Goal: Information Seeking & Learning: Find specific fact

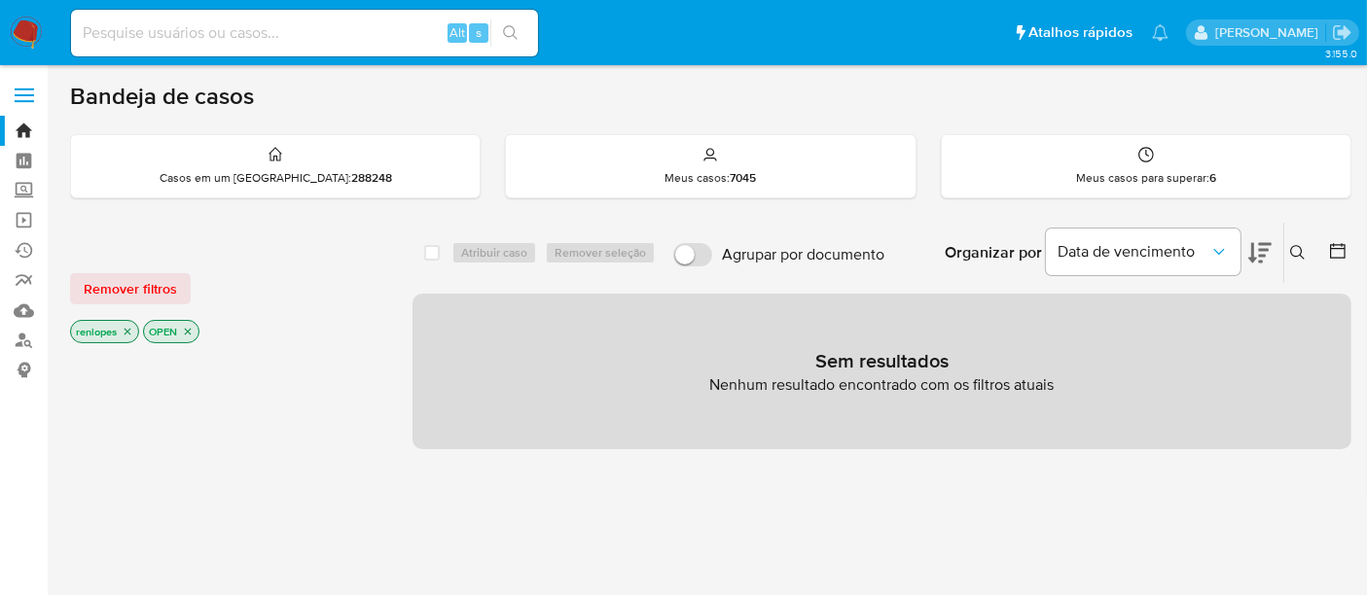
click at [303, 39] on input at bounding box center [304, 32] width 467 height 25
paste input "qOMdeL0oZrx5toRfKxDnuMfq"
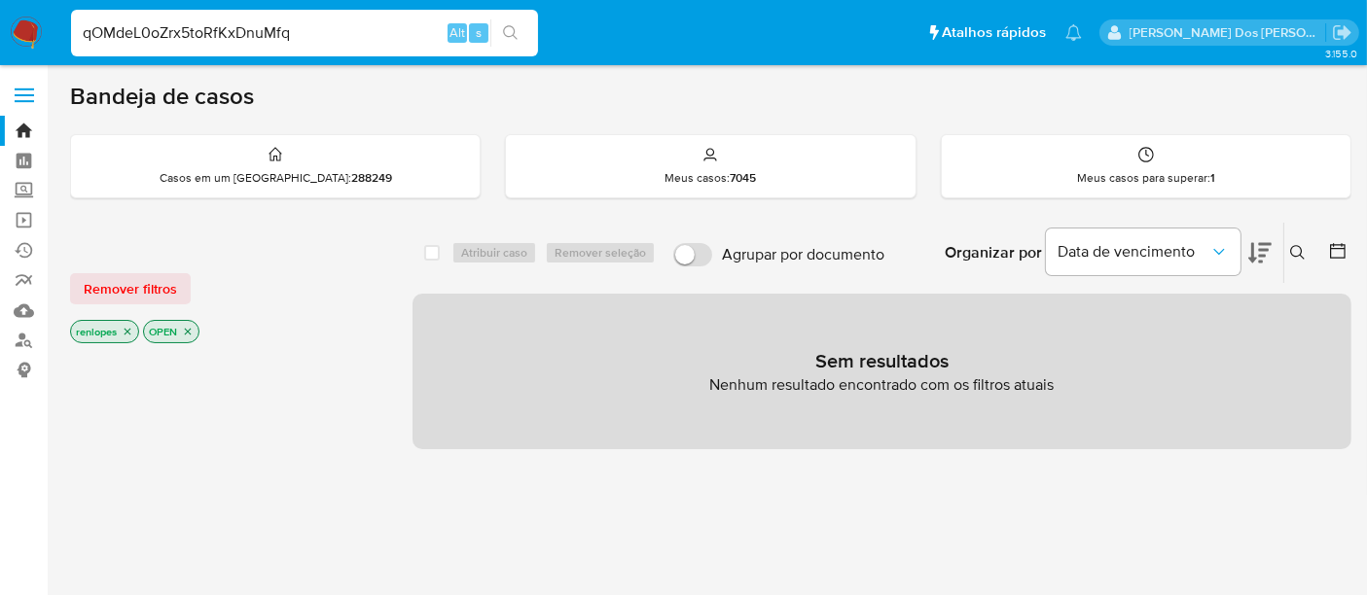
type input "qOMdeL0oZrx5toRfKxDnuMfq"
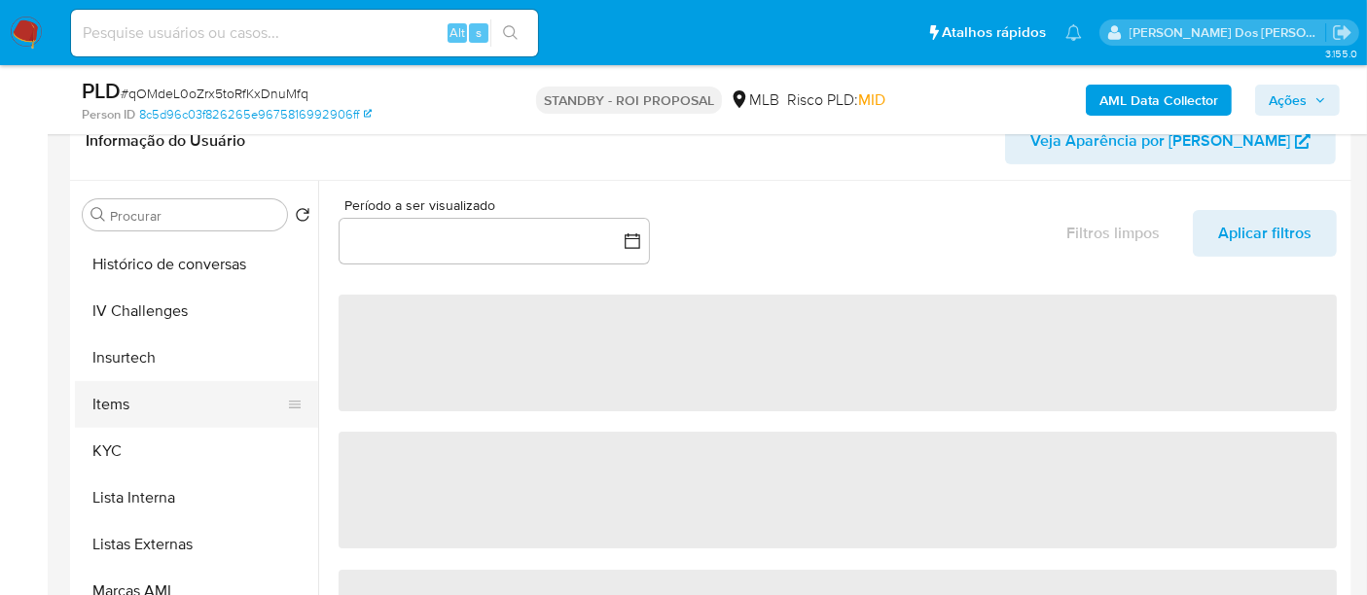
scroll to position [756, 0]
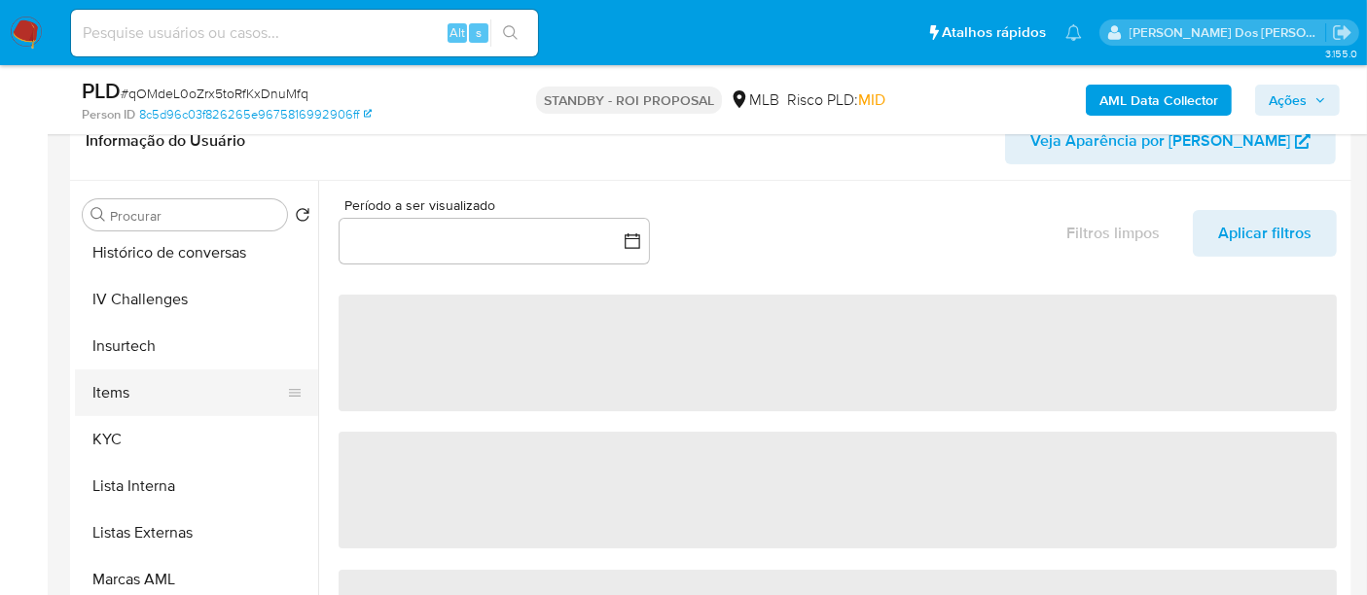
select select "10"
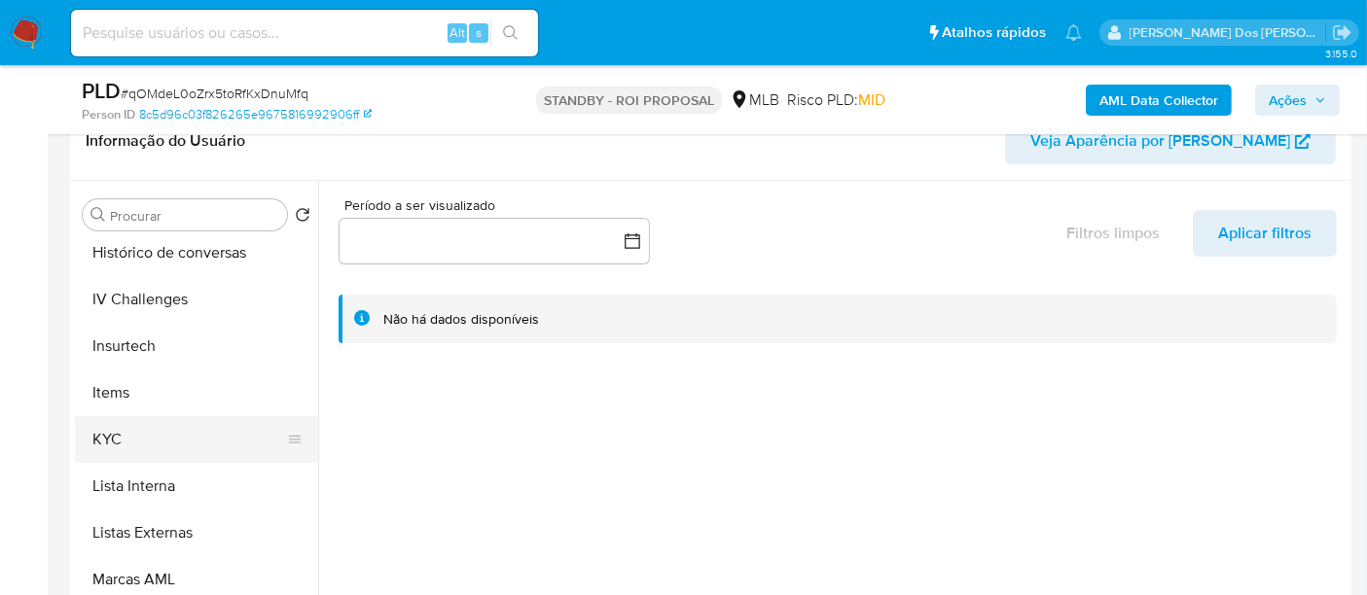
click at [117, 439] on button "KYC" at bounding box center [189, 439] width 228 height 47
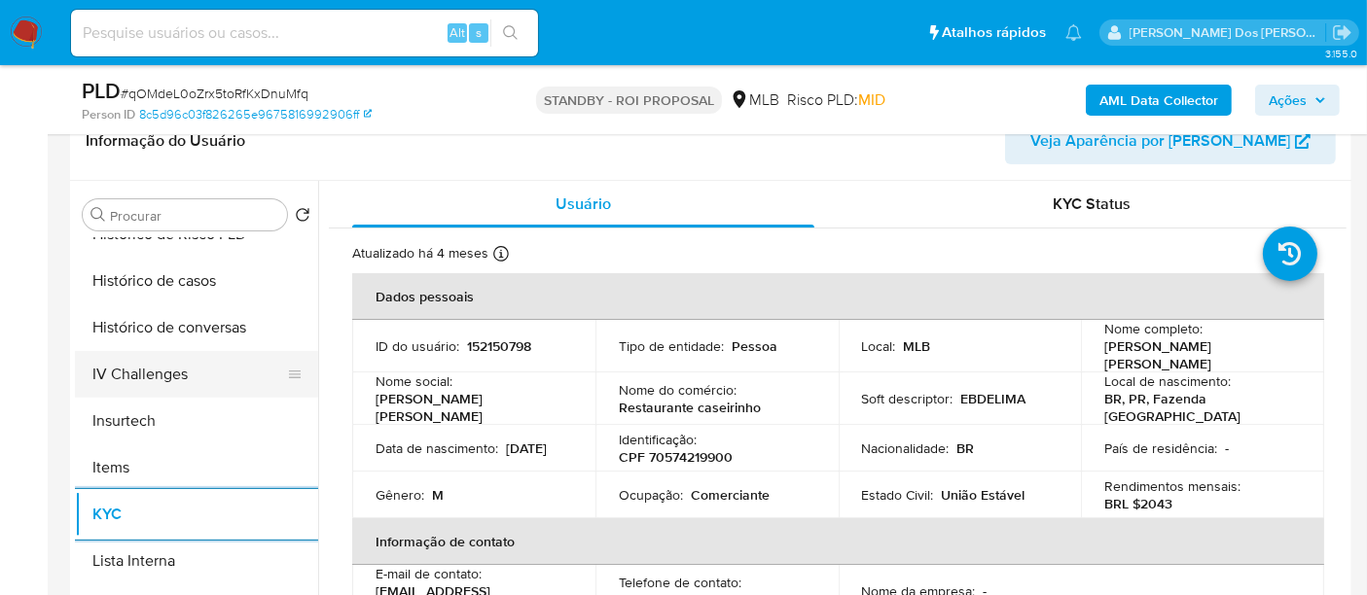
scroll to position [648, 0]
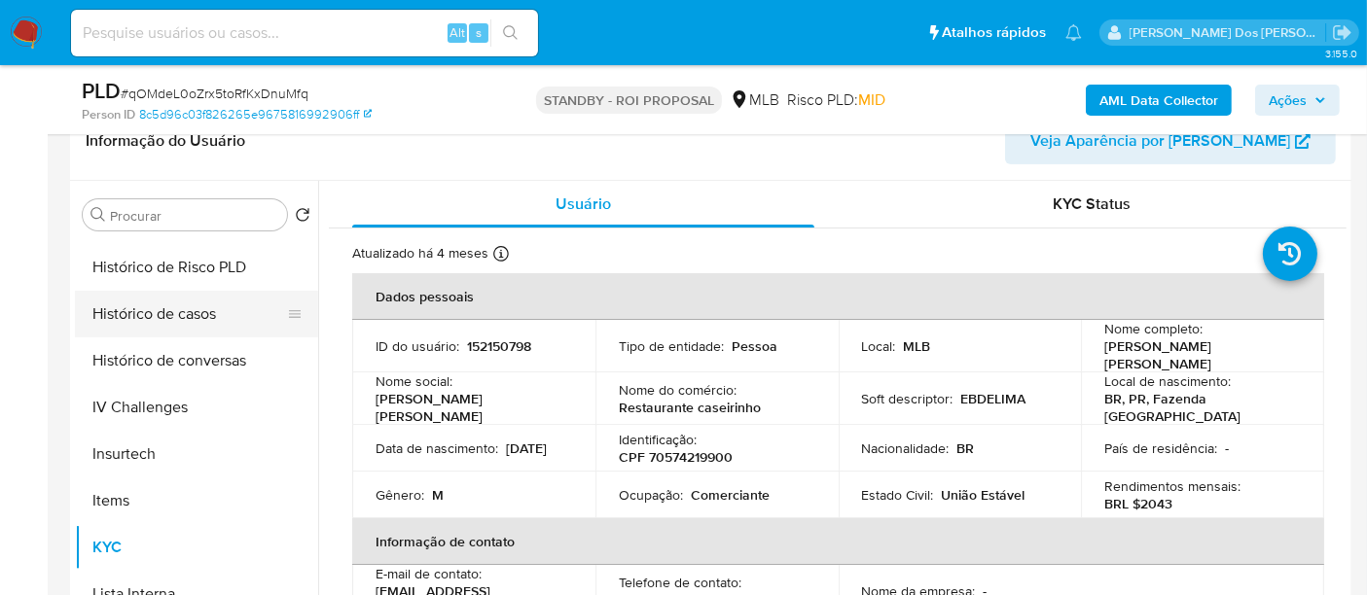
click at [171, 326] on button "Histórico de casos" at bounding box center [189, 314] width 228 height 47
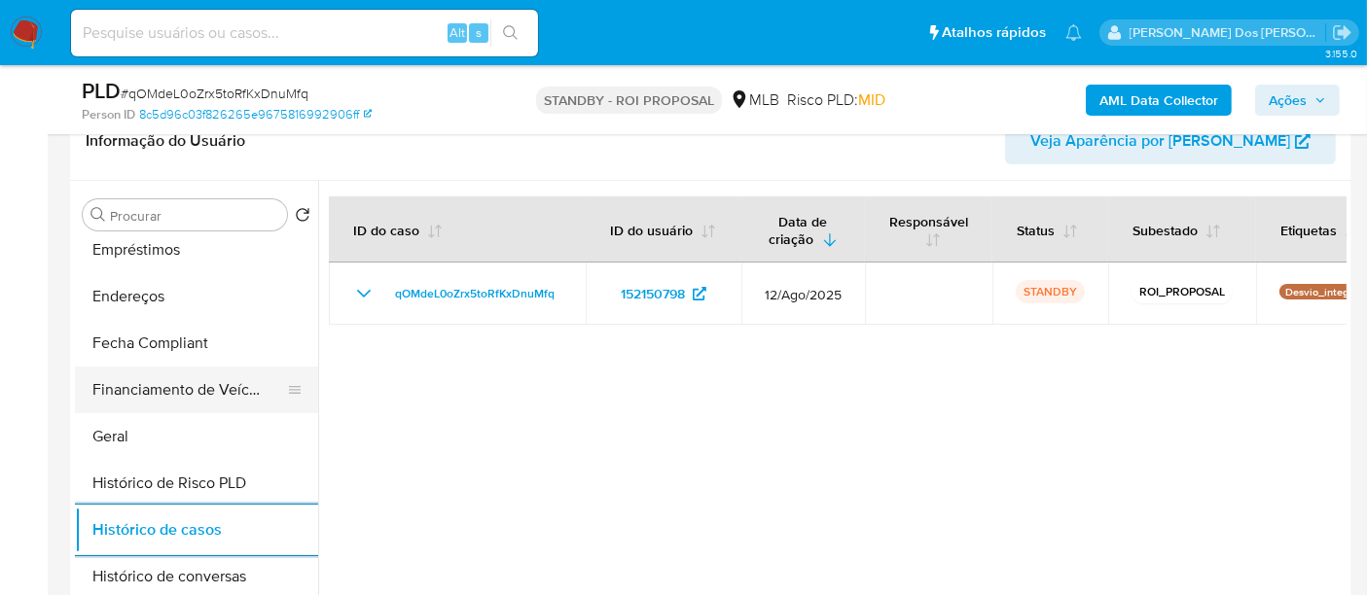
scroll to position [216, 0]
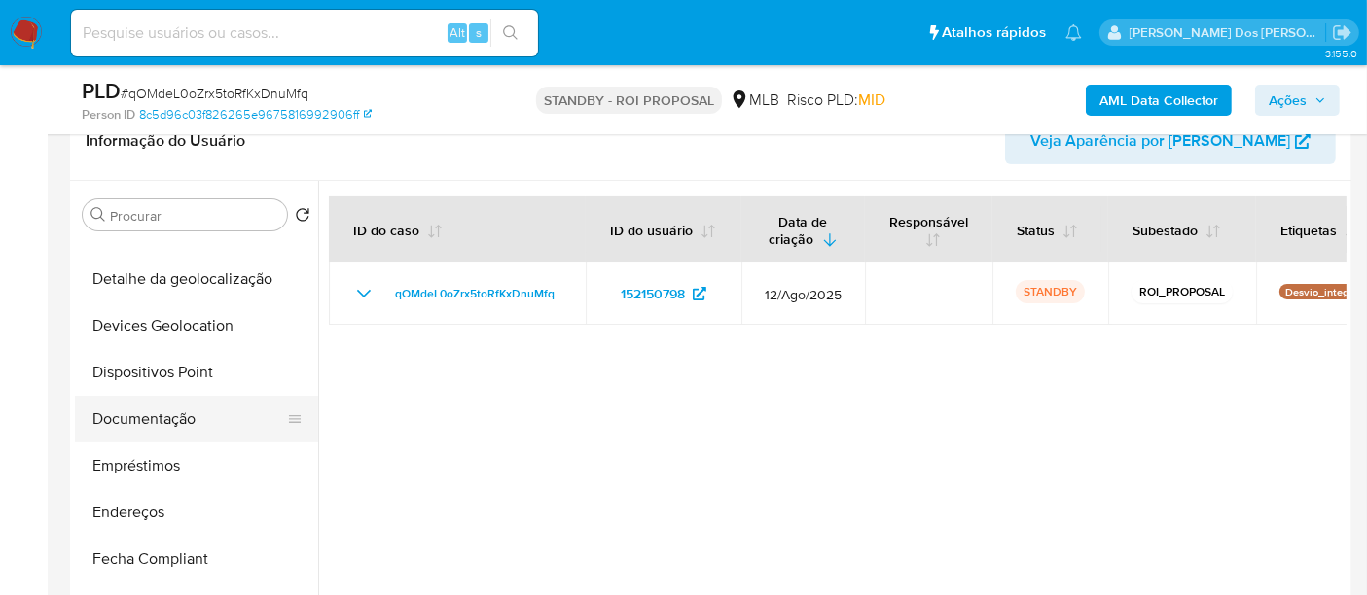
click at [154, 436] on button "Documentação" at bounding box center [189, 419] width 228 height 47
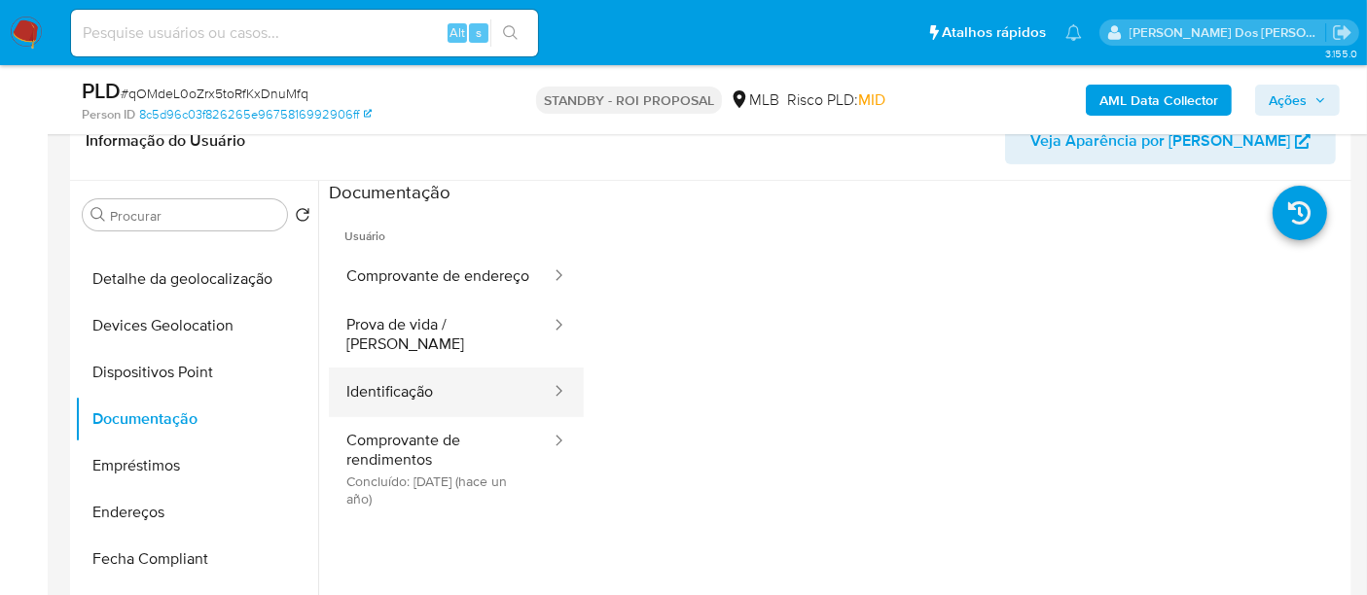
click at [423, 386] on button "Identificação" at bounding box center [441, 393] width 224 height 50
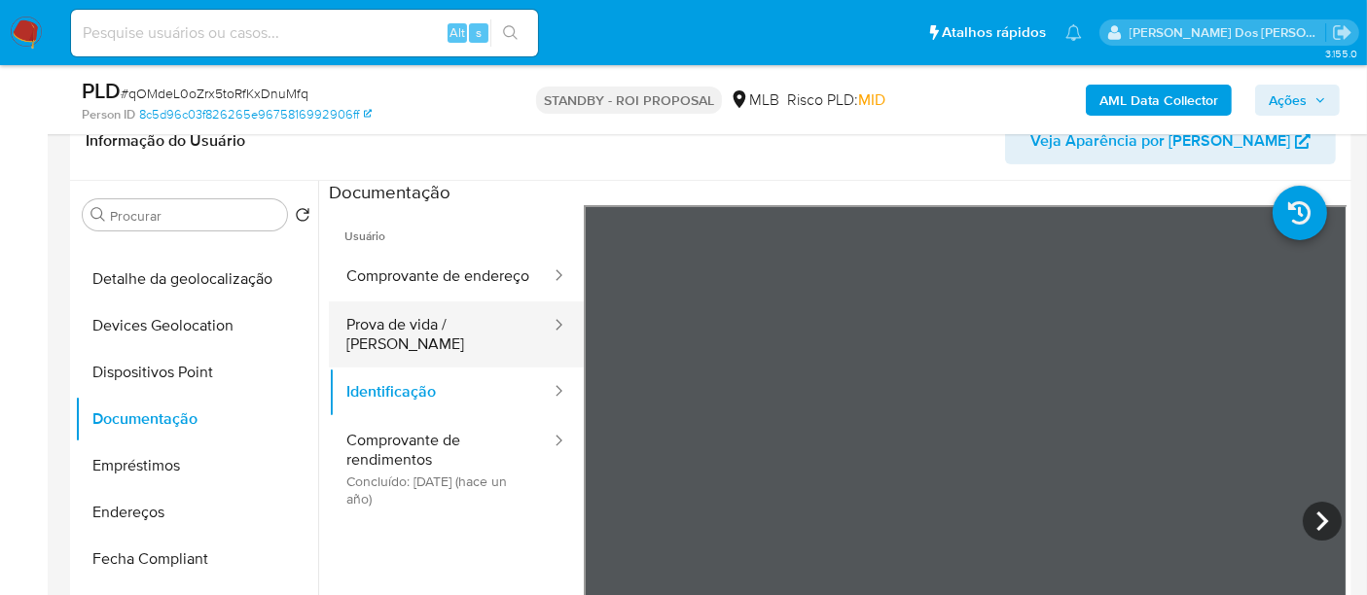
click at [422, 346] on button "Prova de vida / [PERSON_NAME]" at bounding box center [441, 335] width 224 height 66
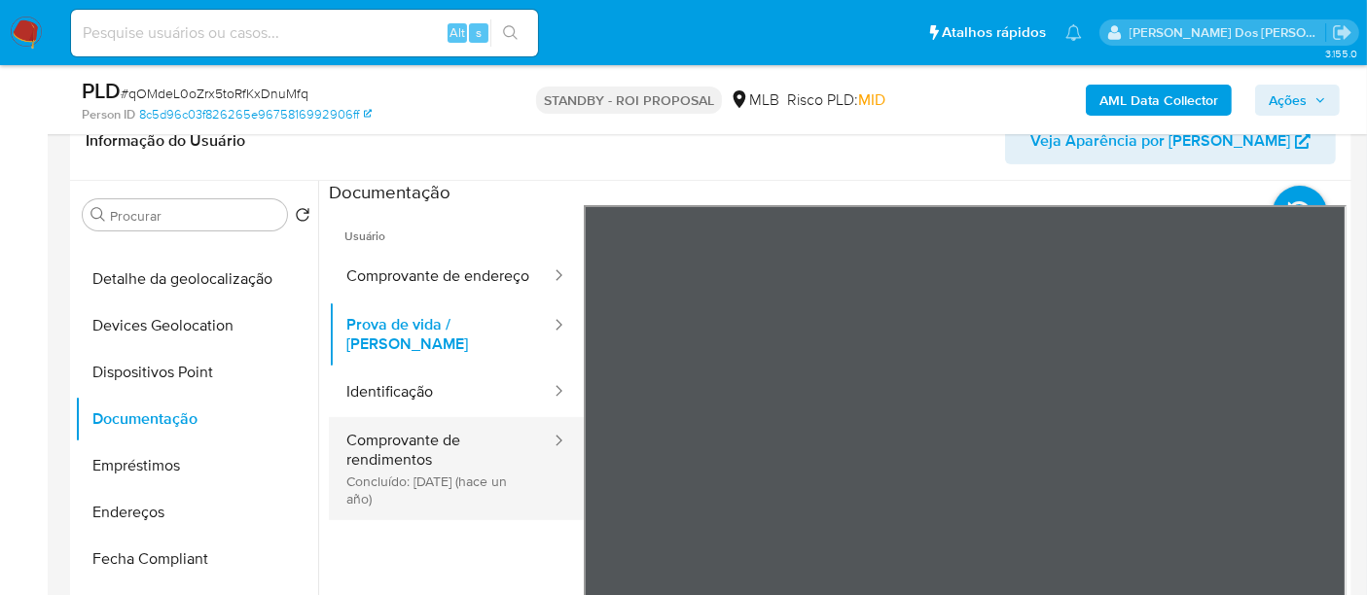
click at [383, 464] on button "Comprovante de rendimentos Concluído: [DATE] (hace un año)" at bounding box center [441, 468] width 224 height 103
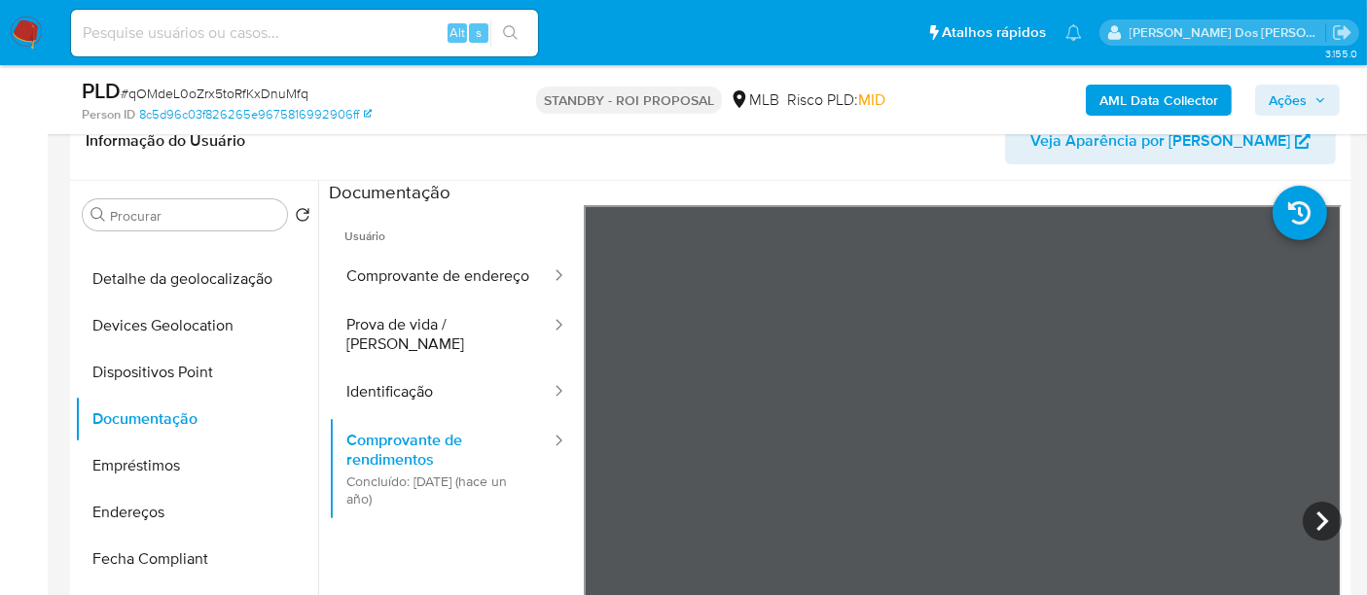
scroll to position [169, 0]
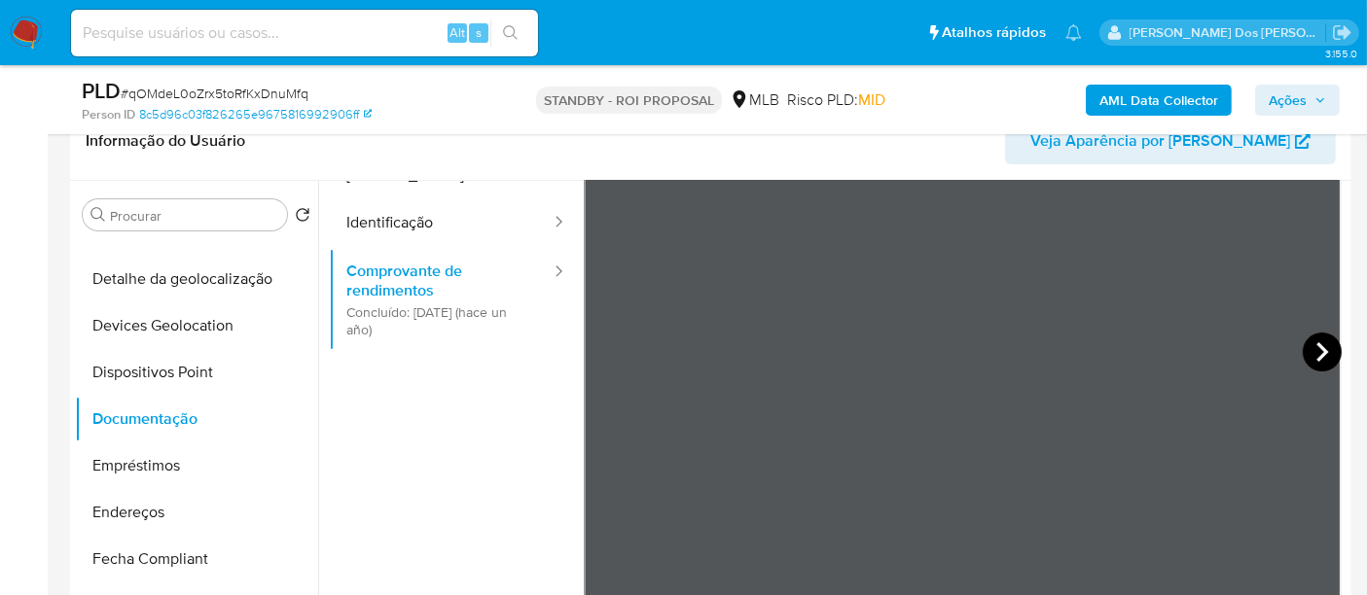
click at [1311, 361] on icon at bounding box center [1322, 352] width 39 height 39
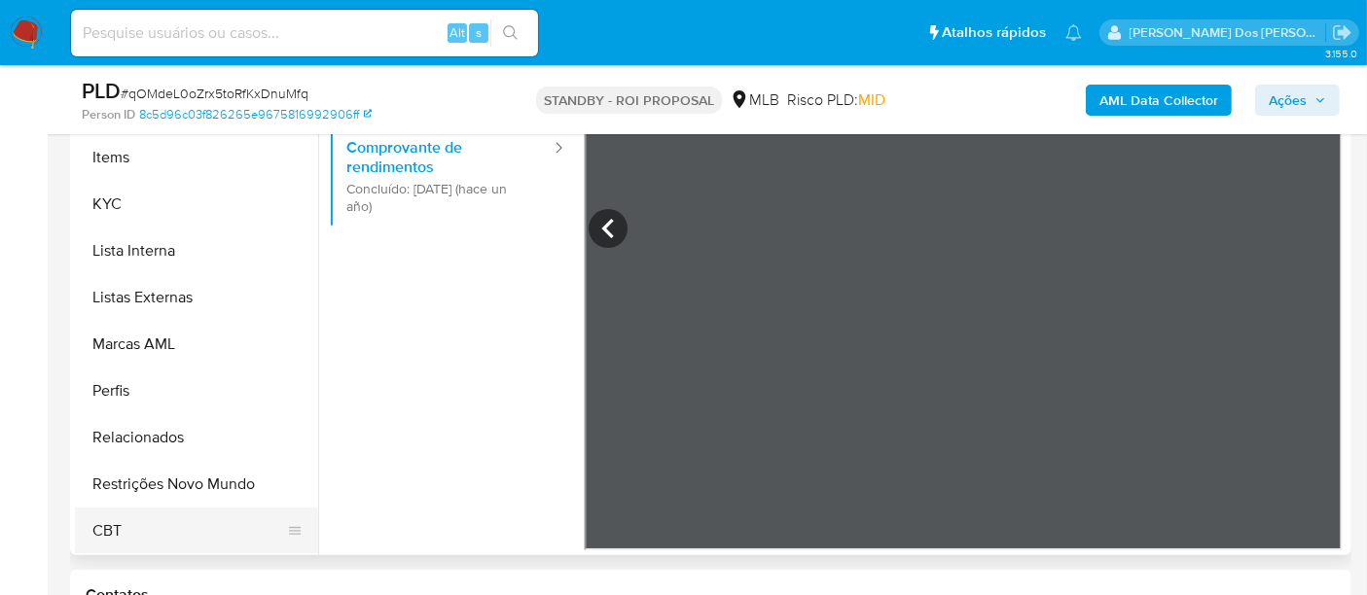
scroll to position [540, 0]
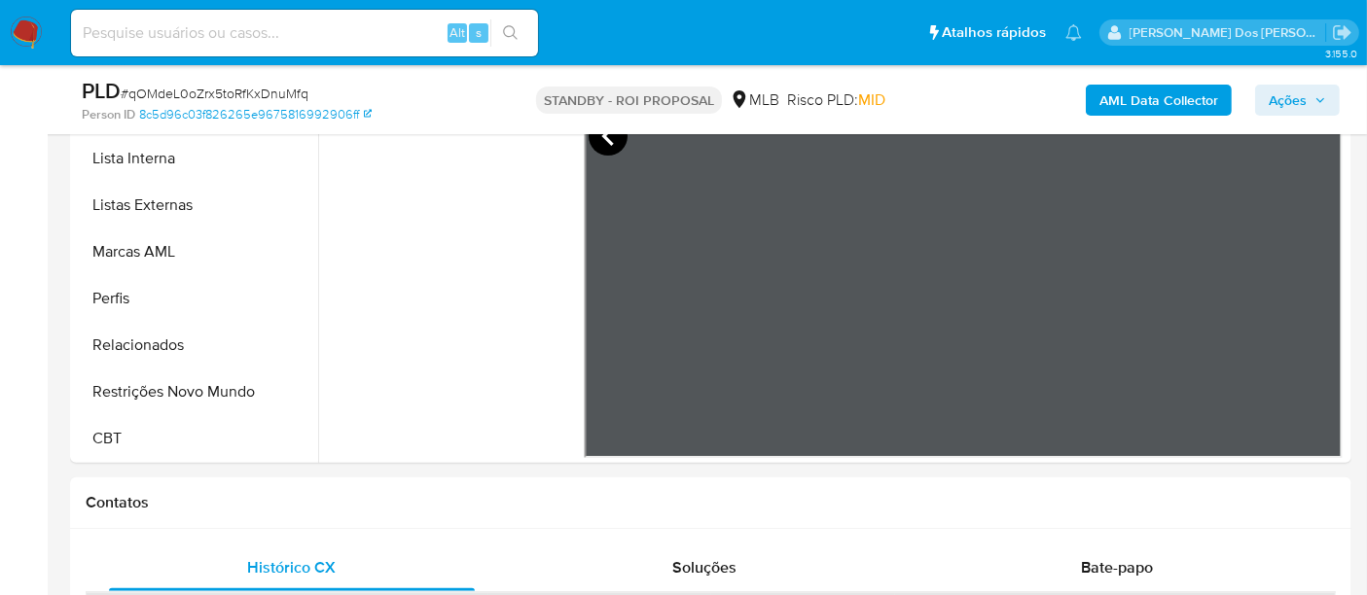
click at [605, 143] on icon at bounding box center [608, 136] width 39 height 39
click at [147, 401] on button "Restrições Novo Mundo" at bounding box center [189, 392] width 228 height 47
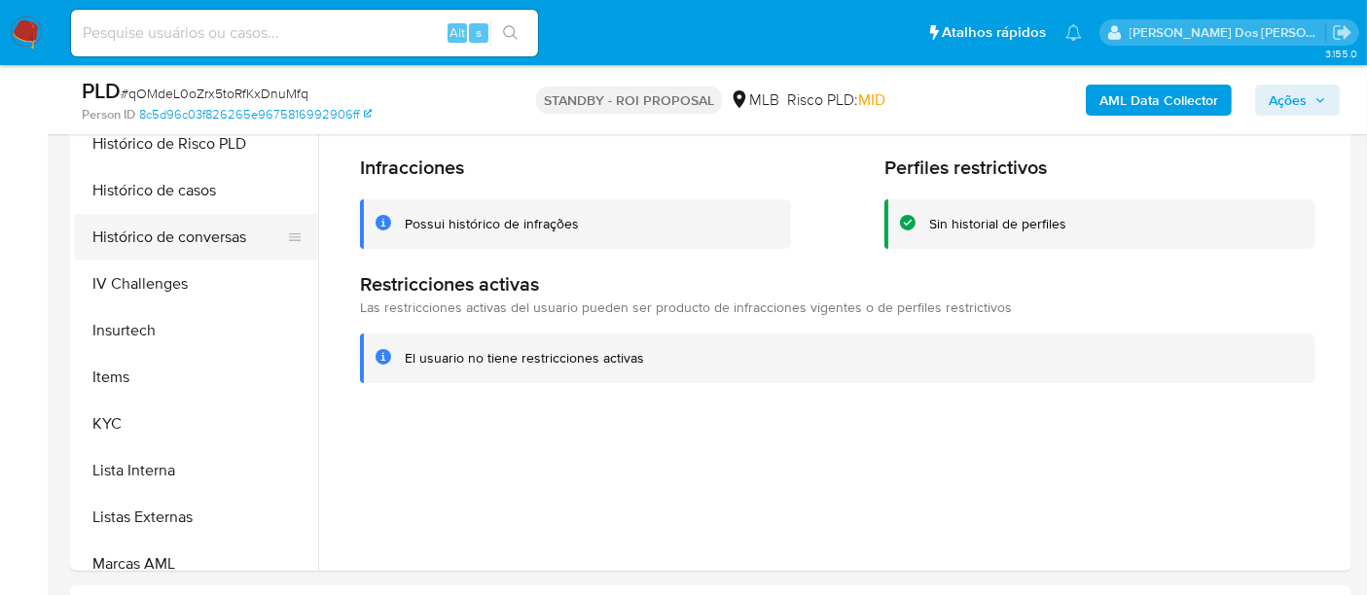
scroll to position [544, 0]
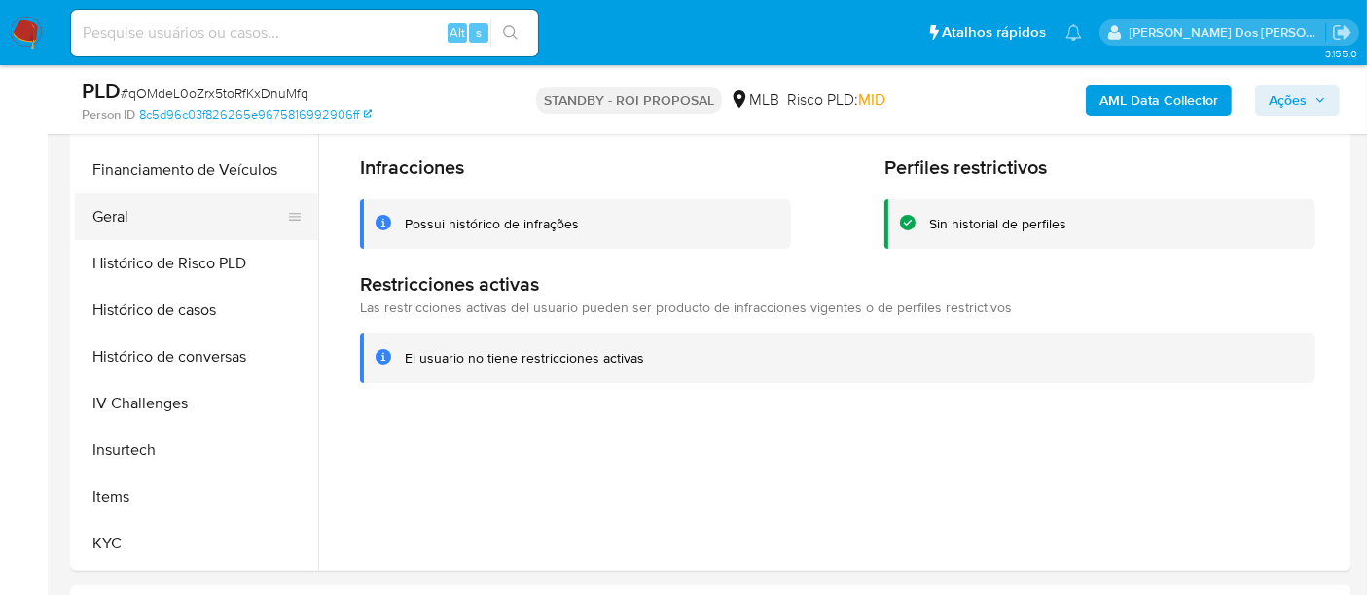
click at [112, 218] on button "Geral" at bounding box center [189, 217] width 228 height 47
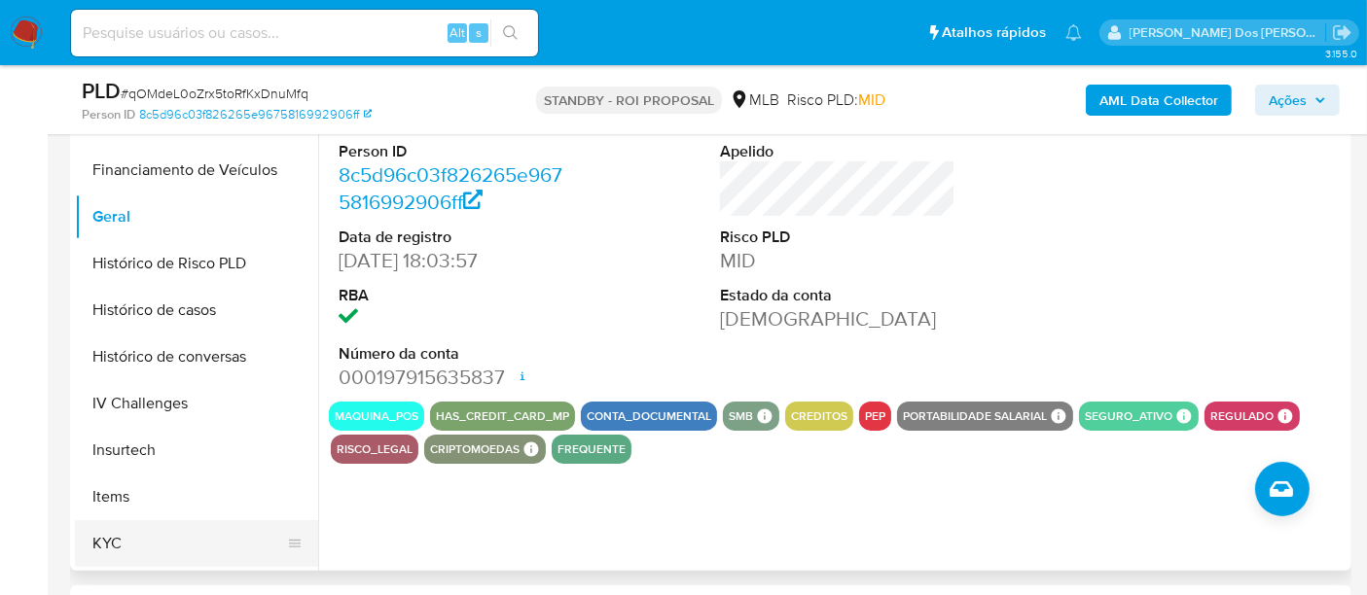
click at [117, 540] on button "KYC" at bounding box center [189, 544] width 228 height 47
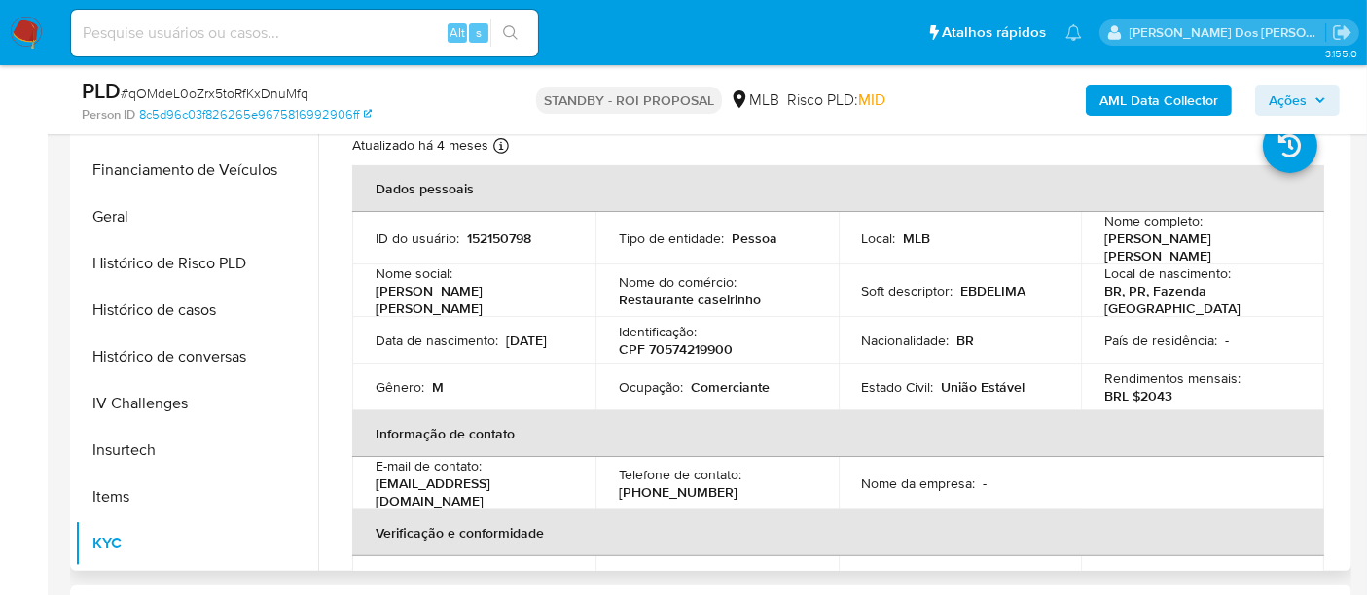
click at [656, 293] on p "Restaurante caseirinho" at bounding box center [690, 300] width 142 height 18
click at [764, 289] on div "Nome do comércio : Restaurante caseirinho" at bounding box center [717, 290] width 197 height 35
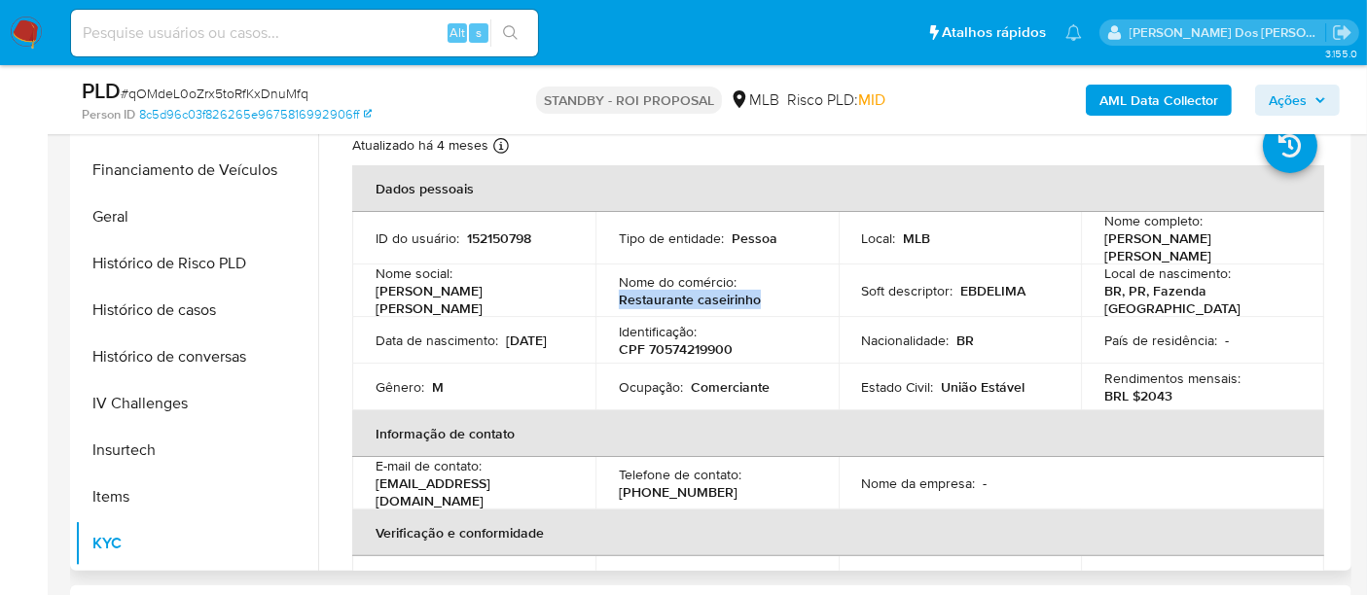
drag, startPoint x: 764, startPoint y: 289, endPoint x: 613, endPoint y: 290, distance: 150.8
click at [613, 290] on td "Nome do comércio : Restaurante caseirinho" at bounding box center [716, 291] width 243 height 53
copy p "Restaurante caseirinho"
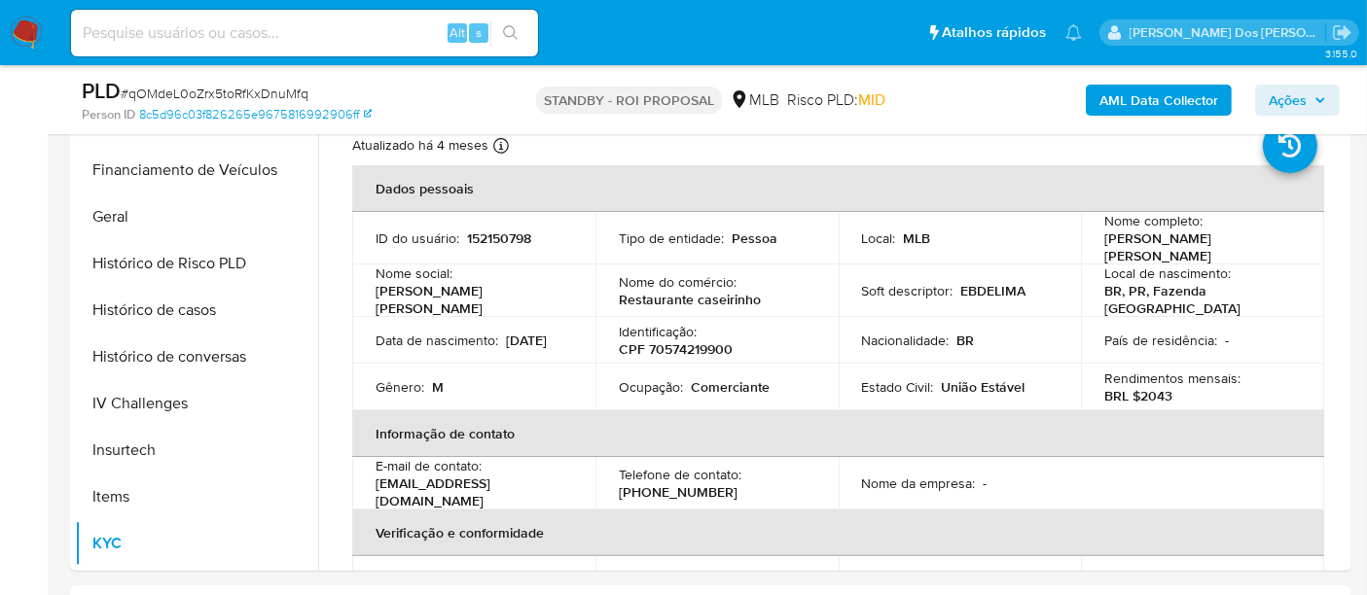
click at [301, 42] on input at bounding box center [304, 32] width 467 height 25
type input "[EMAIL_ADDRESS][DOMAIN_NAME]"
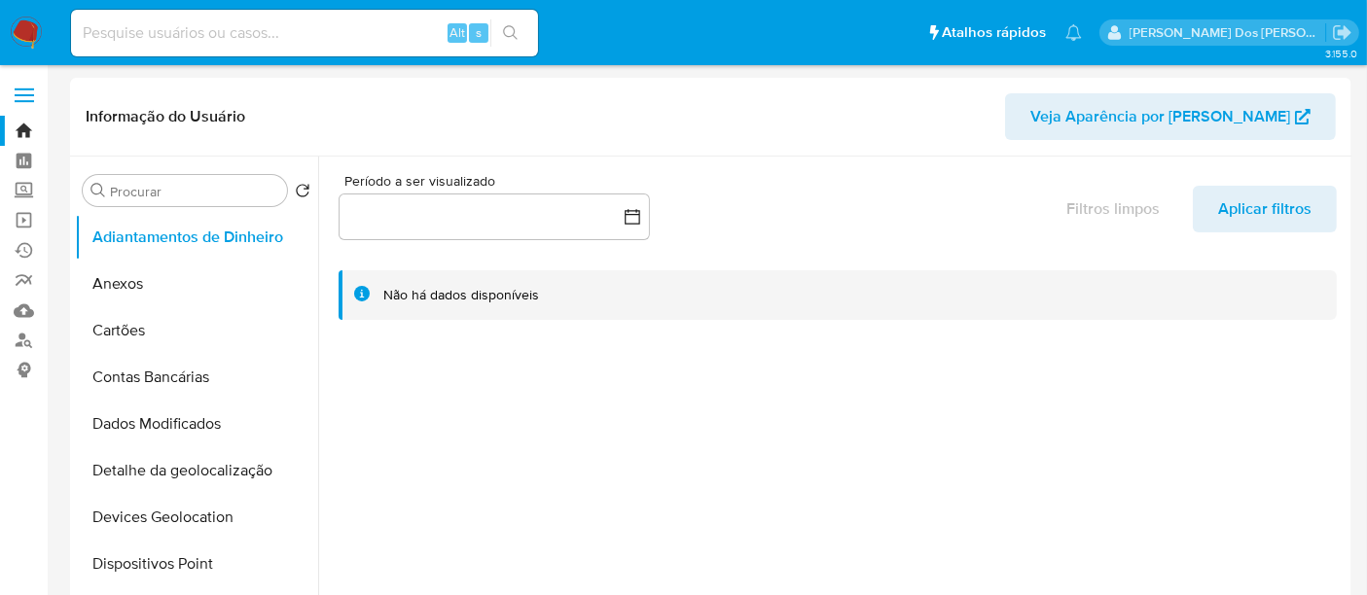
select select "10"
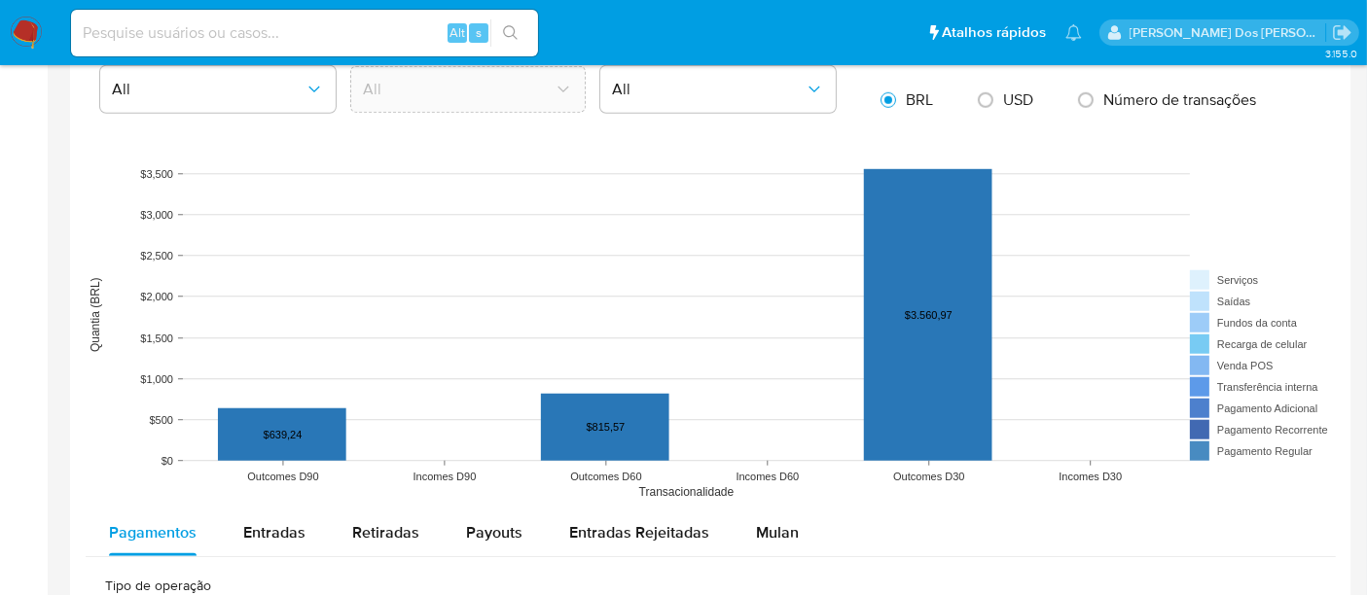
scroll to position [1837, 0]
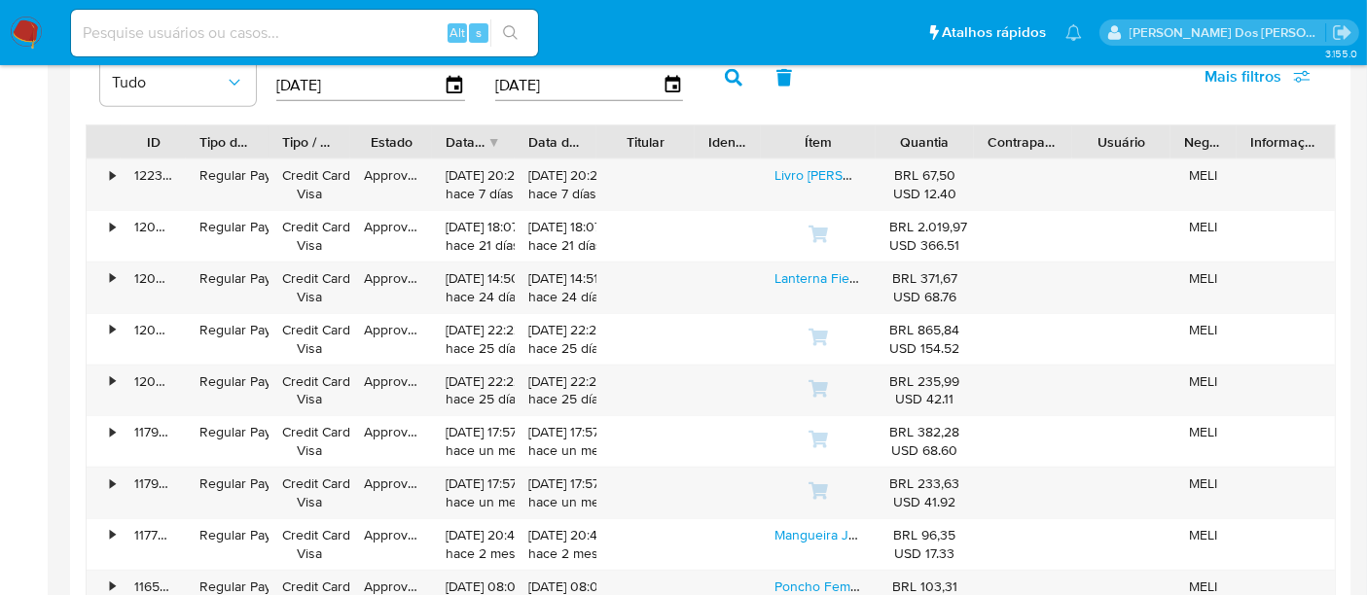
click at [172, 18] on div "Alt s" at bounding box center [304, 33] width 467 height 47
click at [175, 26] on input at bounding box center [304, 32] width 467 height 25
type input "[EMAIL_ADDRESS][DOMAIN_NAME]"
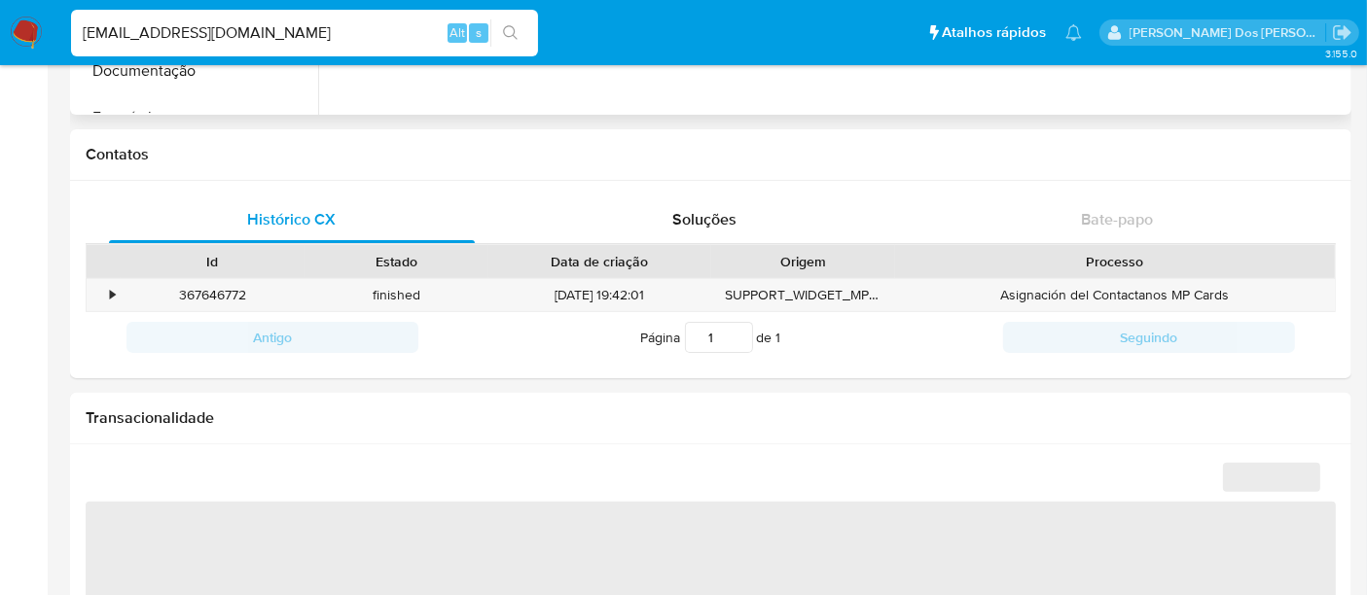
select select "10"
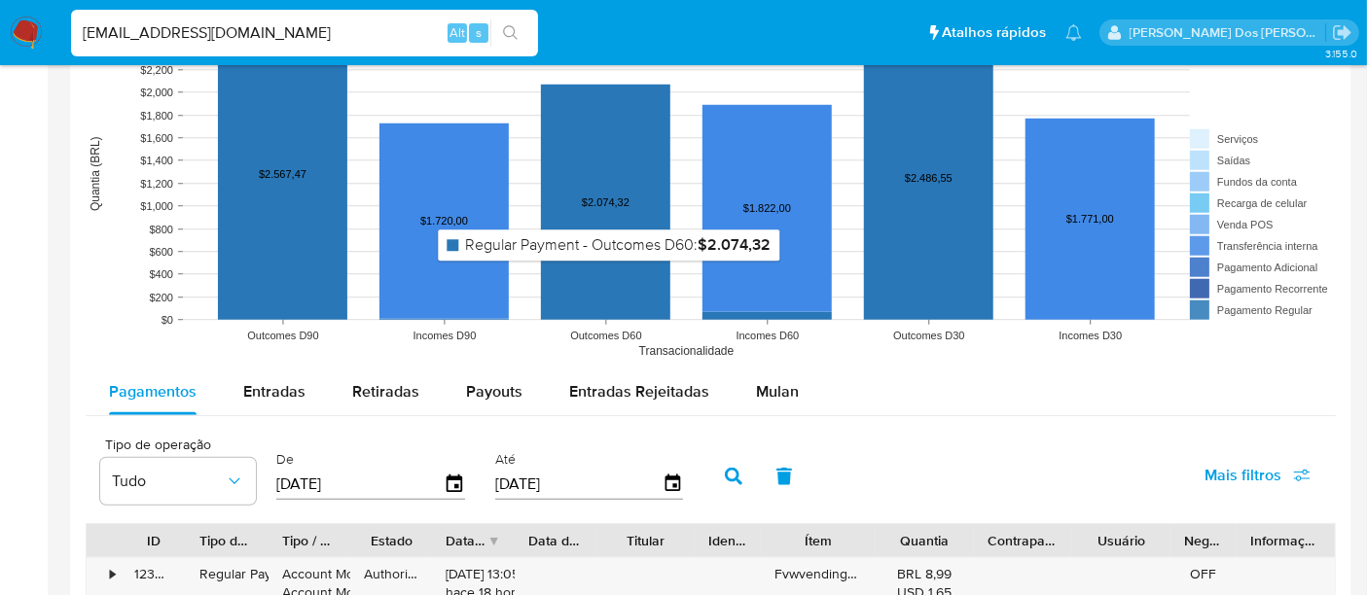
scroll to position [1621, 0]
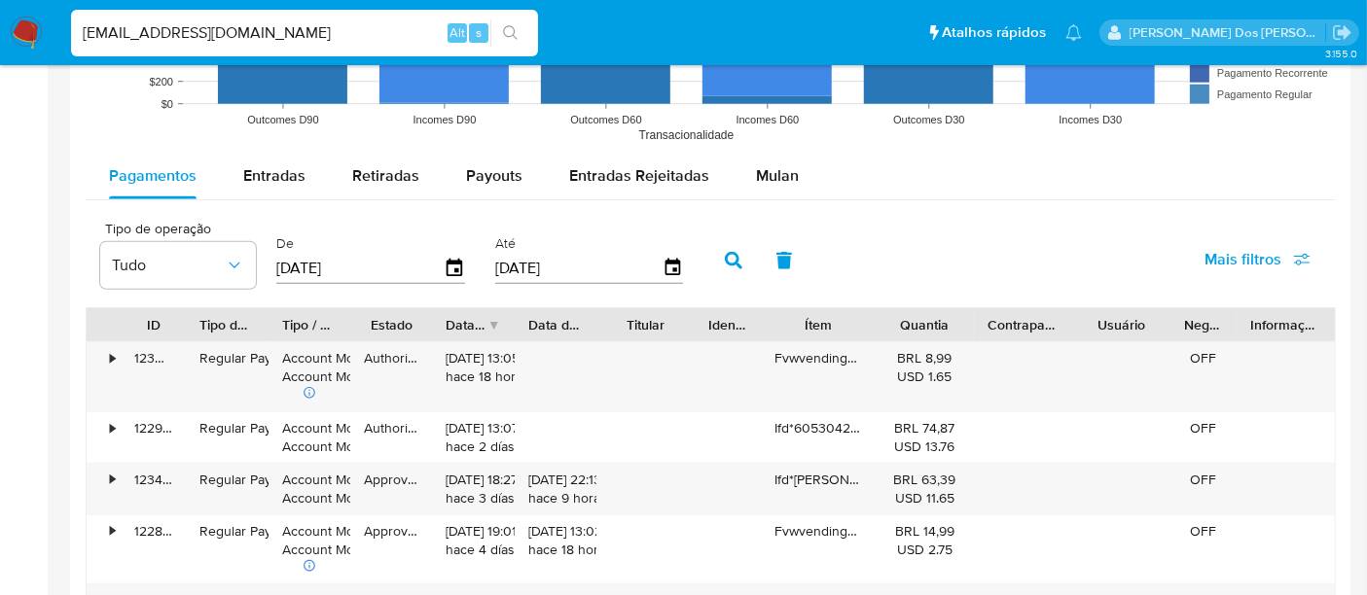
click at [360, 40] on input "[EMAIL_ADDRESS][DOMAIN_NAME]" at bounding box center [304, 32] width 467 height 25
type input "[EMAIL_ADDRESS][DOMAIN_NAME]"
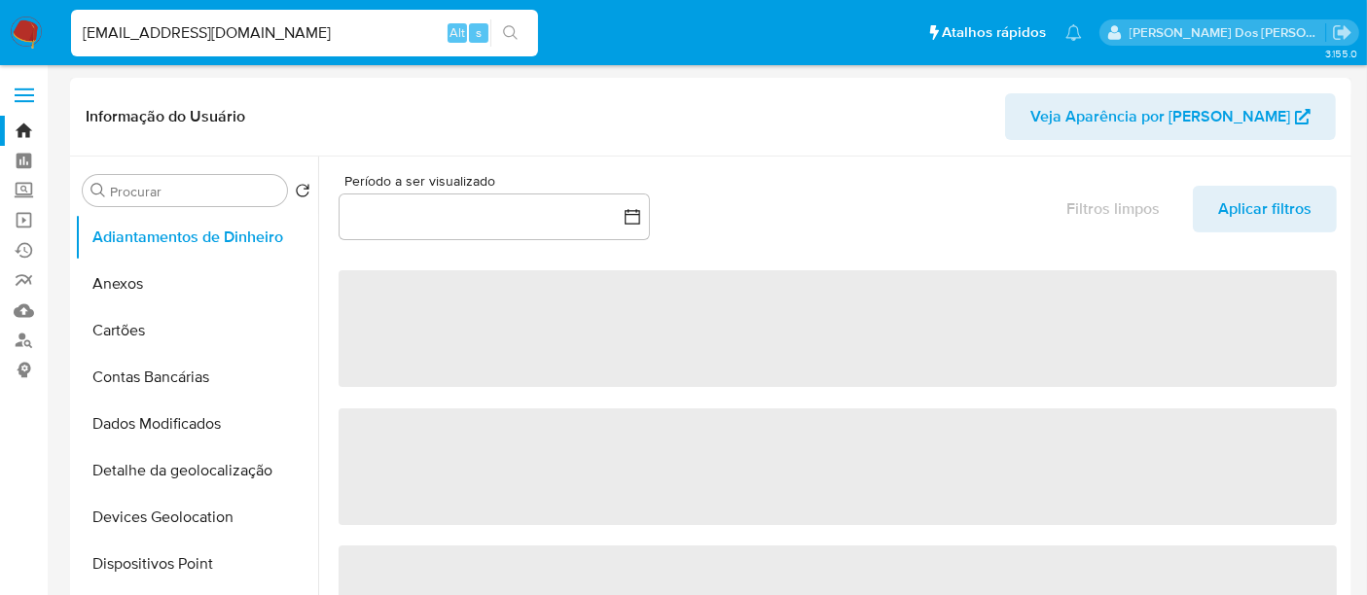
select select "10"
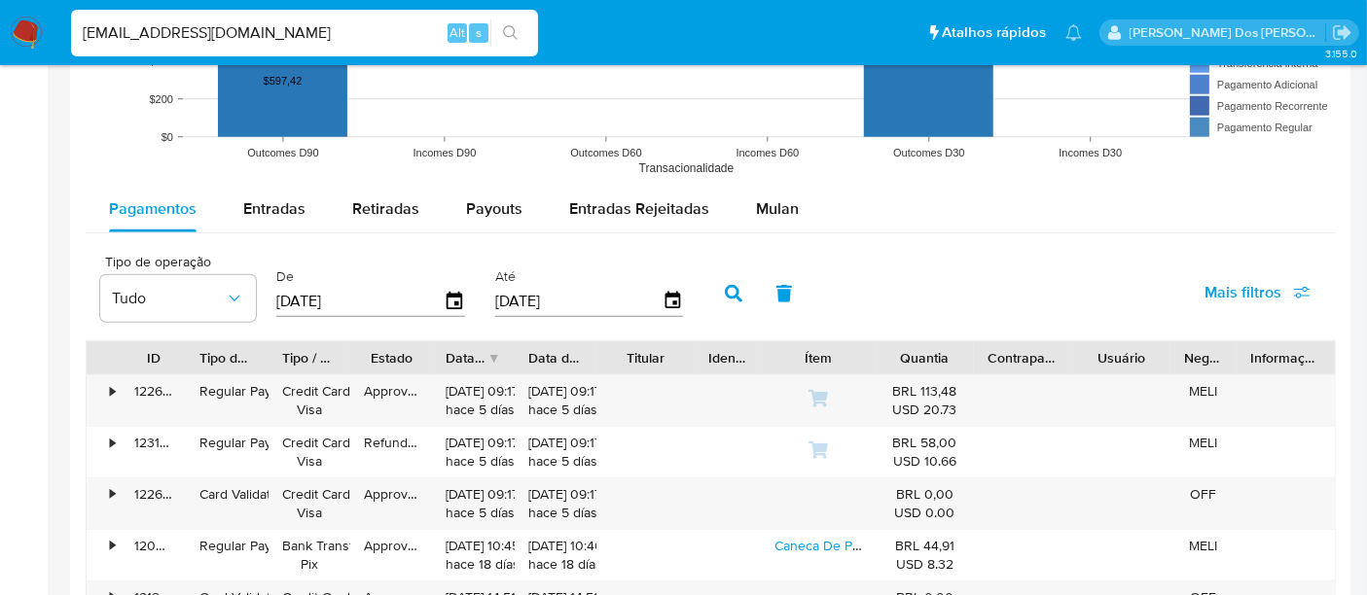
scroll to position [1729, 0]
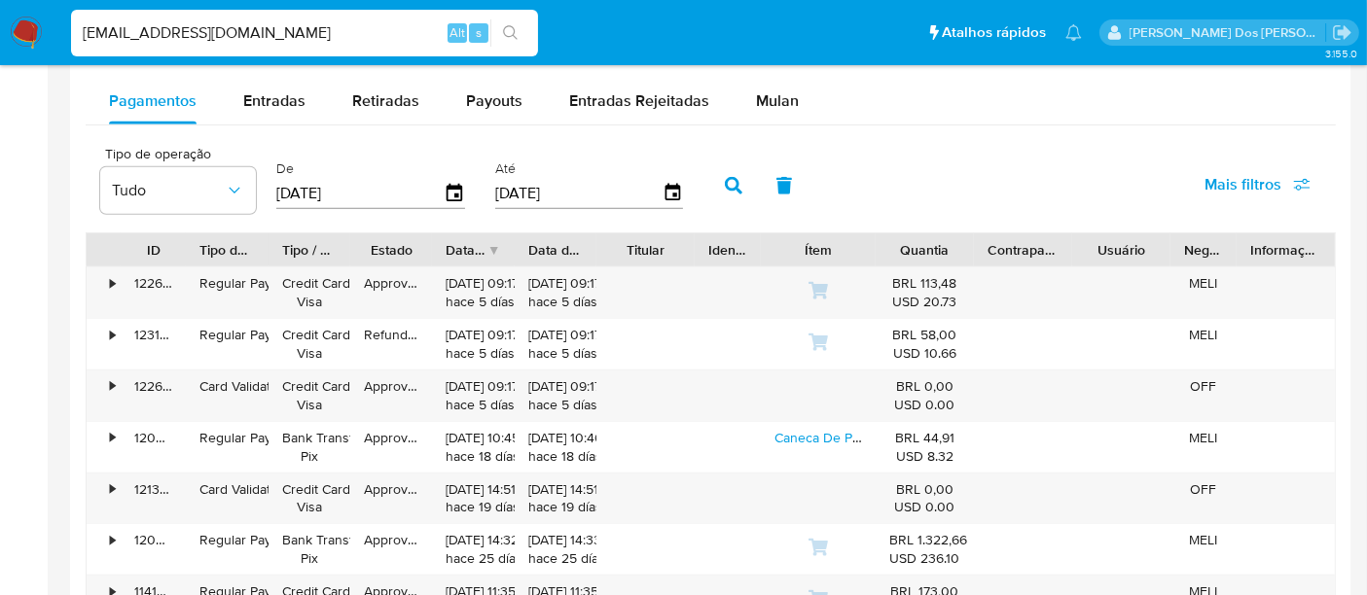
click at [219, 34] on input "[EMAIL_ADDRESS][DOMAIN_NAME]" at bounding box center [304, 32] width 467 height 25
click at [220, 35] on input "[EMAIL_ADDRESS][DOMAIN_NAME]" at bounding box center [304, 32] width 467 height 25
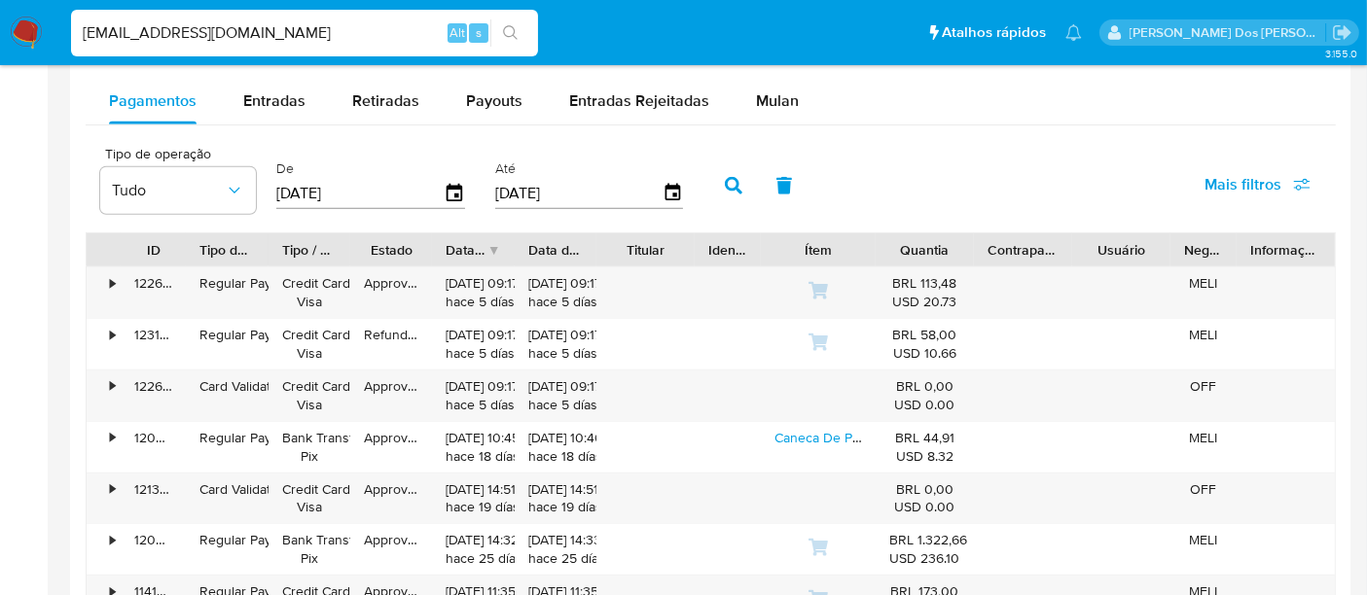
paste input "syDBWLqDiN0KU0YO7OepwIsE"
type input "syDBWLqDiN0KU0YO7OepwIsE"
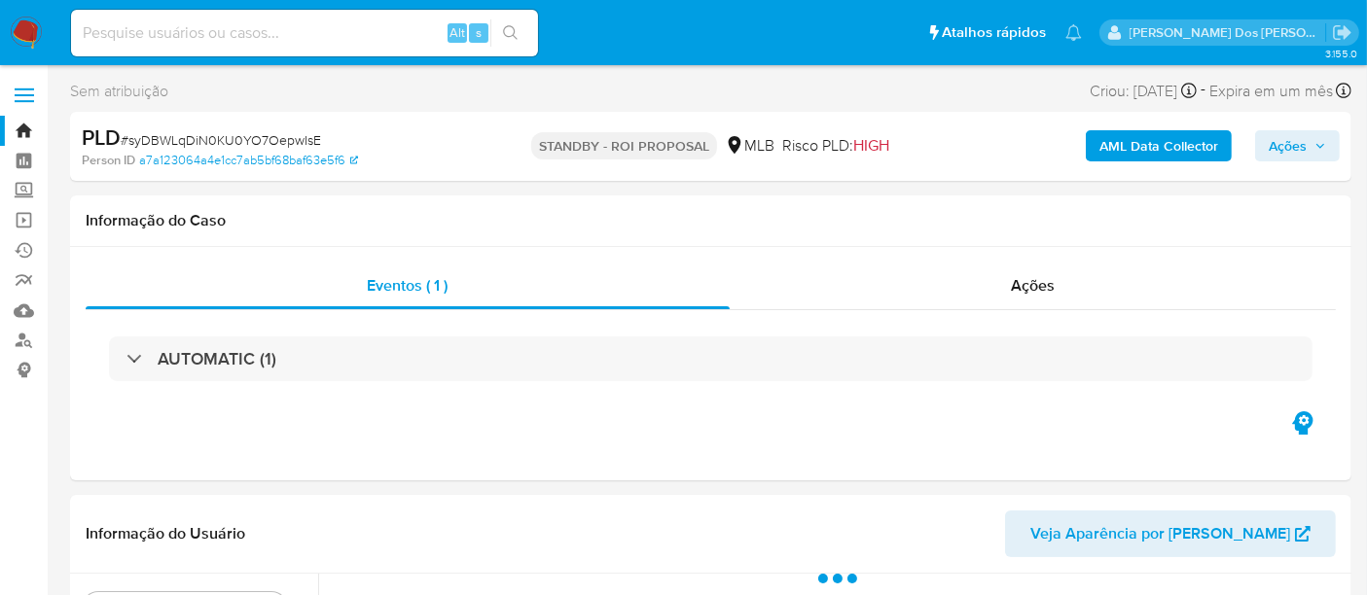
scroll to position [324, 0]
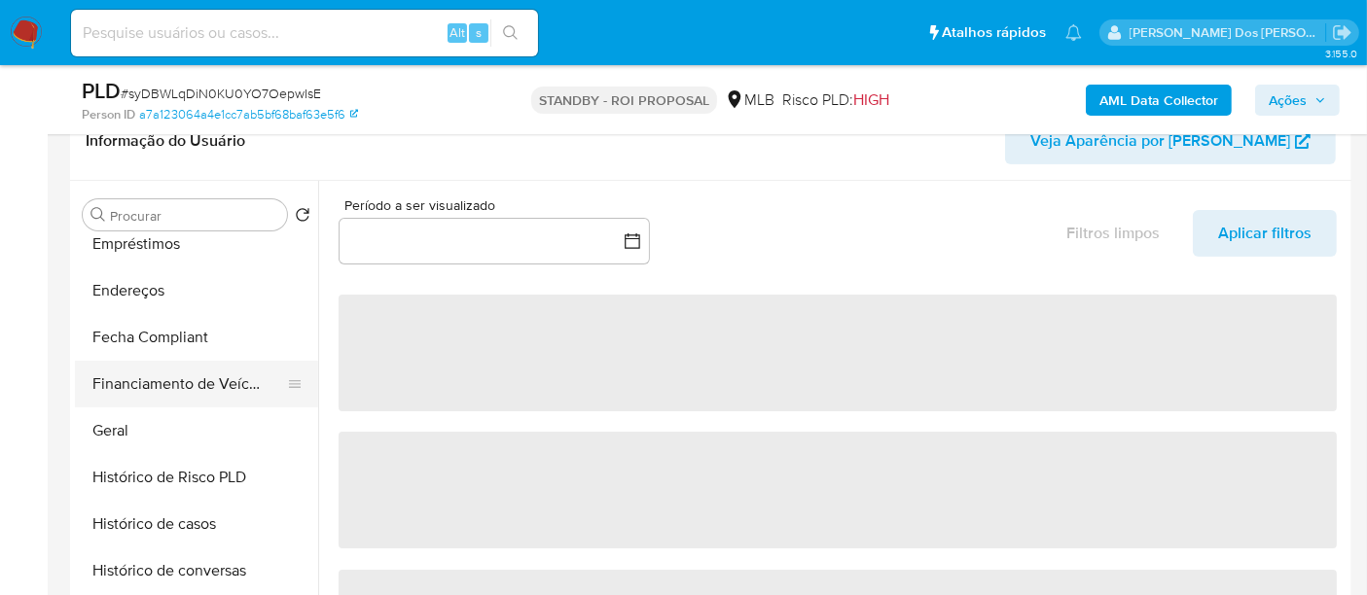
select select "10"
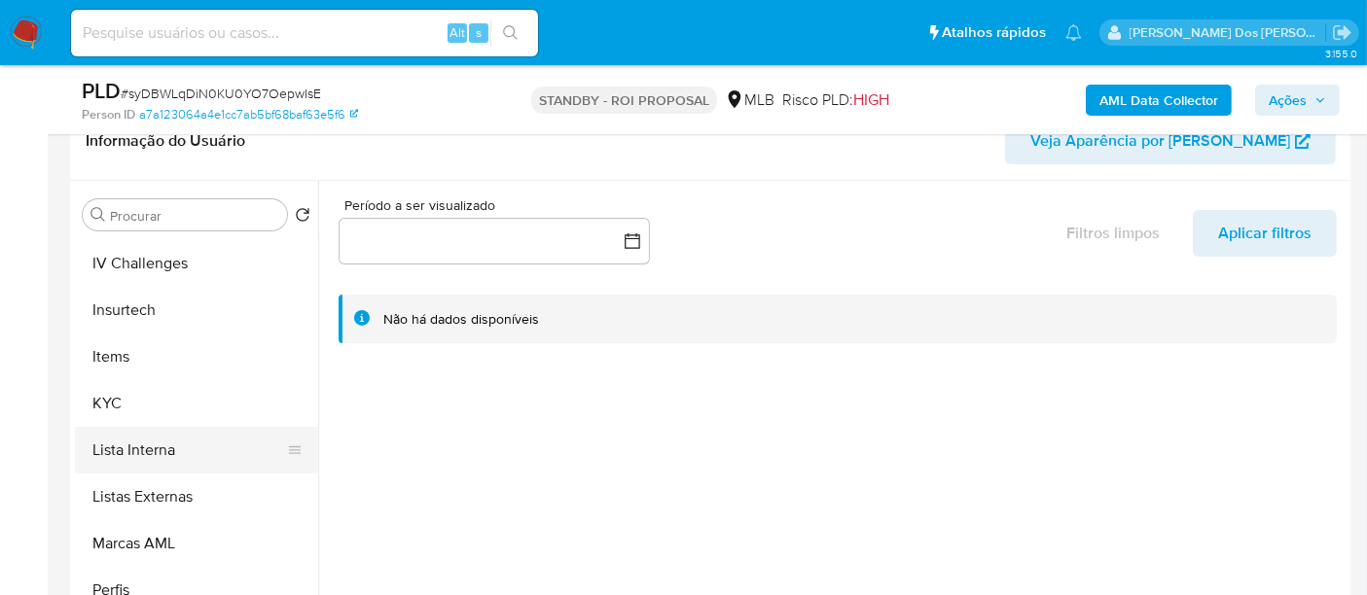
scroll to position [864, 0]
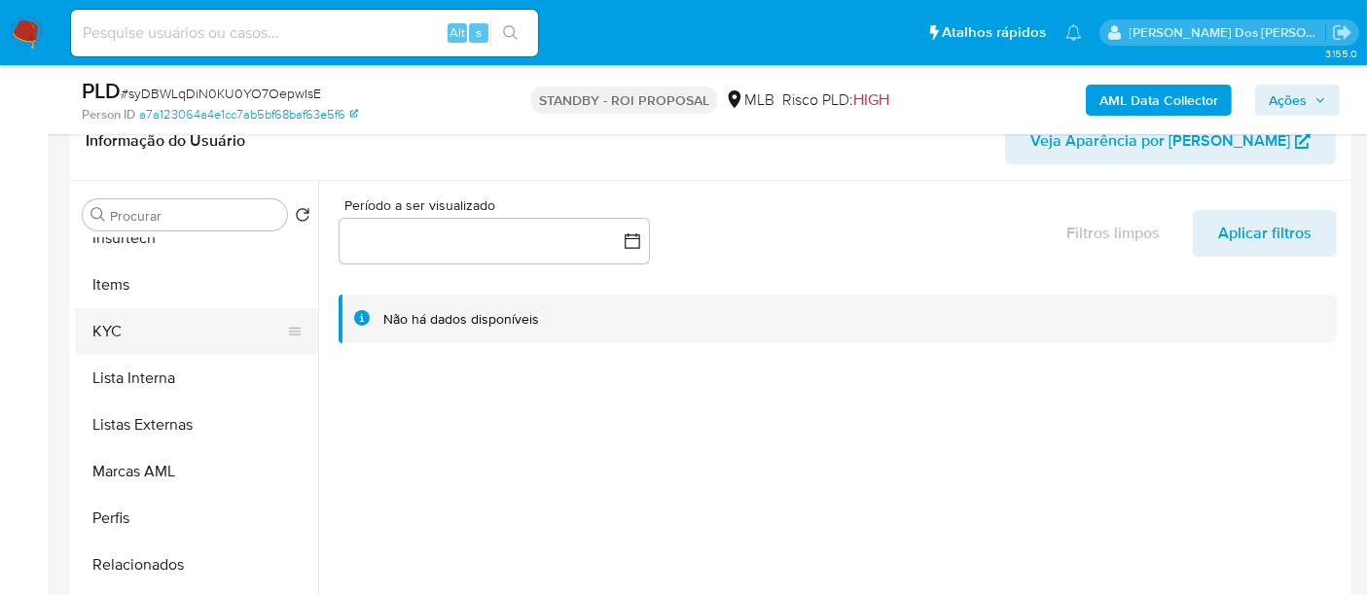
click at [105, 336] on button "KYC" at bounding box center [189, 331] width 228 height 47
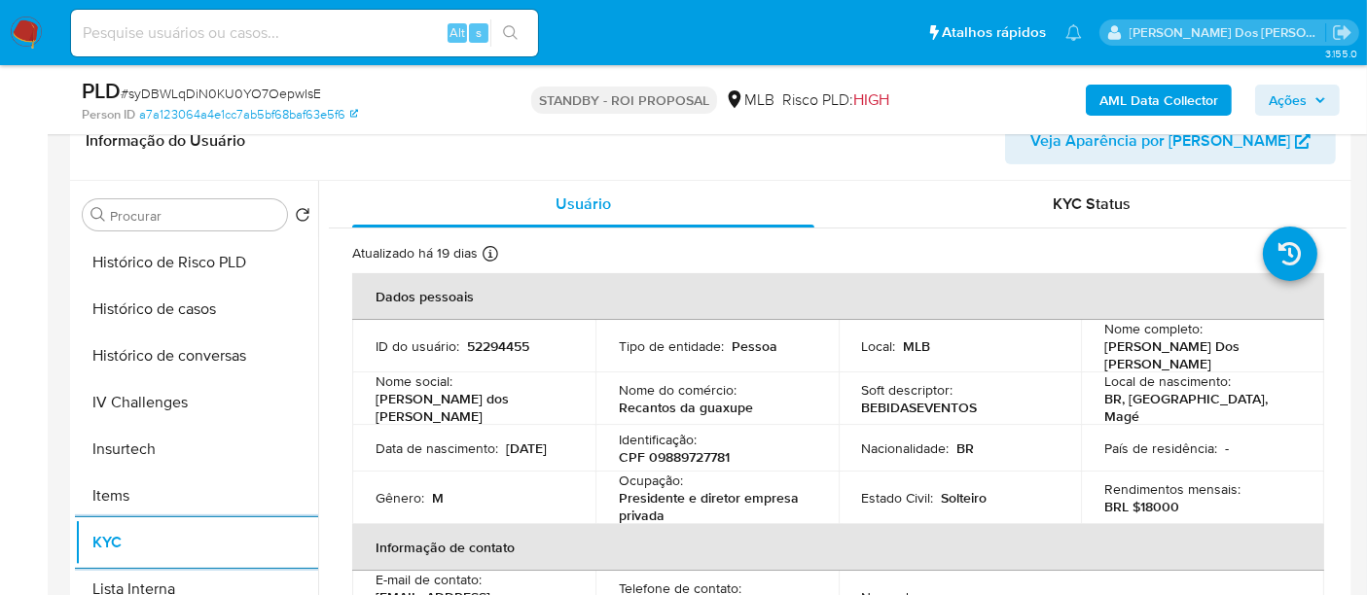
scroll to position [647, 0]
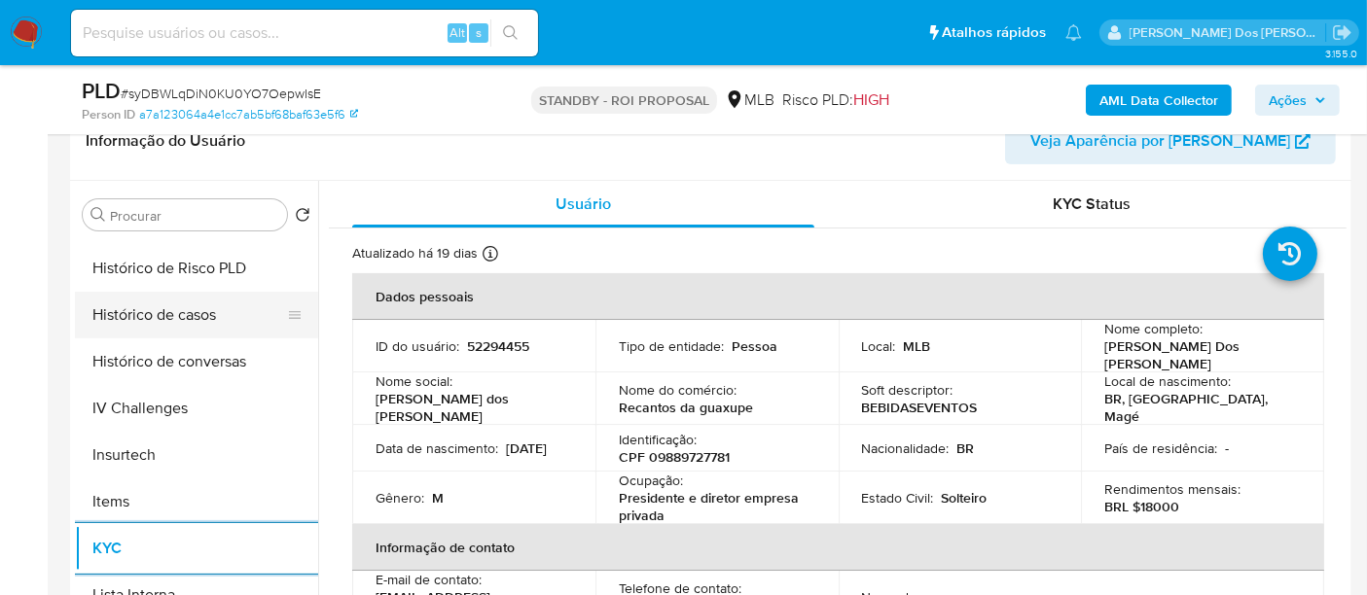
click at [197, 326] on button "Histórico de casos" at bounding box center [189, 315] width 228 height 47
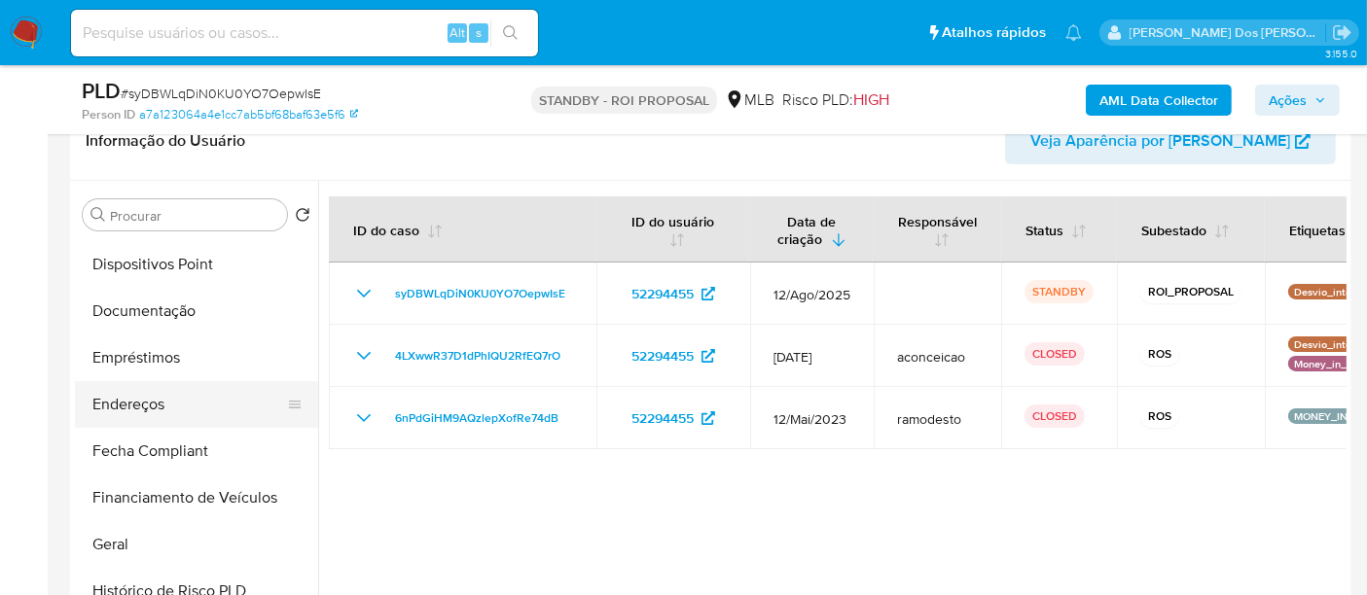
scroll to position [323, 0]
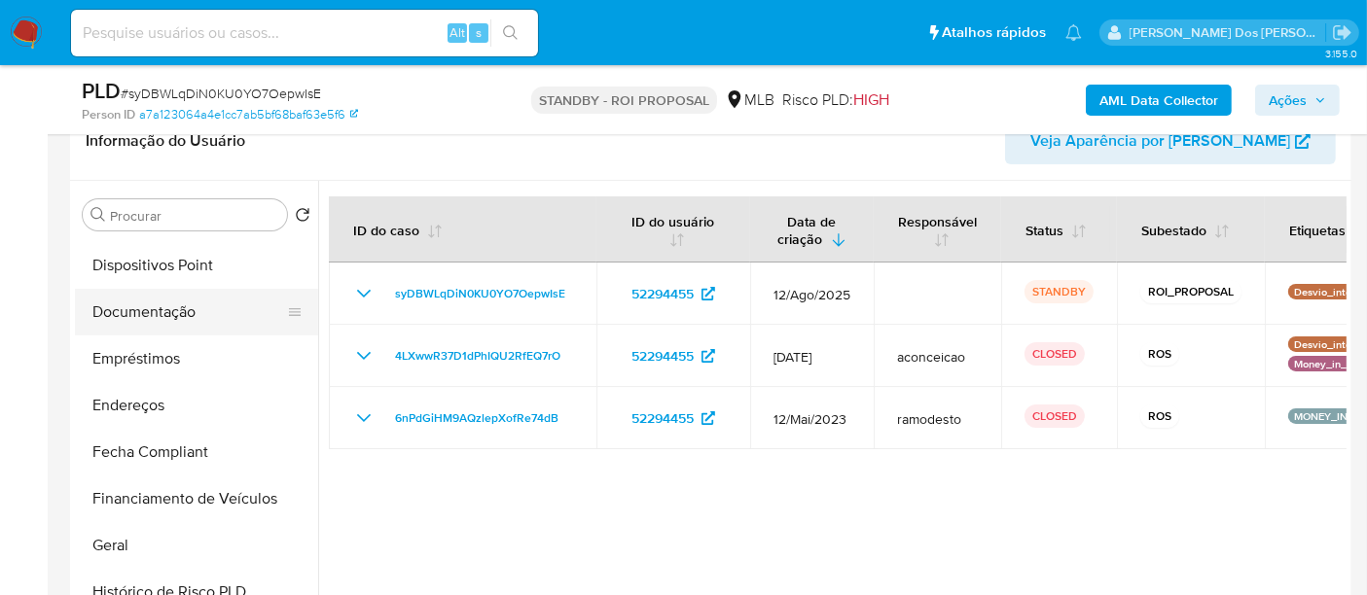
click at [171, 326] on button "Documentação" at bounding box center [189, 312] width 228 height 47
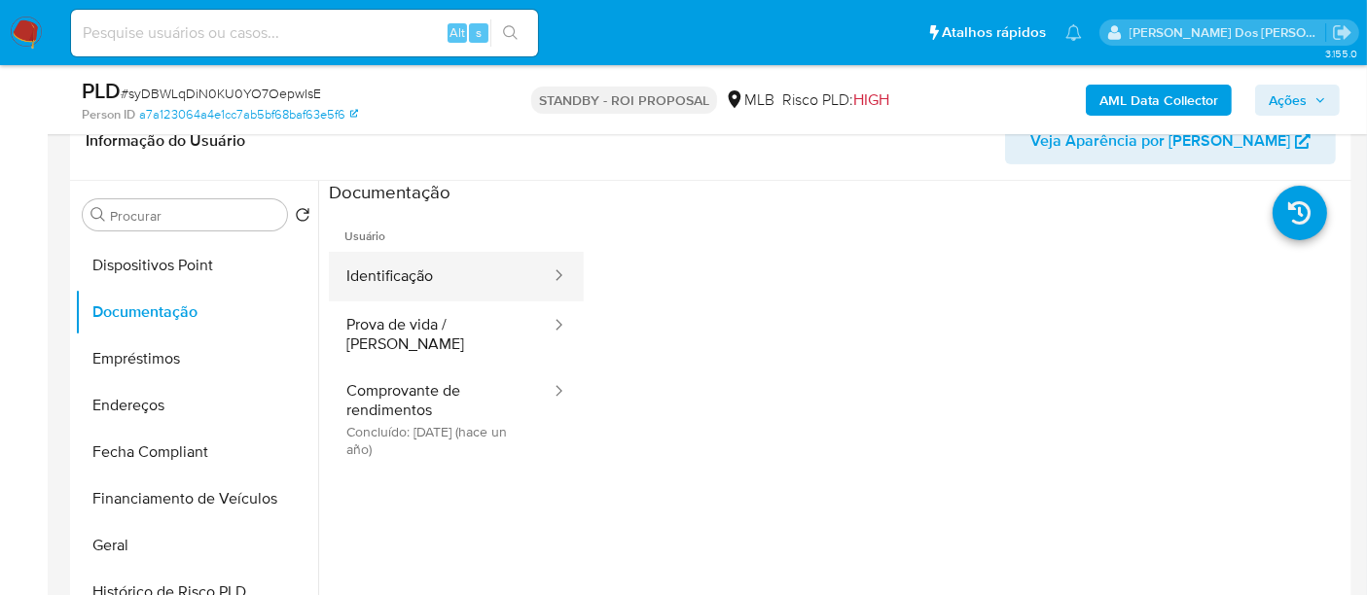
click at [375, 282] on button "Identificação" at bounding box center [441, 277] width 224 height 50
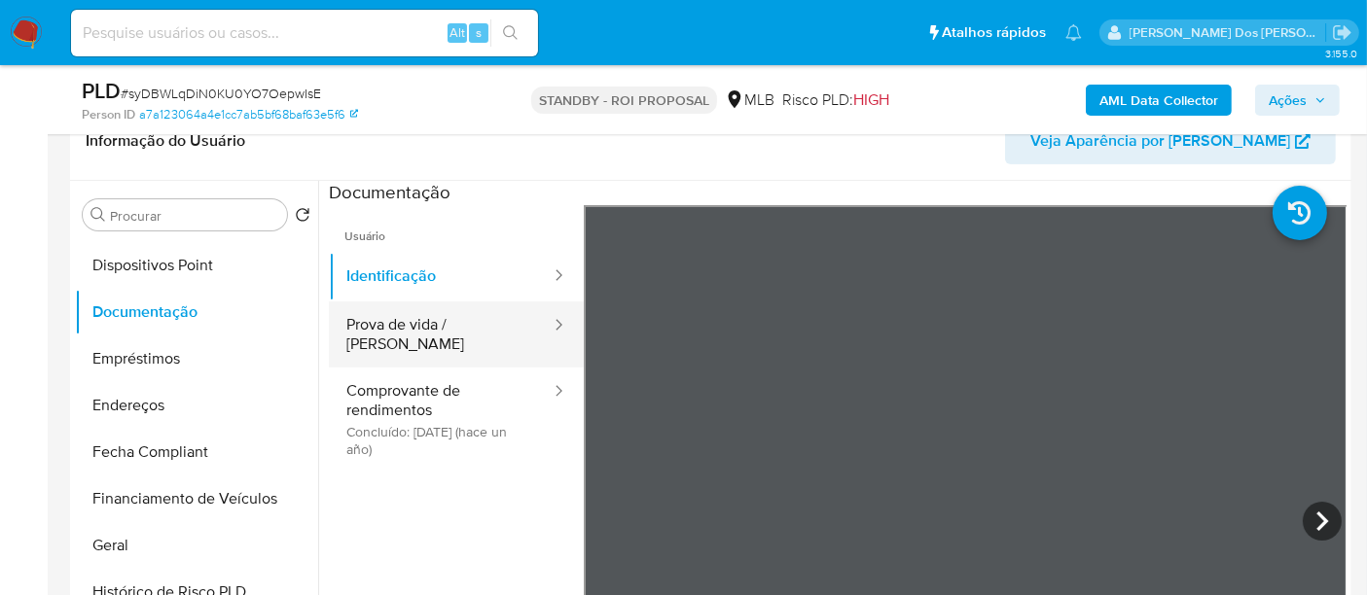
click at [380, 331] on button "Prova de vida / [PERSON_NAME]" at bounding box center [441, 335] width 224 height 66
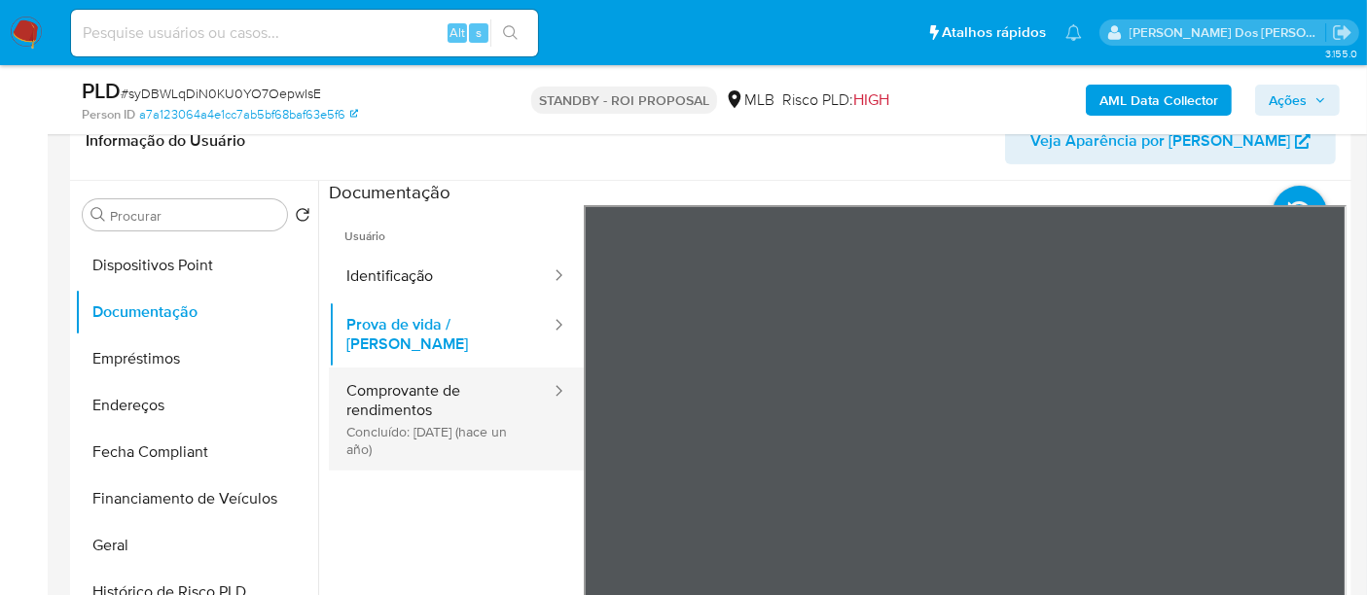
click at [439, 379] on button "Comprovante de rendimentos Concluído: [DATE] (hace un año)" at bounding box center [441, 419] width 224 height 103
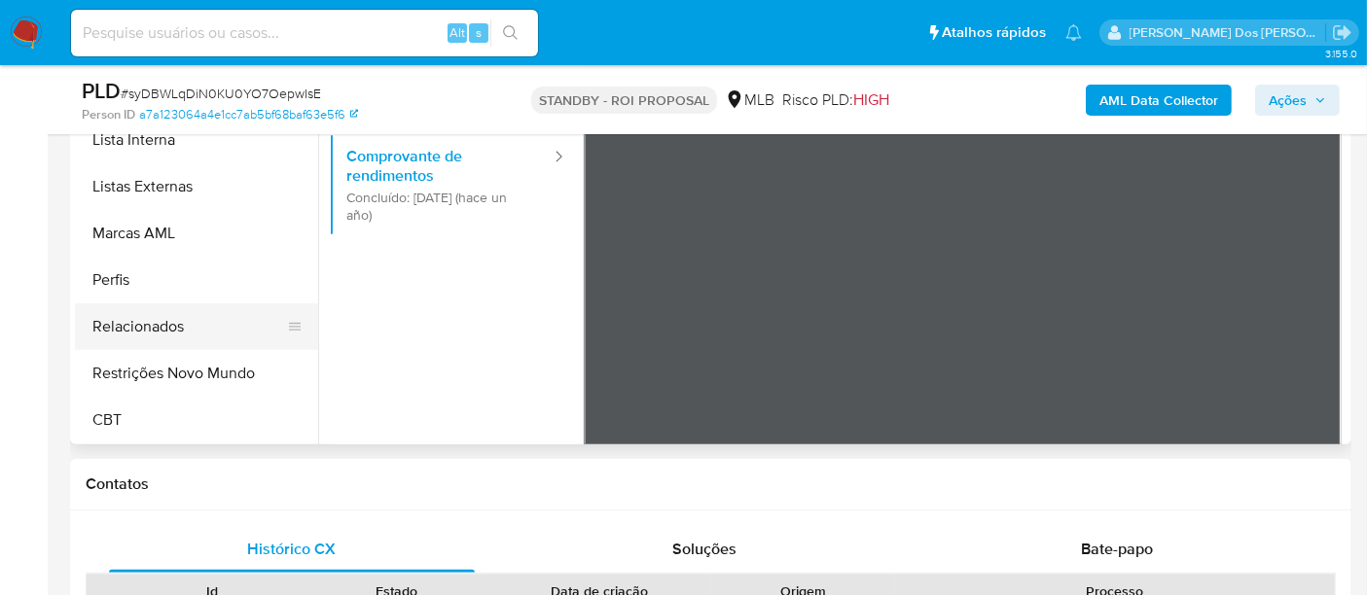
scroll to position [648, 0]
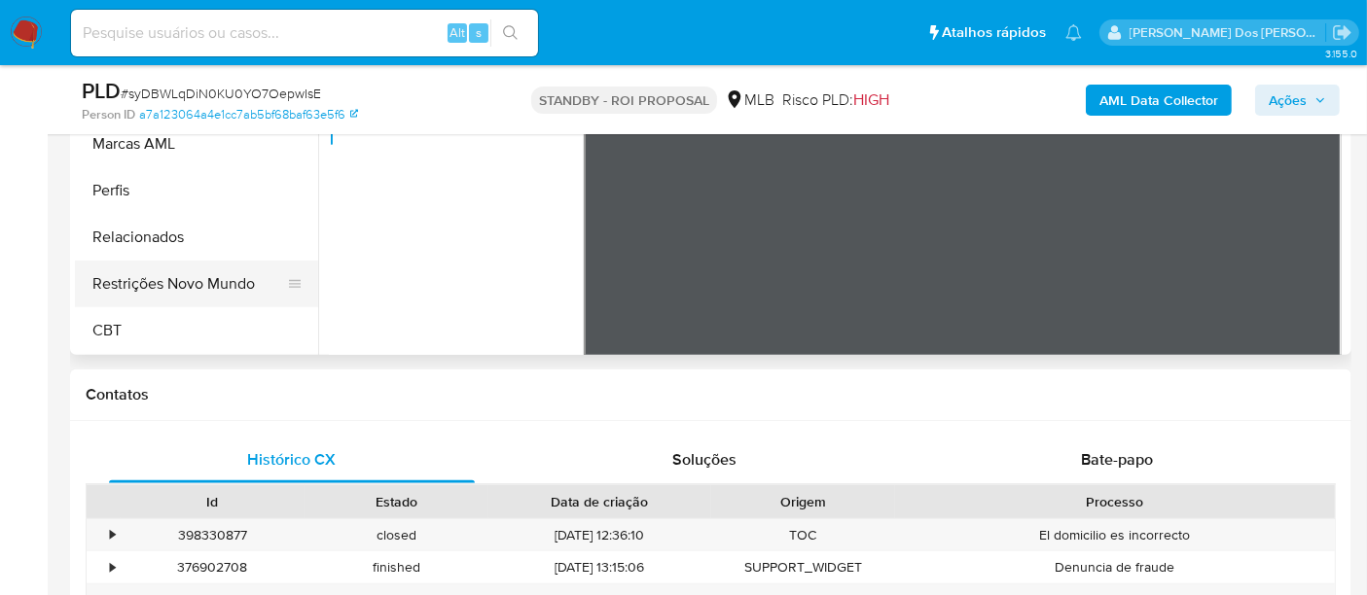
click at [193, 290] on button "Restrições Novo Mundo" at bounding box center [189, 284] width 228 height 47
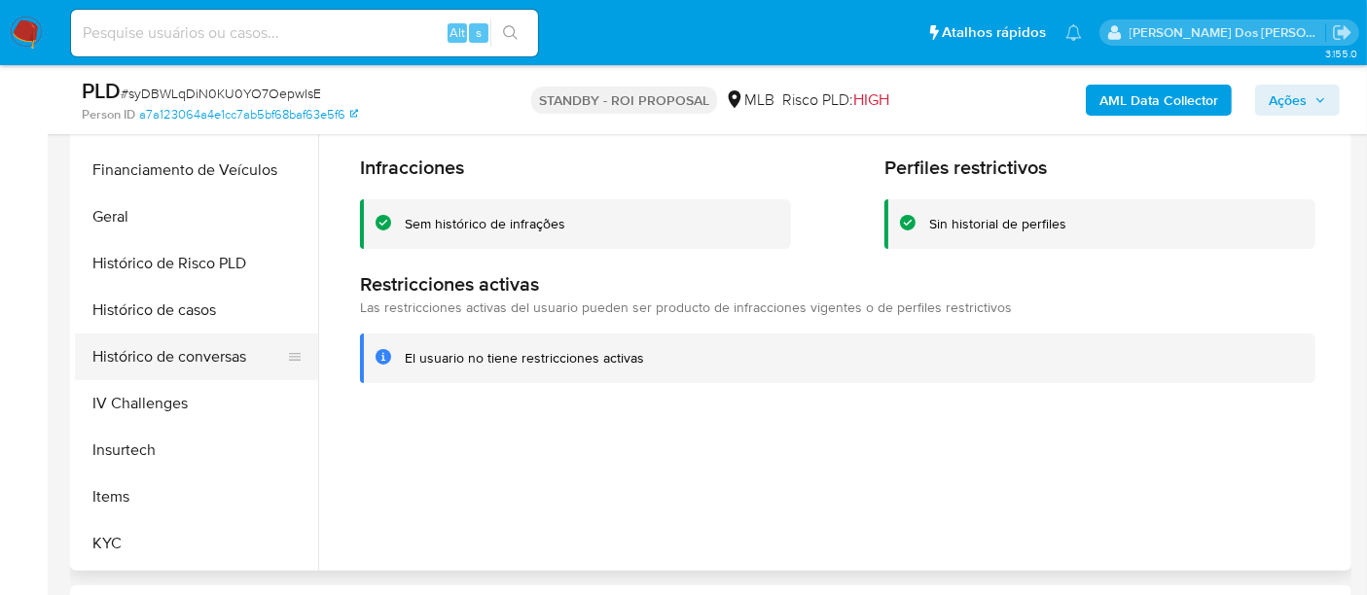
scroll to position [436, 0]
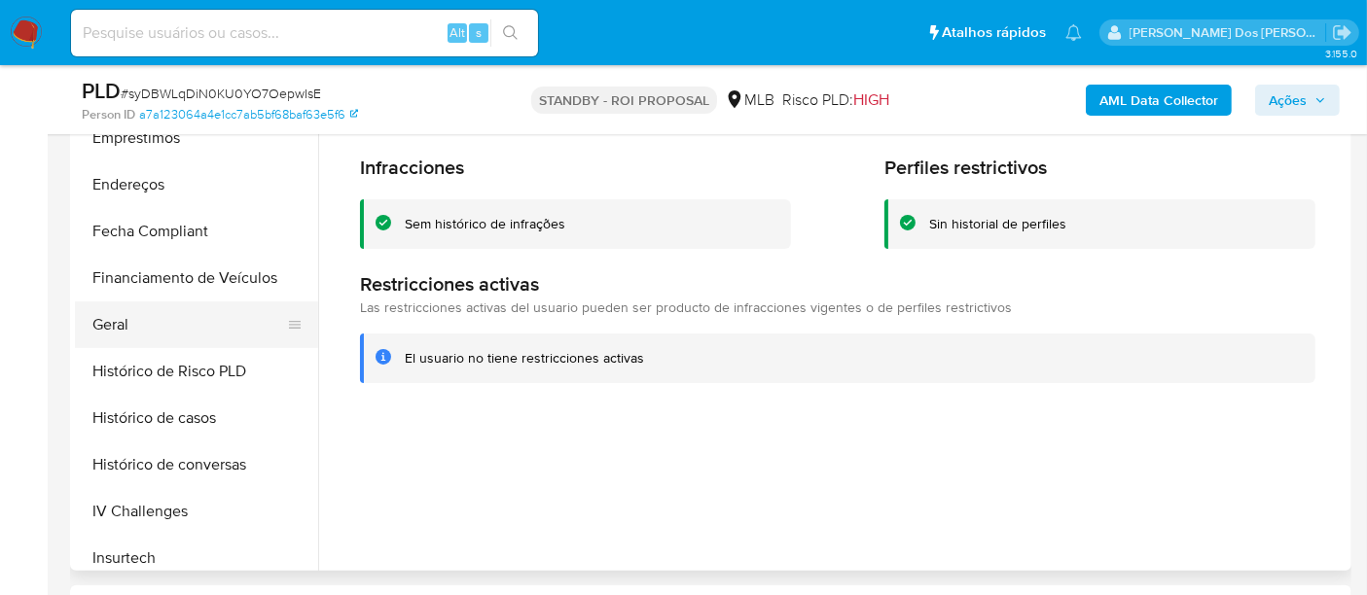
click at [114, 320] on button "Geral" at bounding box center [189, 325] width 228 height 47
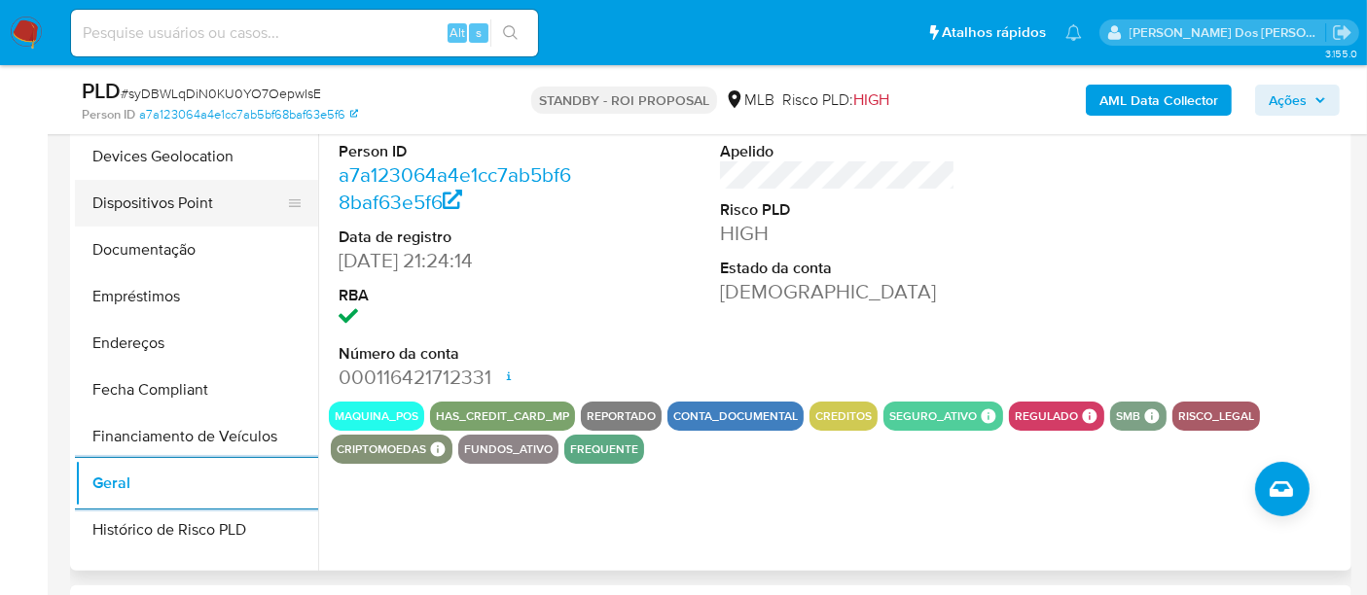
scroll to position [111, 0]
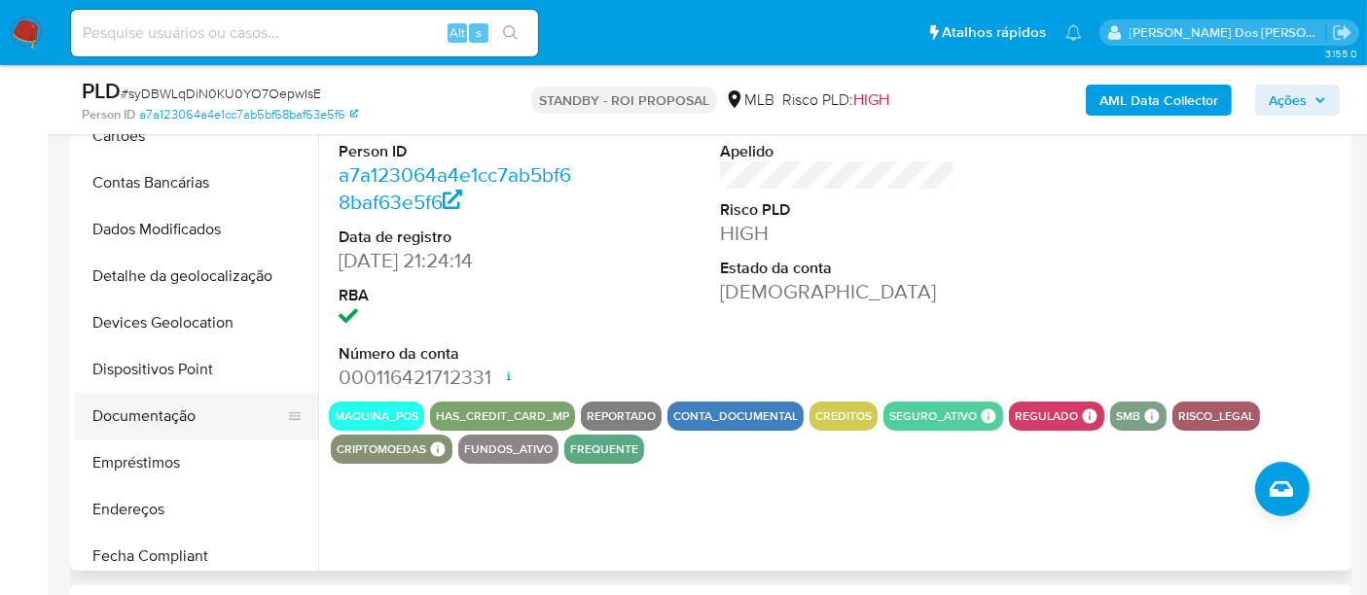
click at [151, 423] on button "Documentação" at bounding box center [189, 416] width 228 height 47
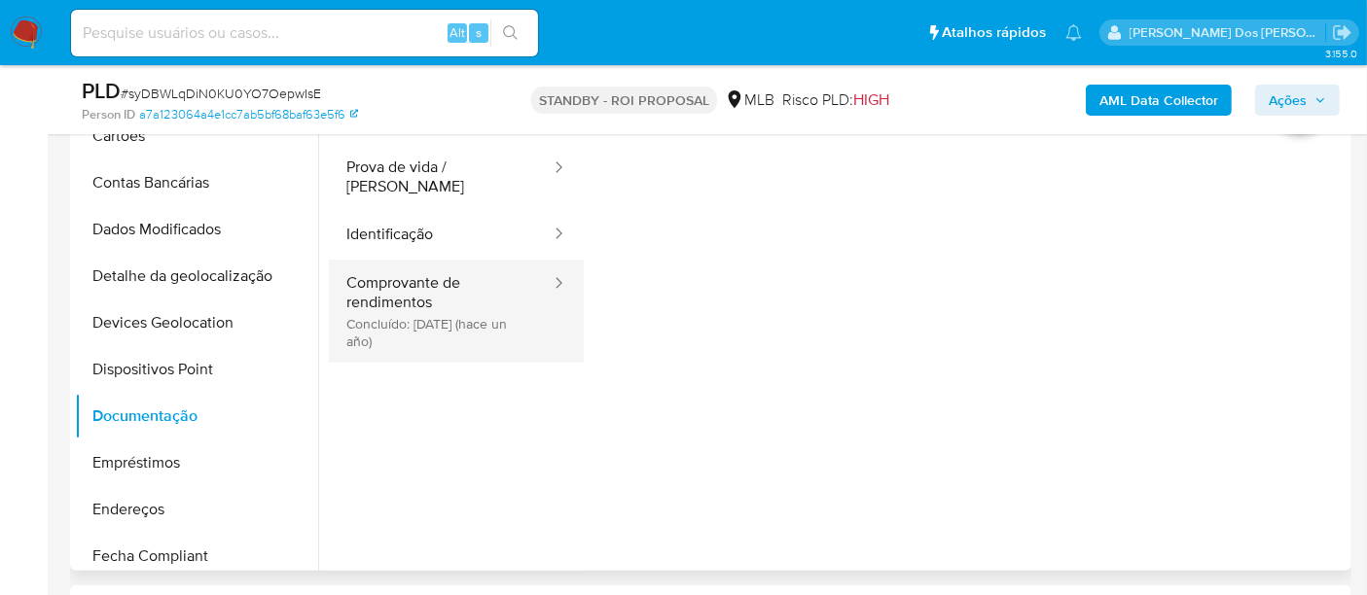
click at [431, 279] on button "Comprovante de rendimentos Concluído: [DATE] (hace un año)" at bounding box center [441, 311] width 224 height 103
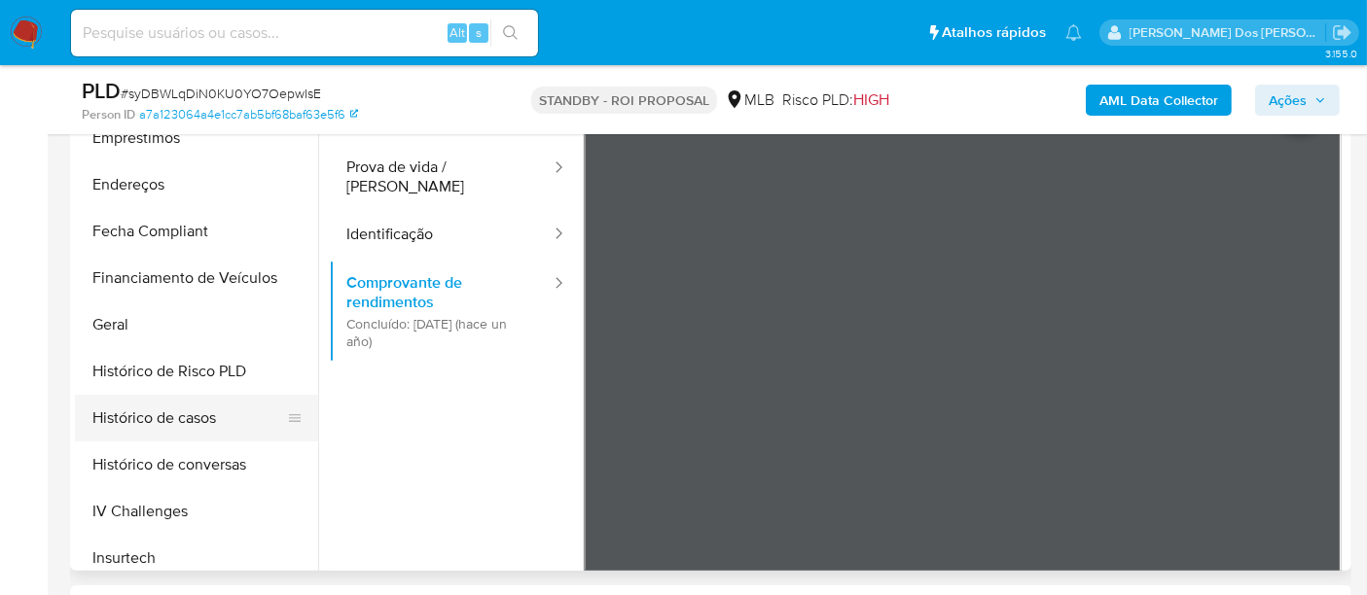
scroll to position [652, 0]
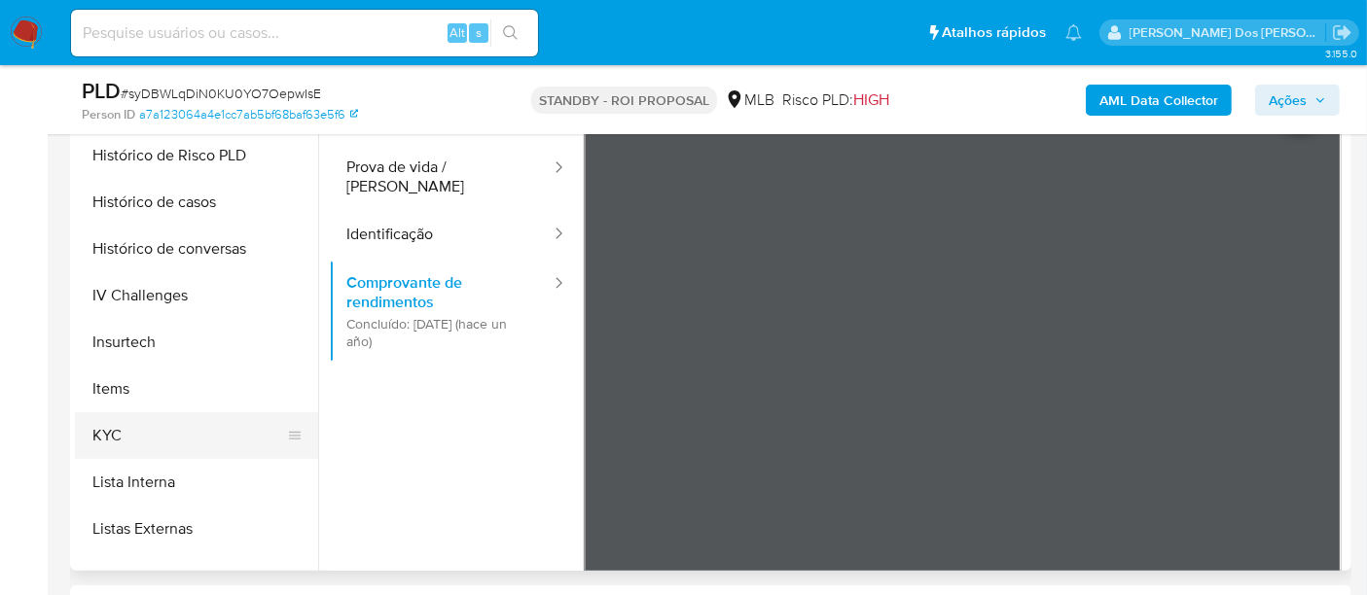
click at [114, 427] on button "KYC" at bounding box center [189, 436] width 228 height 47
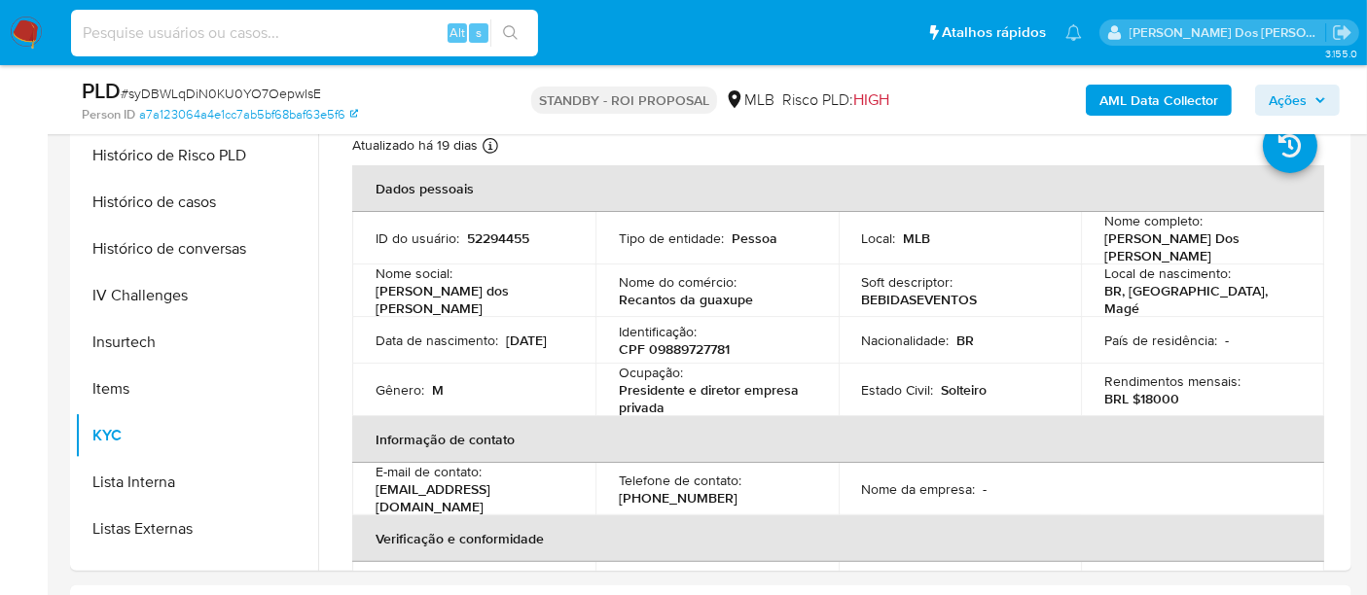
click at [216, 35] on input at bounding box center [304, 32] width 467 height 25
paste input "HQDtFKWUasAuE0ZQbG9i1I3g"
type input "HQDtFKWUasAuE0ZQbG9i1I3g"
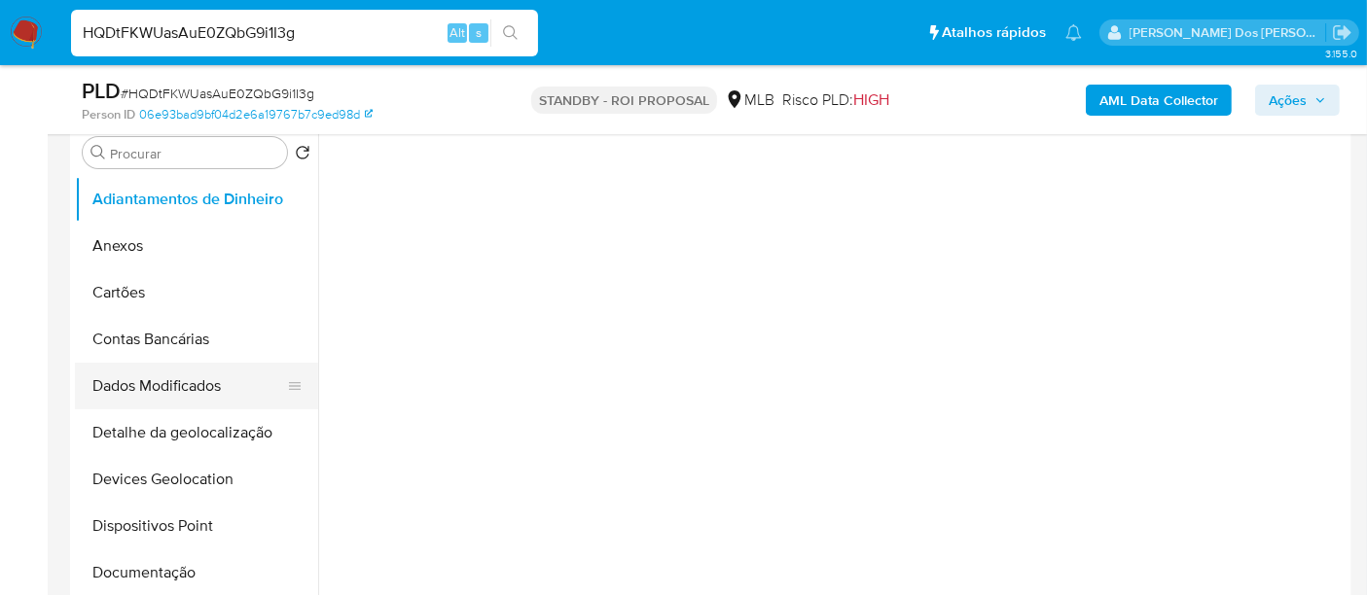
scroll to position [432, 0]
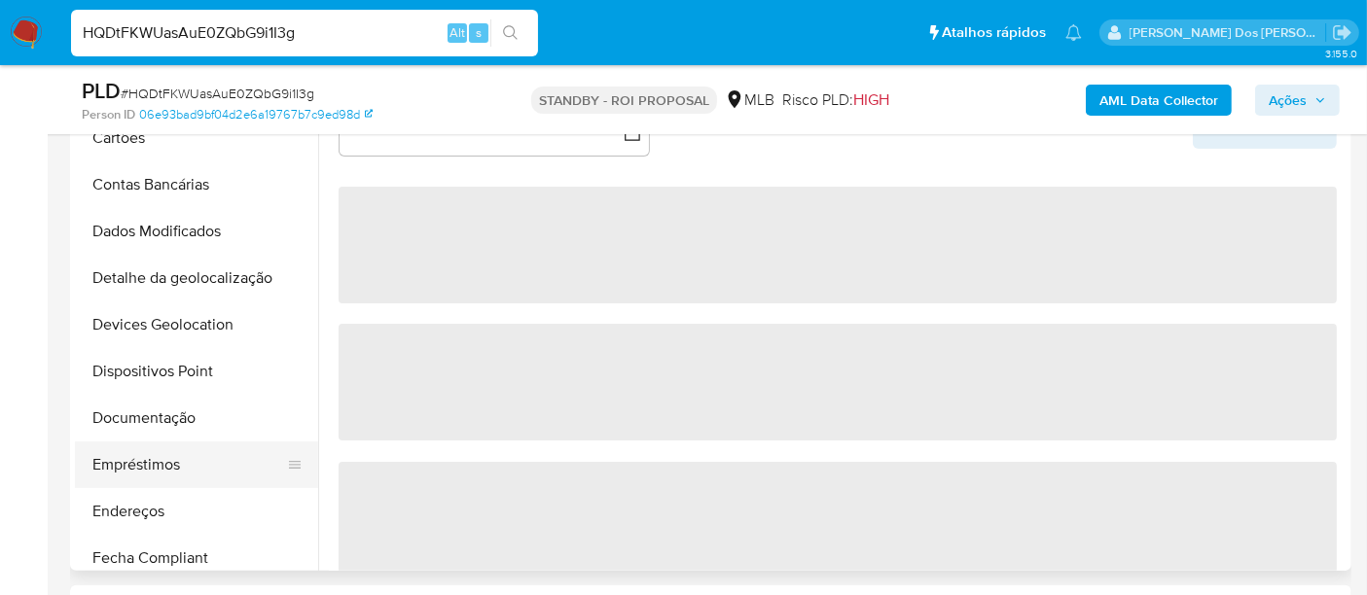
select select "10"
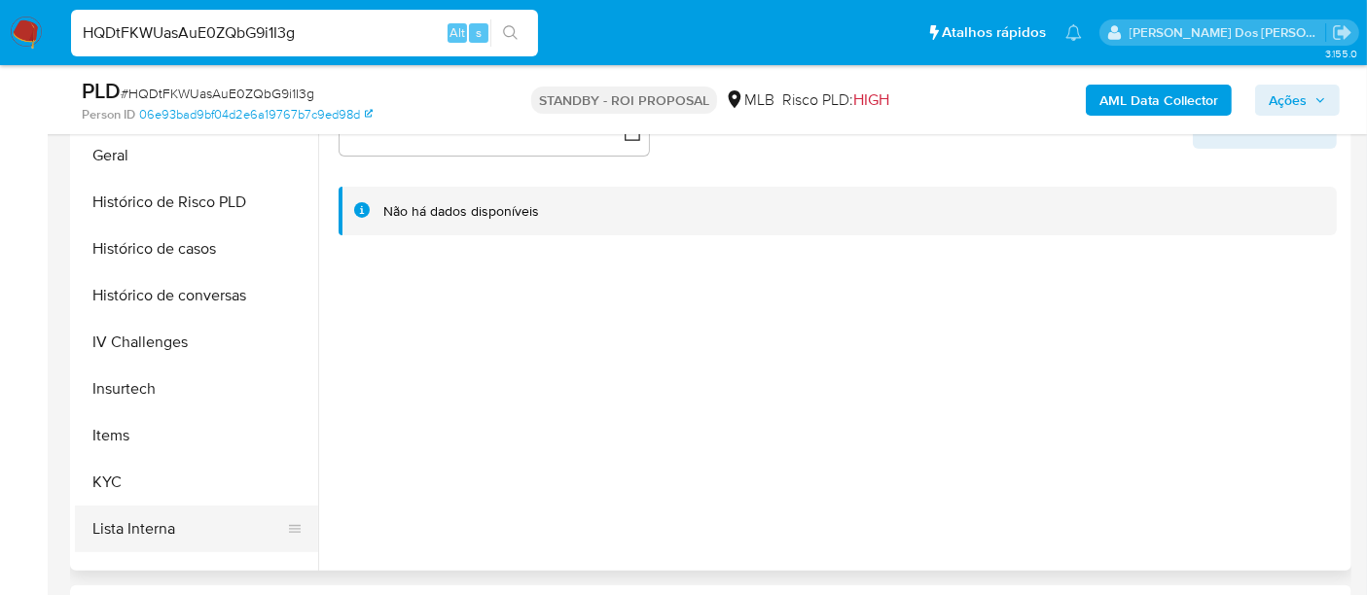
scroll to position [648, 0]
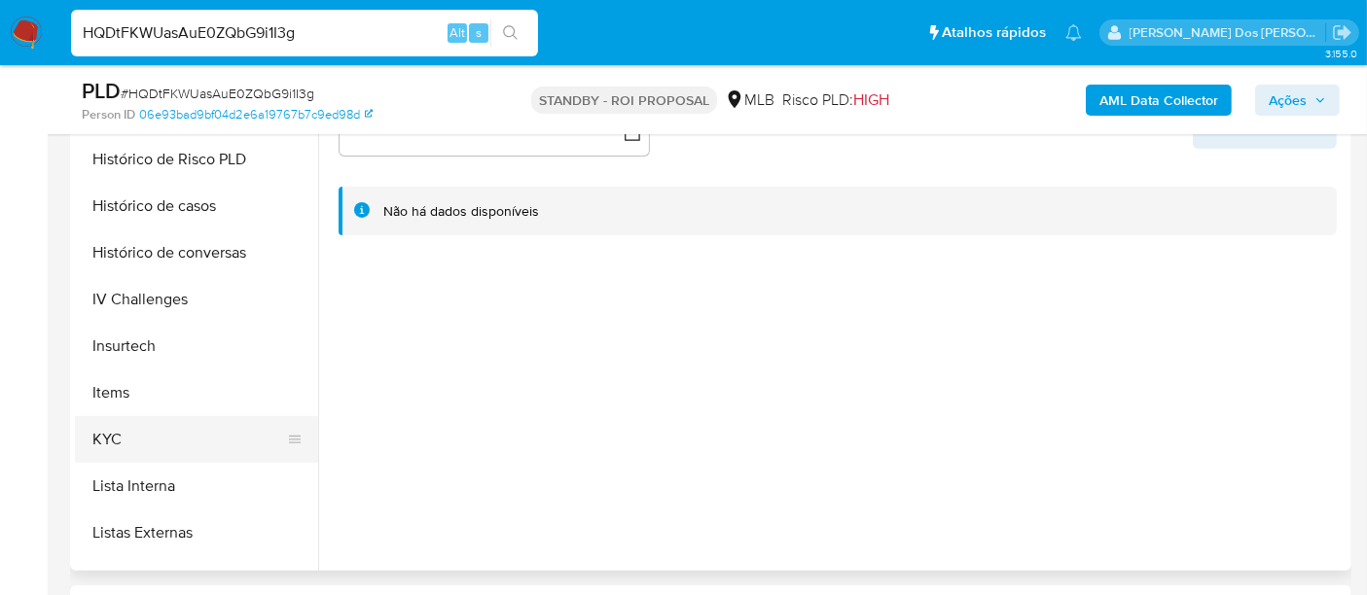
click at [114, 449] on button "KYC" at bounding box center [189, 439] width 228 height 47
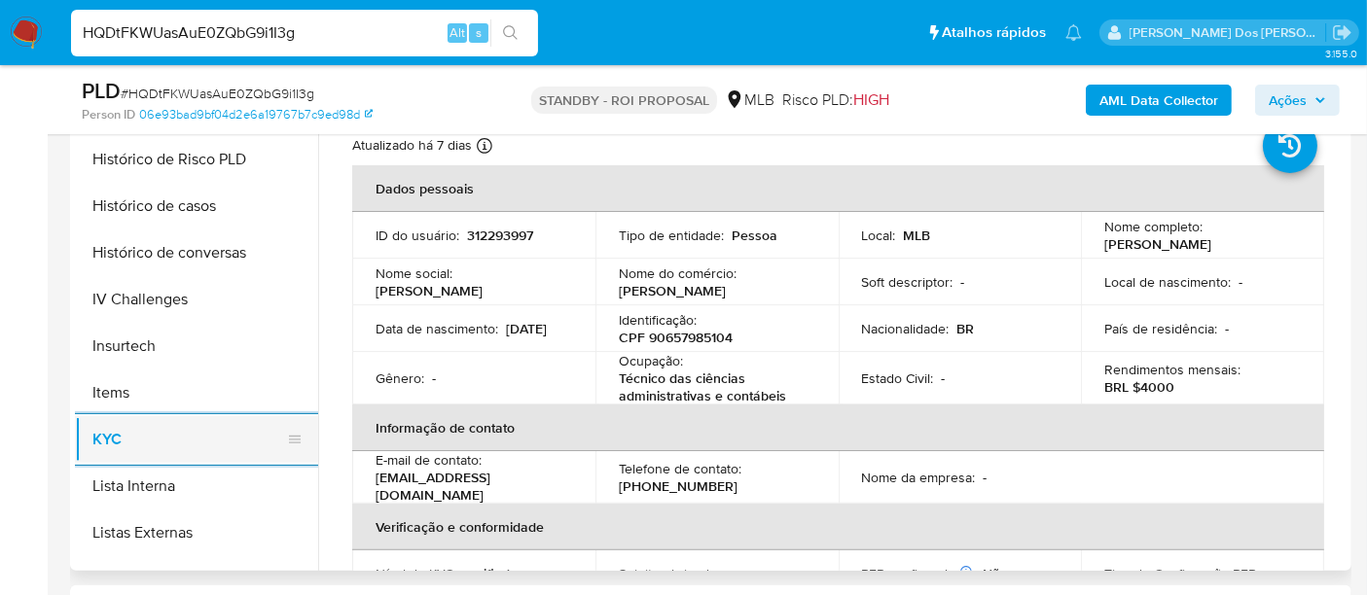
scroll to position [432, 0]
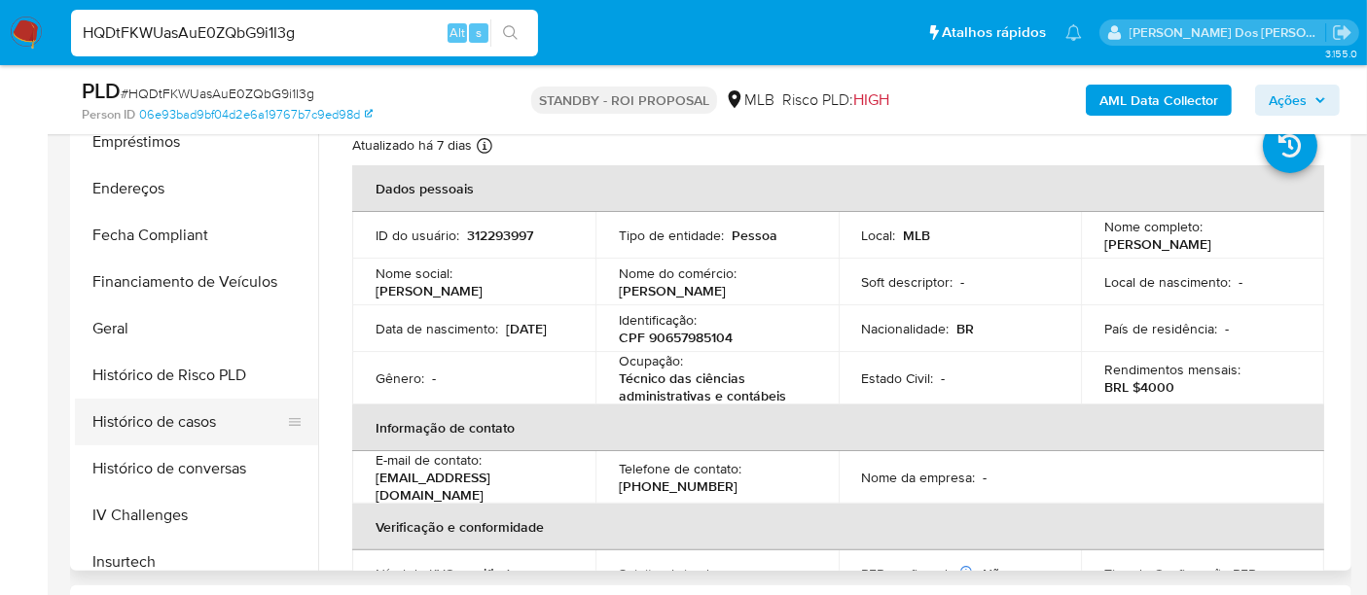
click at [213, 423] on button "Histórico de casos" at bounding box center [189, 422] width 228 height 47
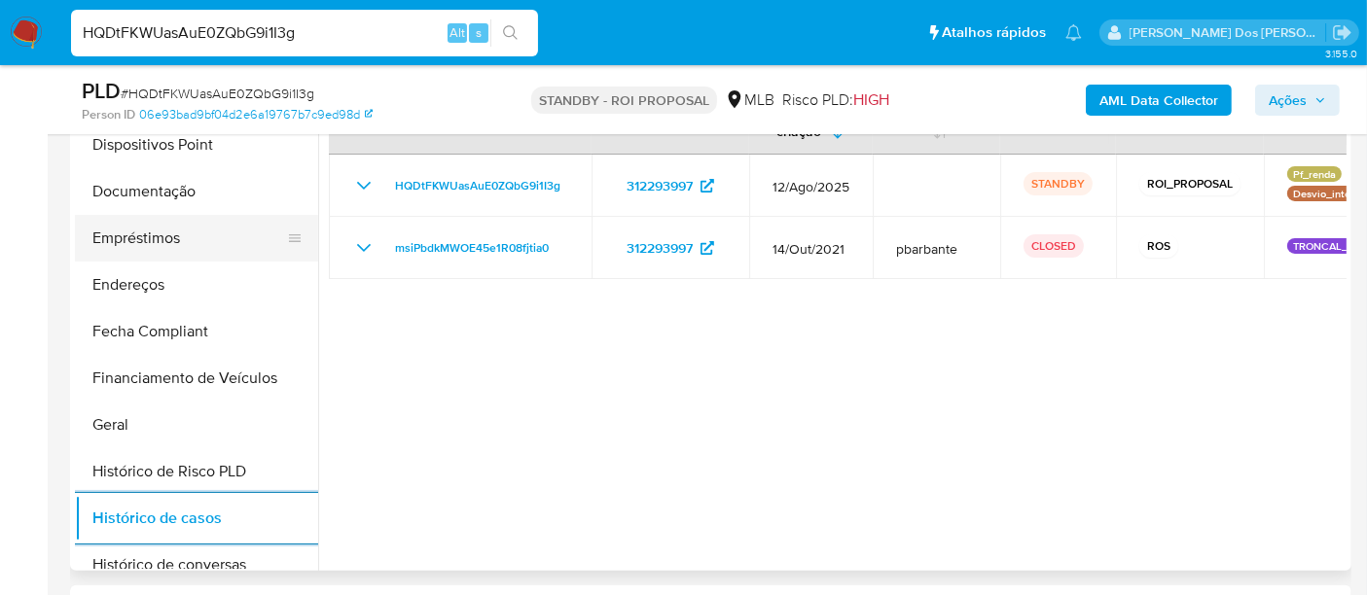
scroll to position [216, 0]
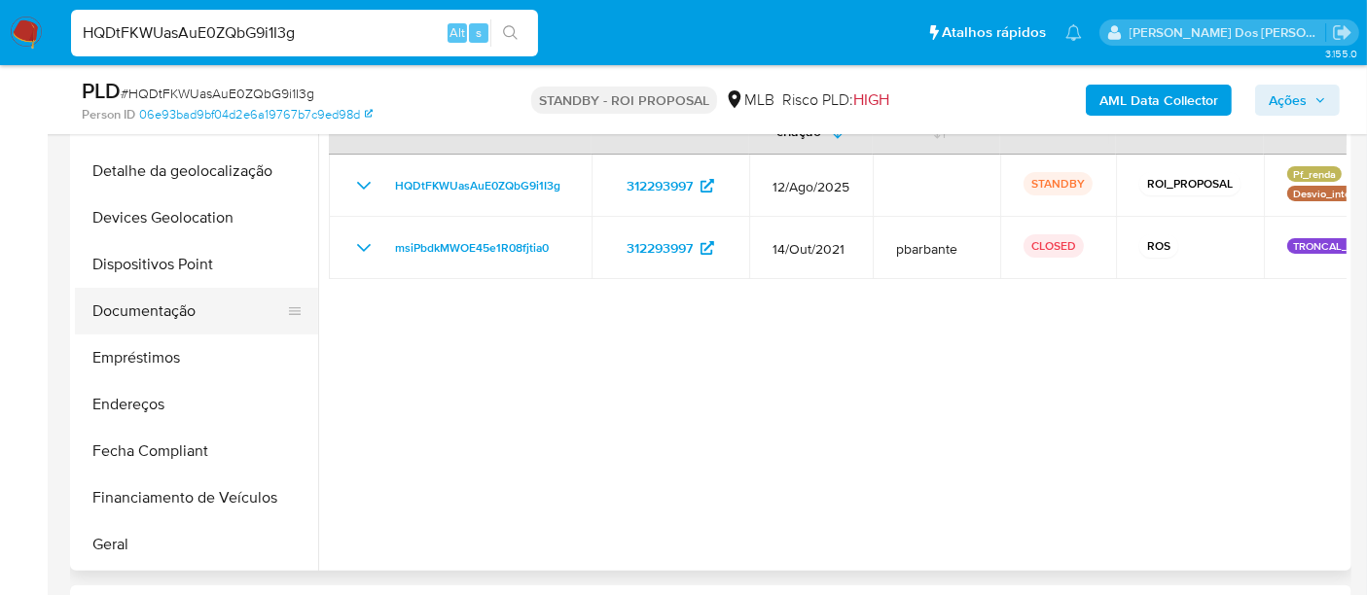
click at [162, 303] on button "Documentação" at bounding box center [189, 311] width 228 height 47
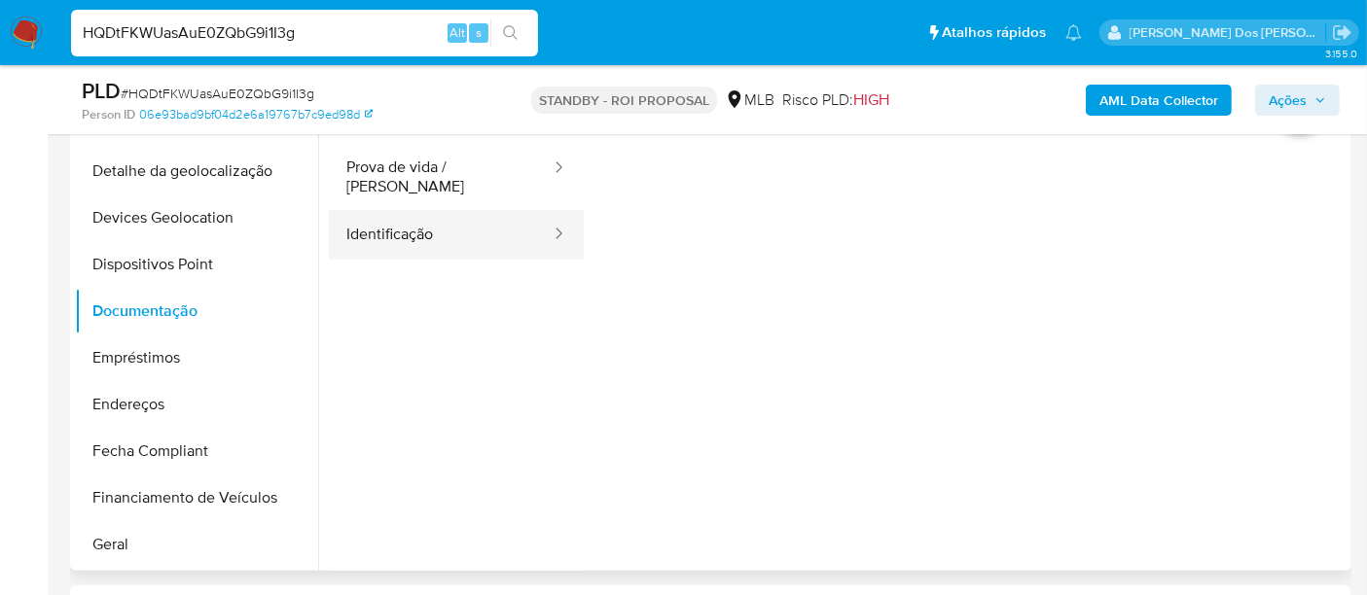
click at [414, 247] on ul "Usuário Prova de vida / Selfie Identificação" at bounding box center [456, 377] width 255 height 560
click at [409, 226] on button "Identificação" at bounding box center [441, 235] width 224 height 50
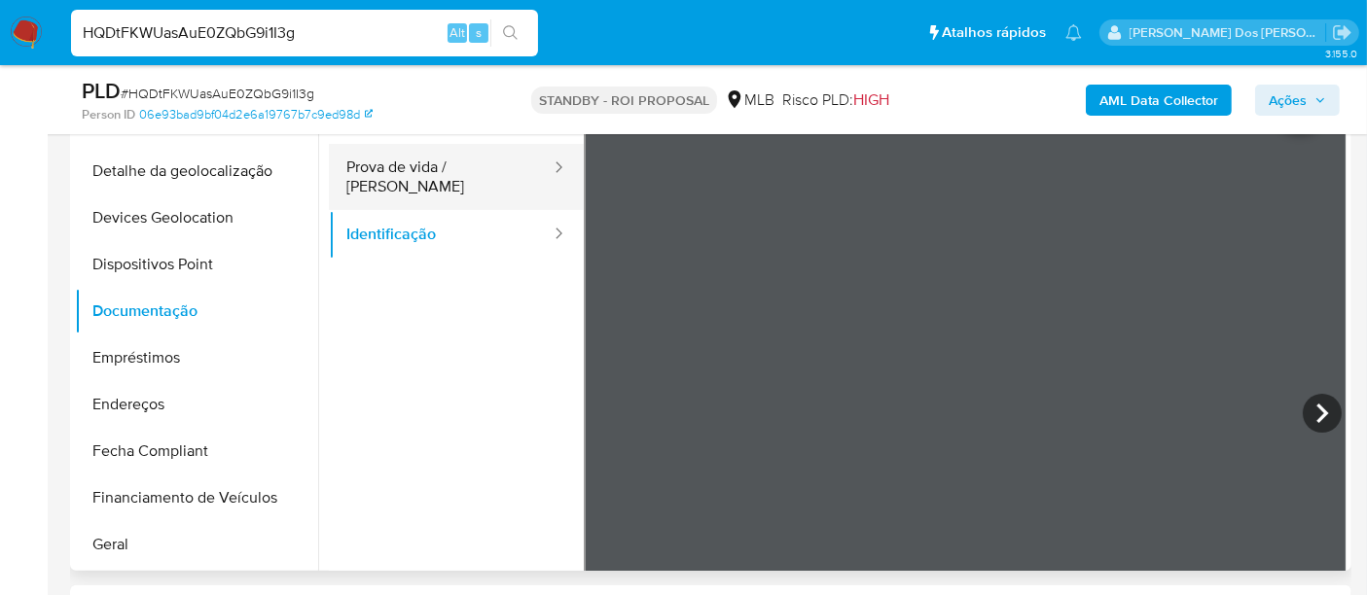
click at [455, 170] on button "Prova de vida / [PERSON_NAME]" at bounding box center [441, 177] width 224 height 66
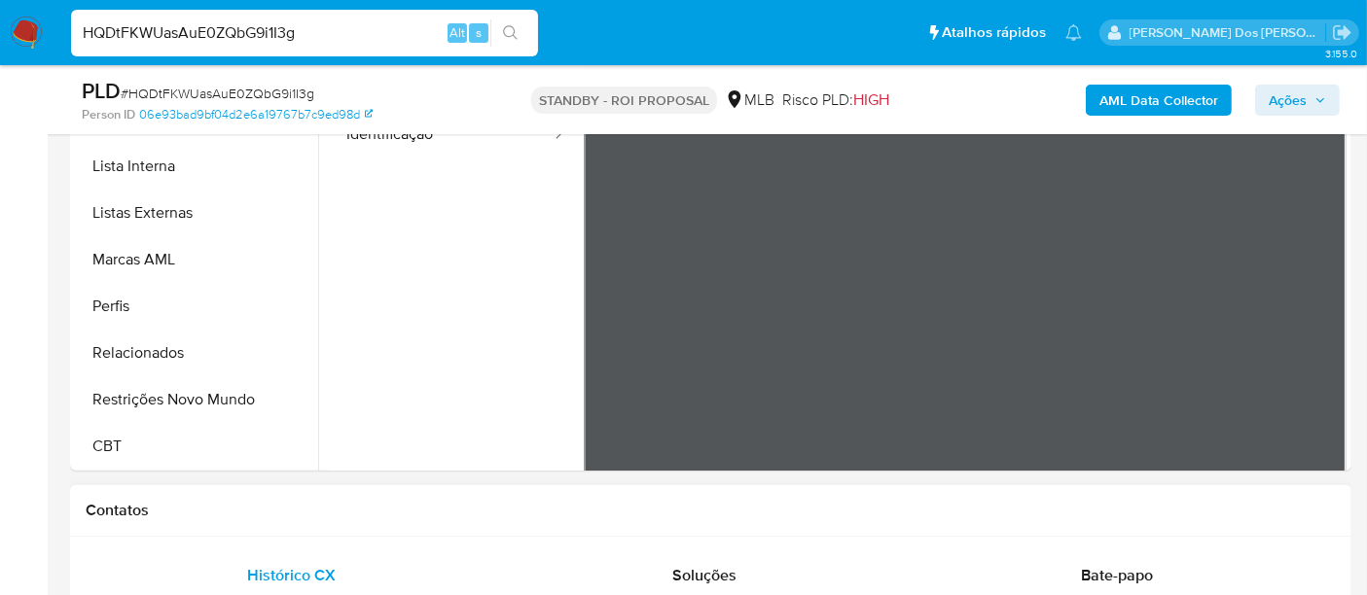
scroll to position [648, 0]
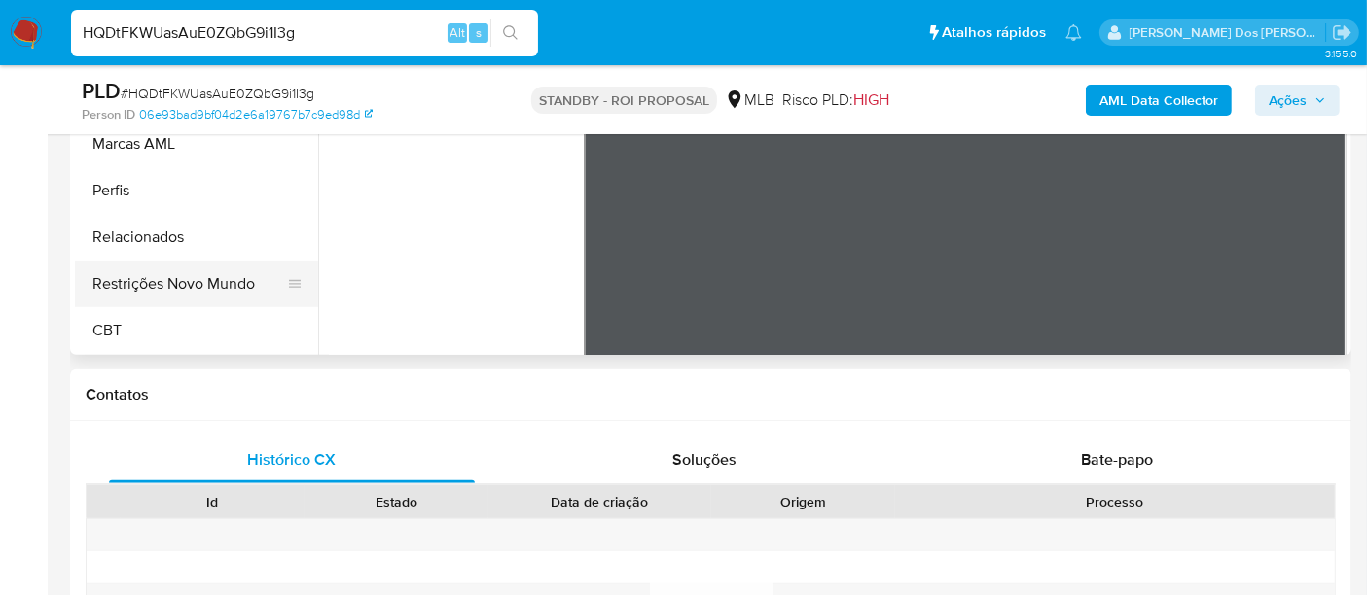
click at [229, 298] on button "Restrições Novo Mundo" at bounding box center [189, 284] width 228 height 47
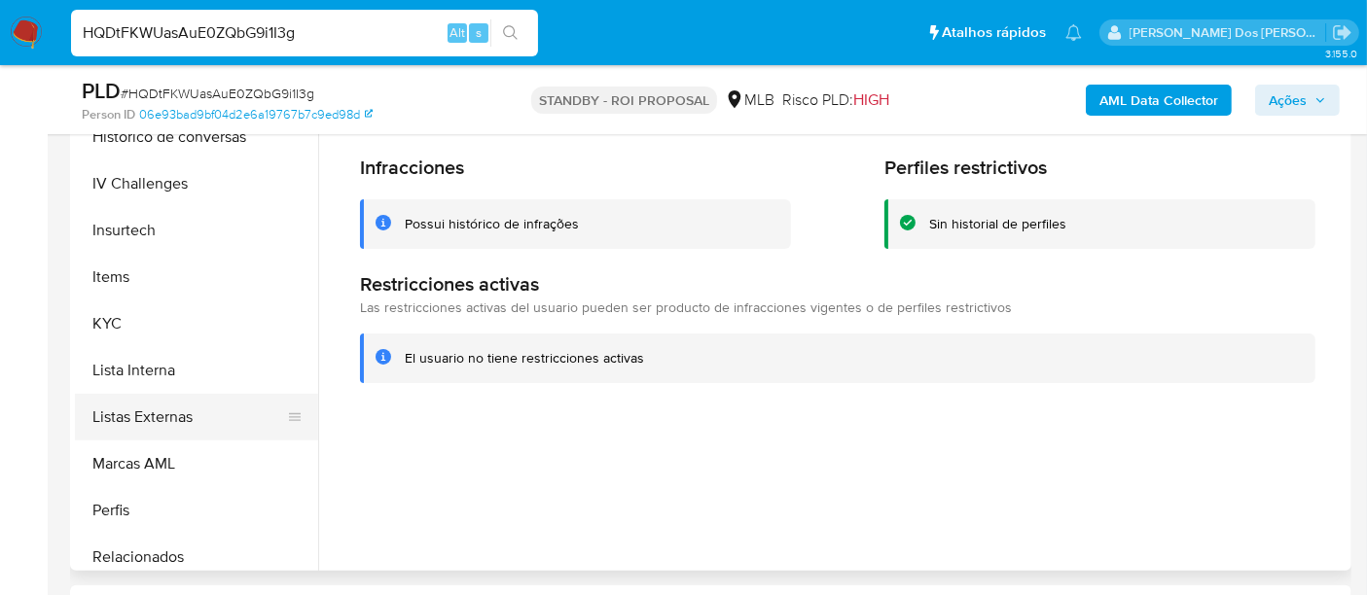
scroll to position [436, 0]
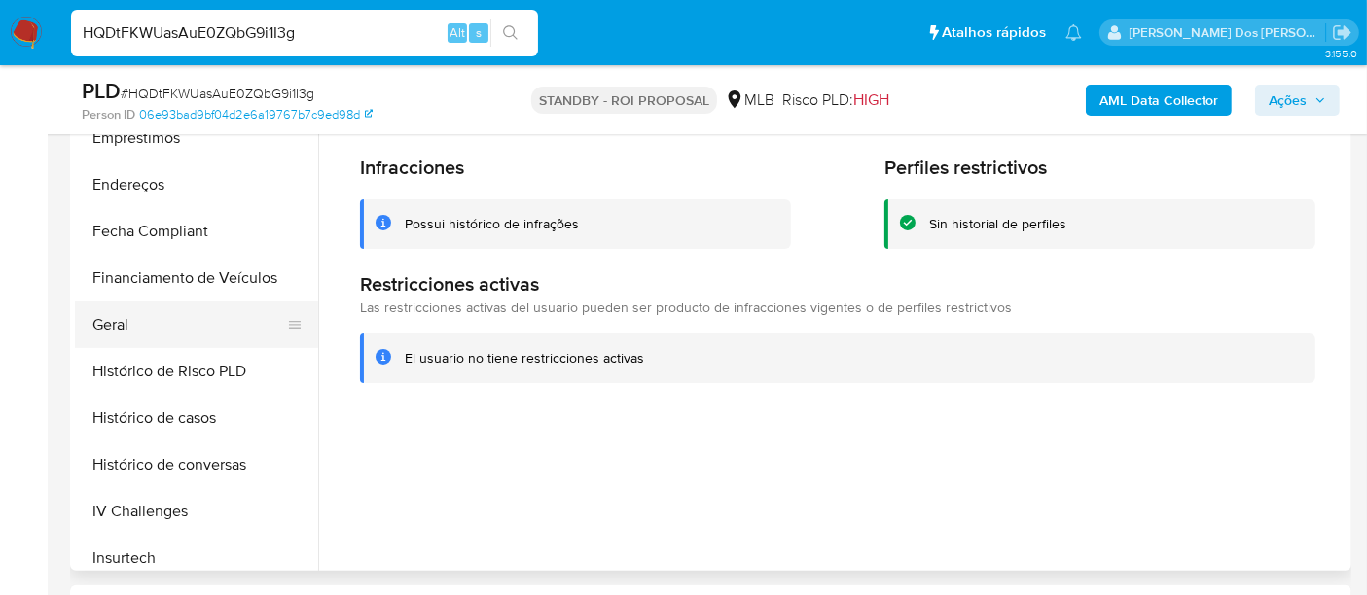
click at [132, 318] on button "Geral" at bounding box center [189, 325] width 228 height 47
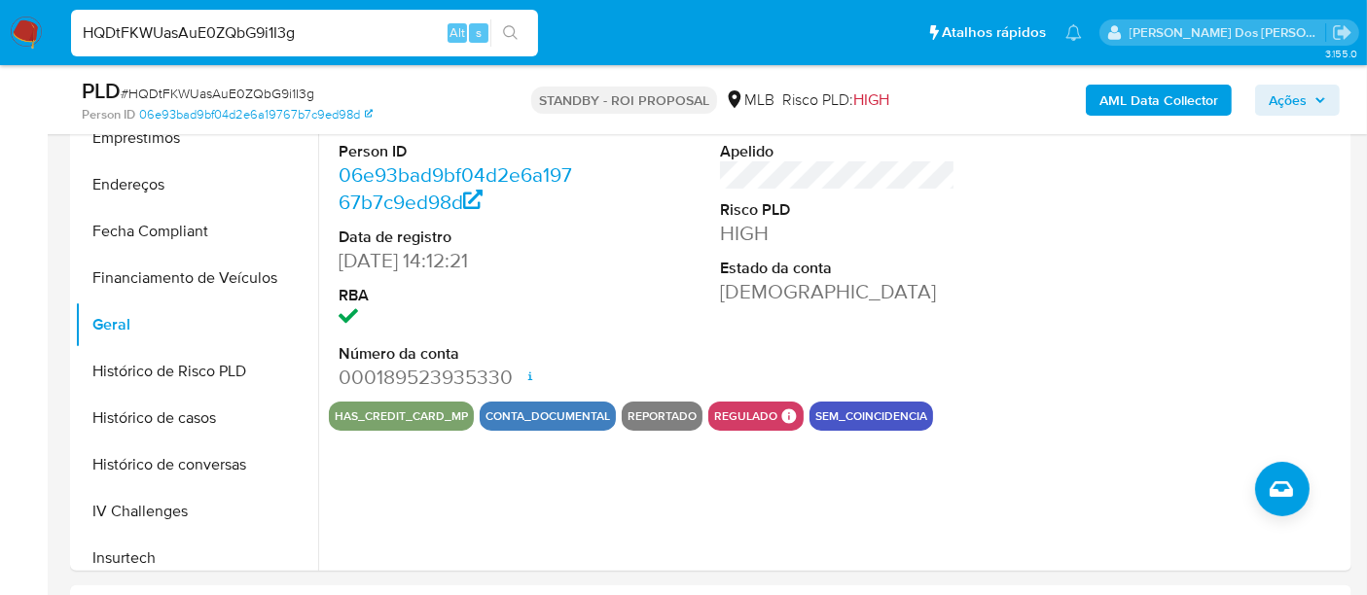
click at [229, 34] on input "HQDtFKWUasAuE0ZQbG9i1I3g" at bounding box center [304, 32] width 467 height 25
paste input "6Em1AkS7i731jL7FDxrS0N6B"
type input "6Em1AkS7i731jL7FDxrS0N6B"
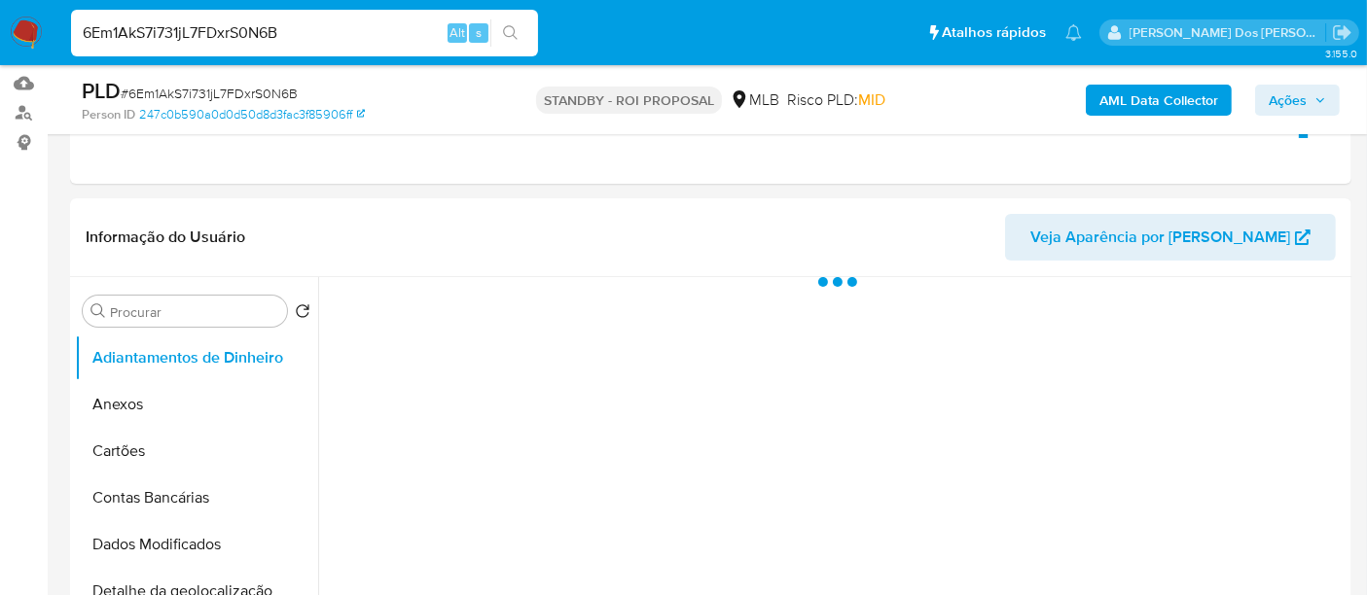
scroll to position [324, 0]
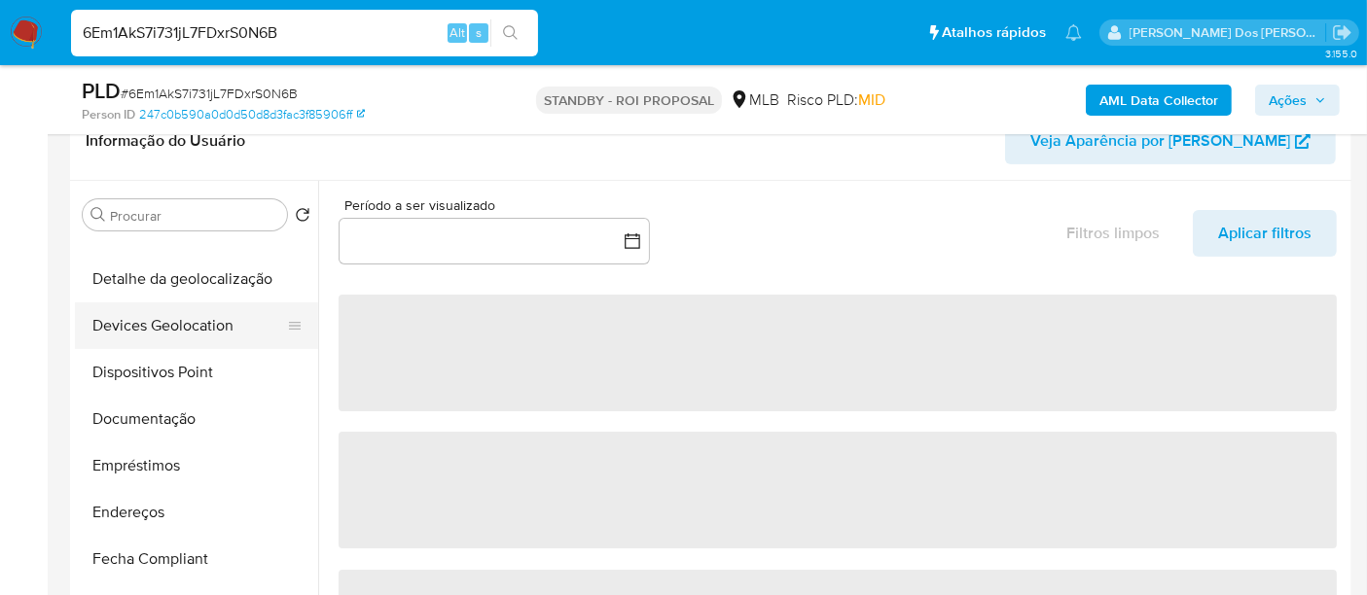
select select "10"
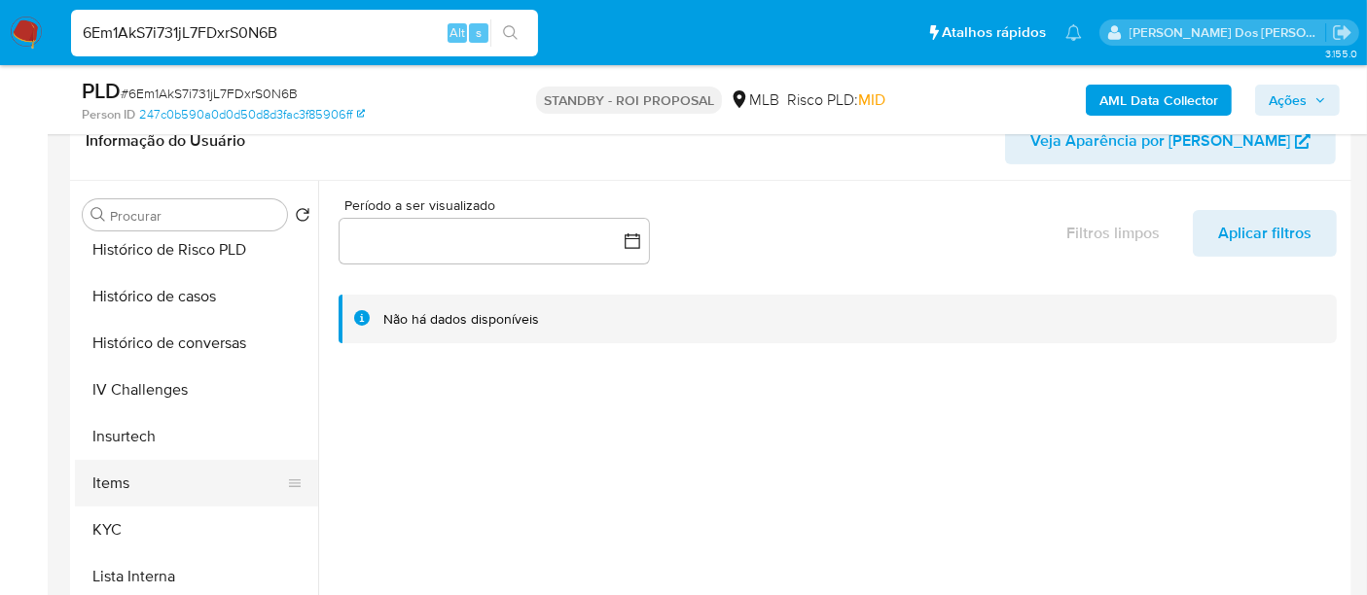
scroll to position [756, 0]
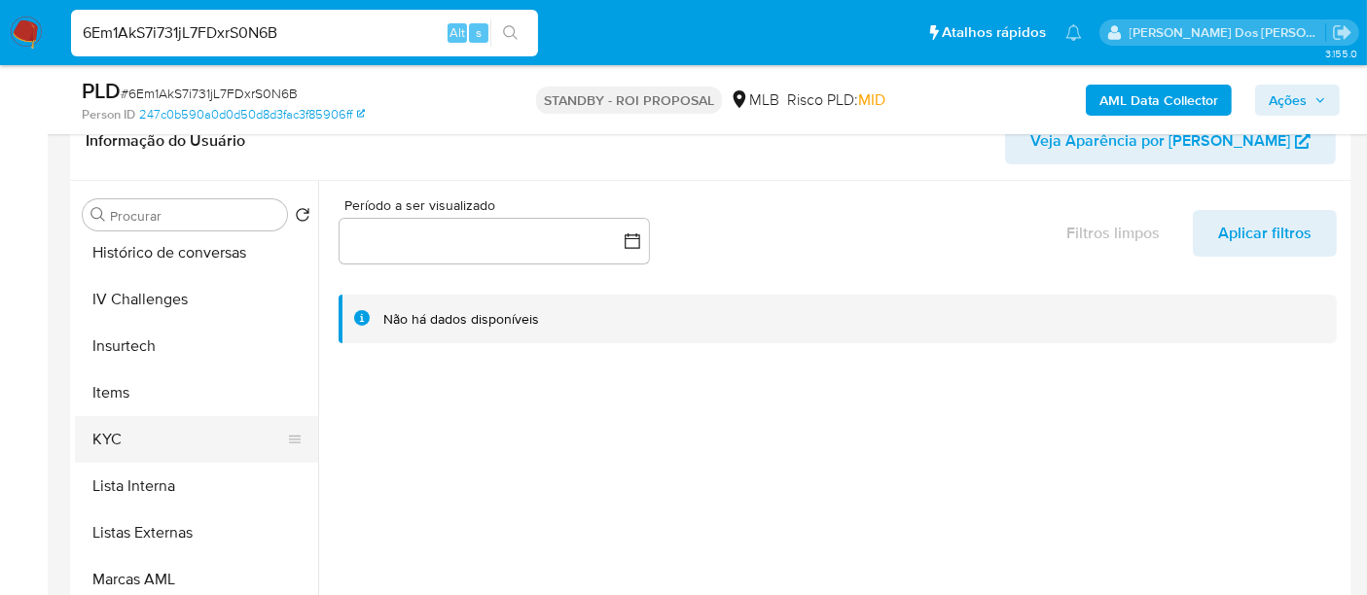
click at [119, 433] on button "KYC" at bounding box center [189, 439] width 228 height 47
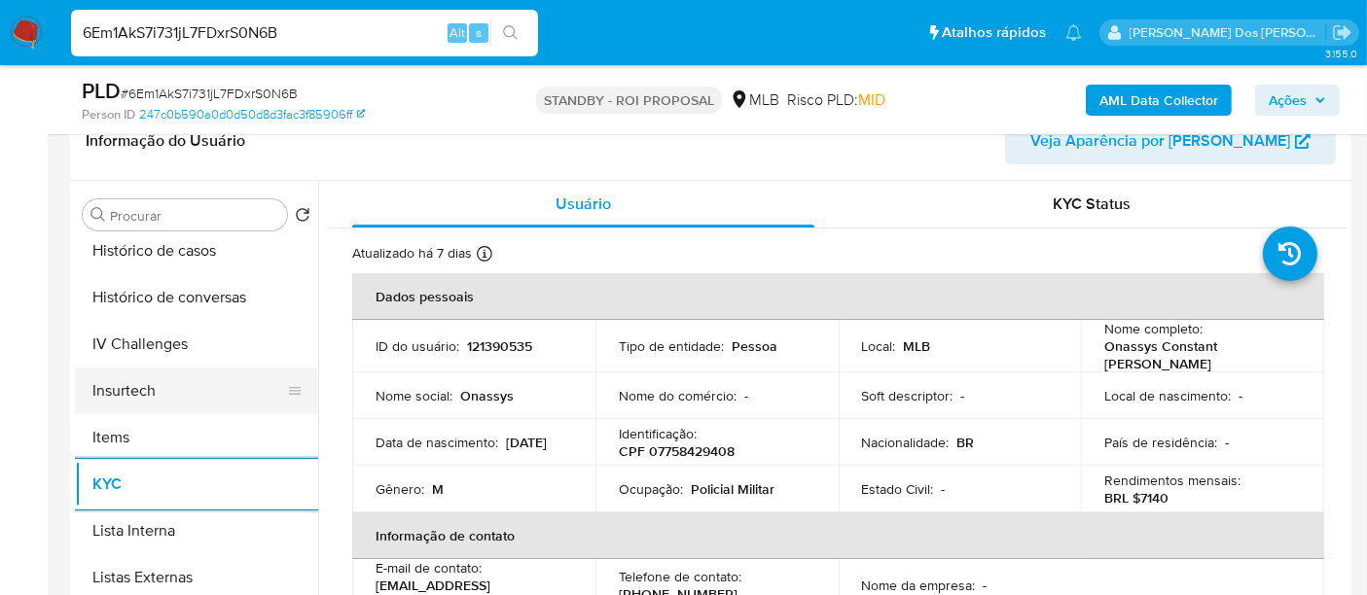
scroll to position [648, 0]
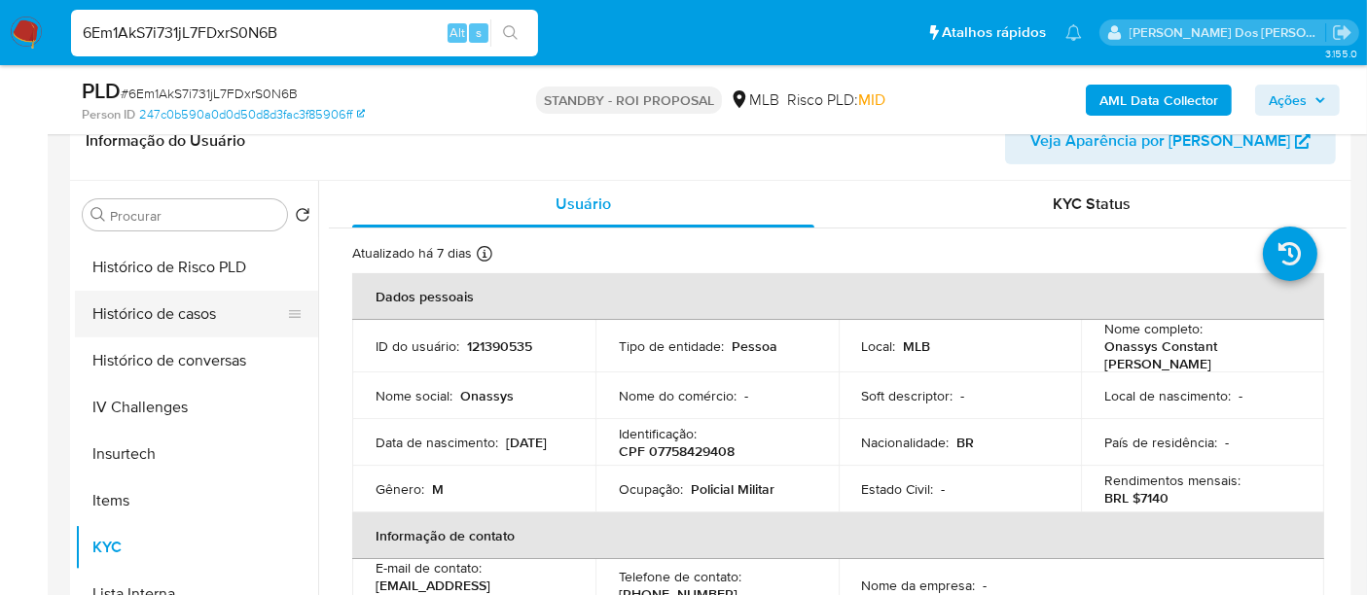
click at [188, 304] on button "Histórico de casos" at bounding box center [189, 314] width 228 height 47
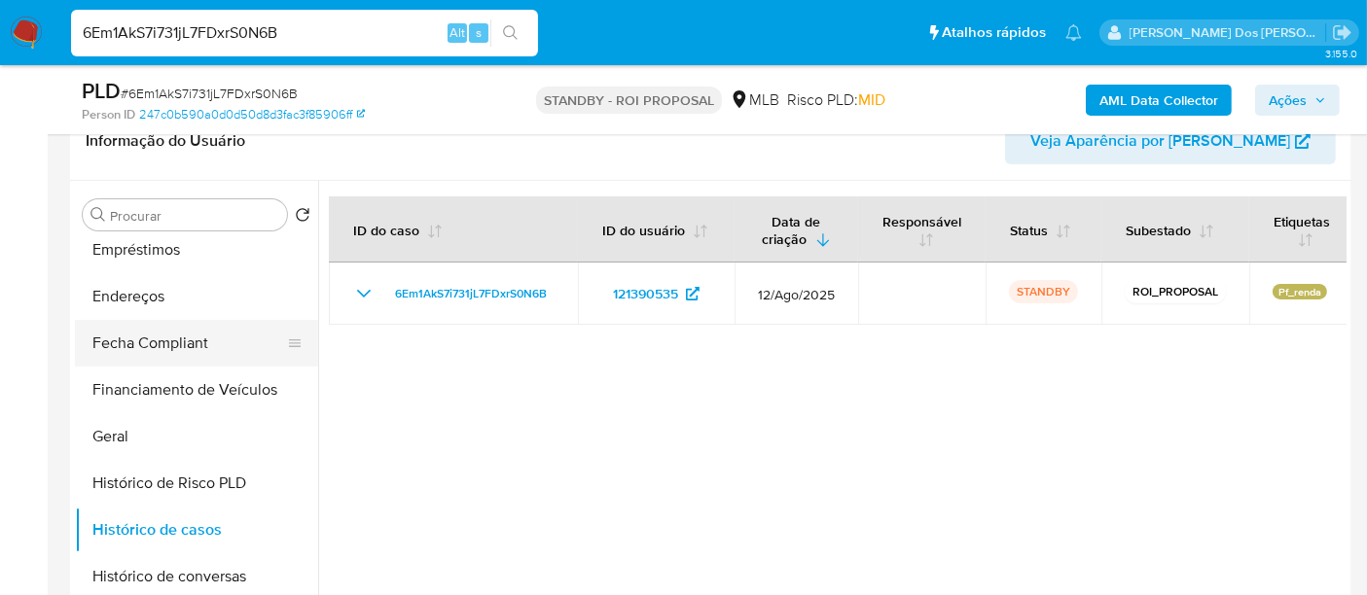
scroll to position [324, 0]
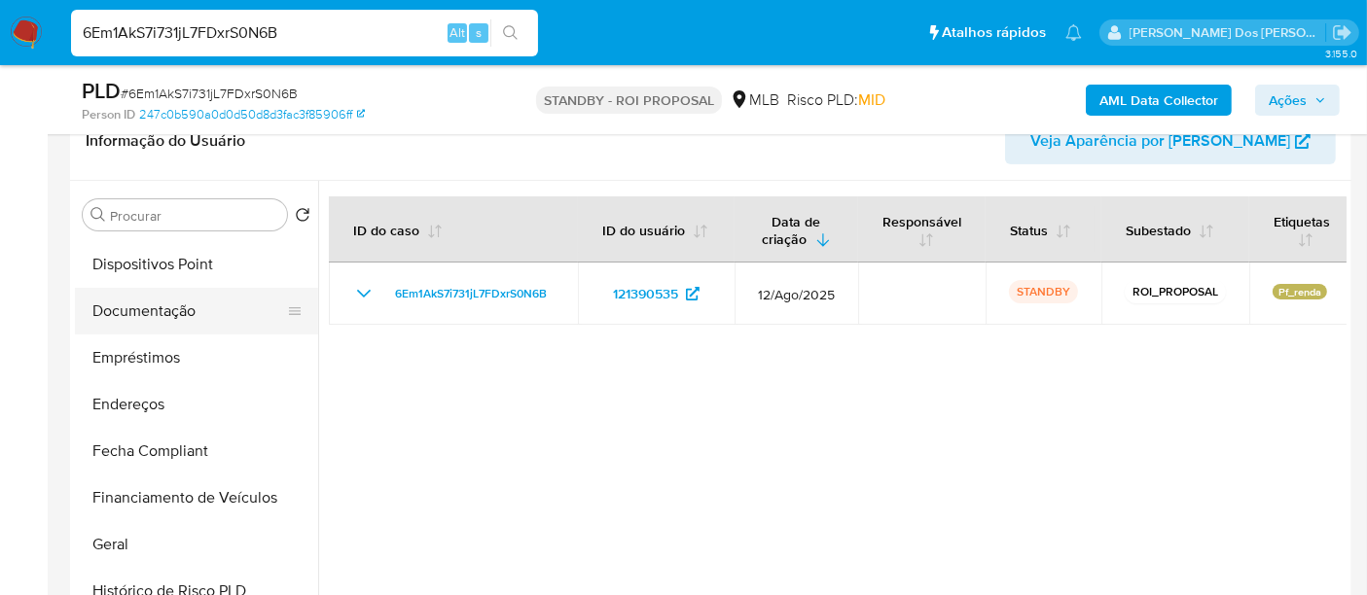
drag, startPoint x: 166, startPoint y: 317, endPoint x: 238, endPoint y: 321, distance: 72.1
click at [166, 316] on button "Documentação" at bounding box center [189, 311] width 228 height 47
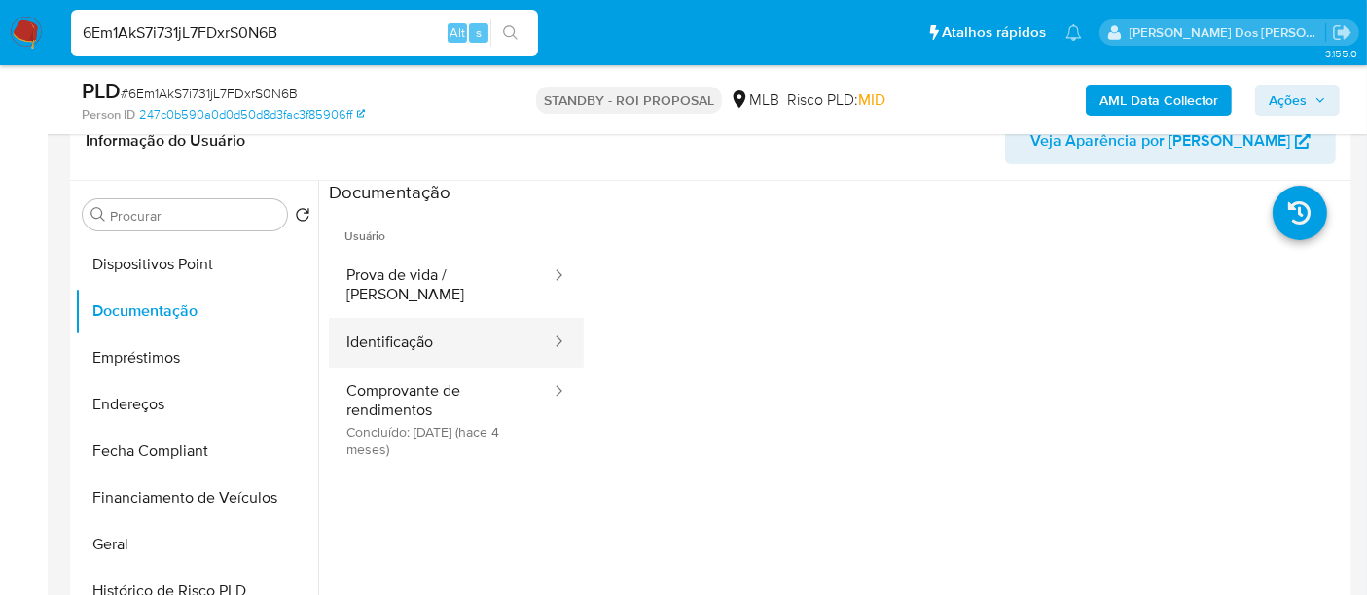
click at [395, 321] on button "Identificação" at bounding box center [441, 343] width 224 height 50
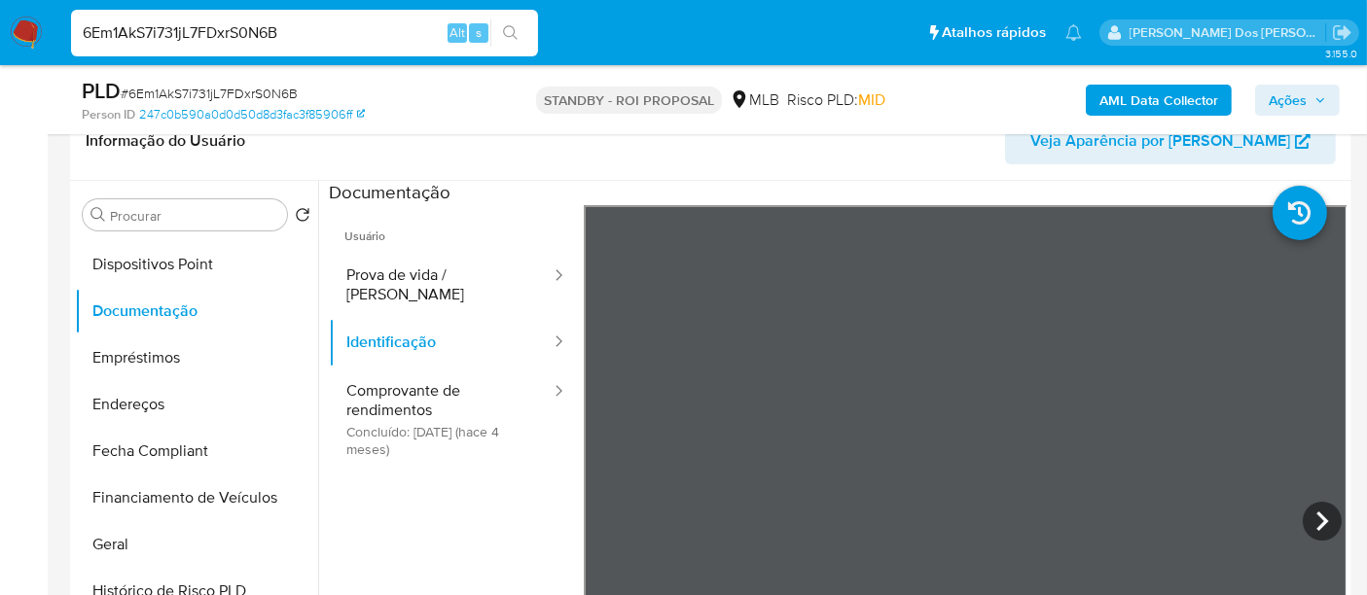
drag, startPoint x: 442, startPoint y: 270, endPoint x: 567, endPoint y: 290, distance: 127.2
click at [443, 269] on button "Prova de vida / [PERSON_NAME]" at bounding box center [441, 285] width 224 height 66
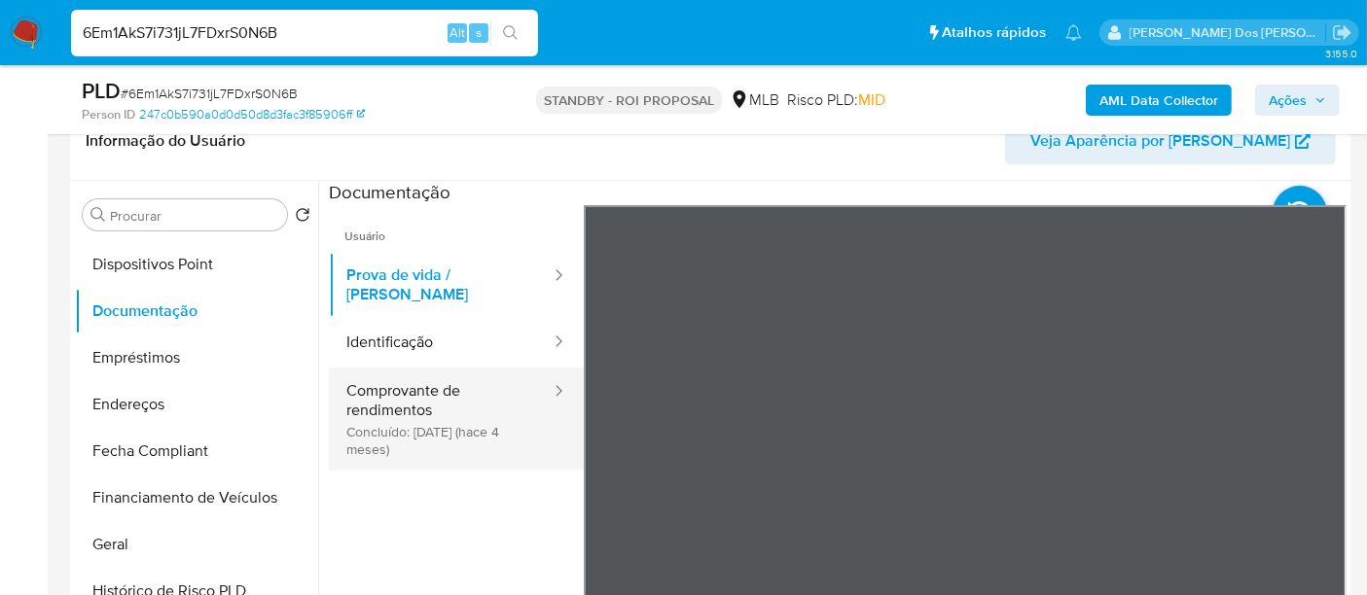
click at [414, 383] on button "Comprovante de rendimentos Concluído: [DATE] (hace 4 meses)" at bounding box center [441, 419] width 224 height 103
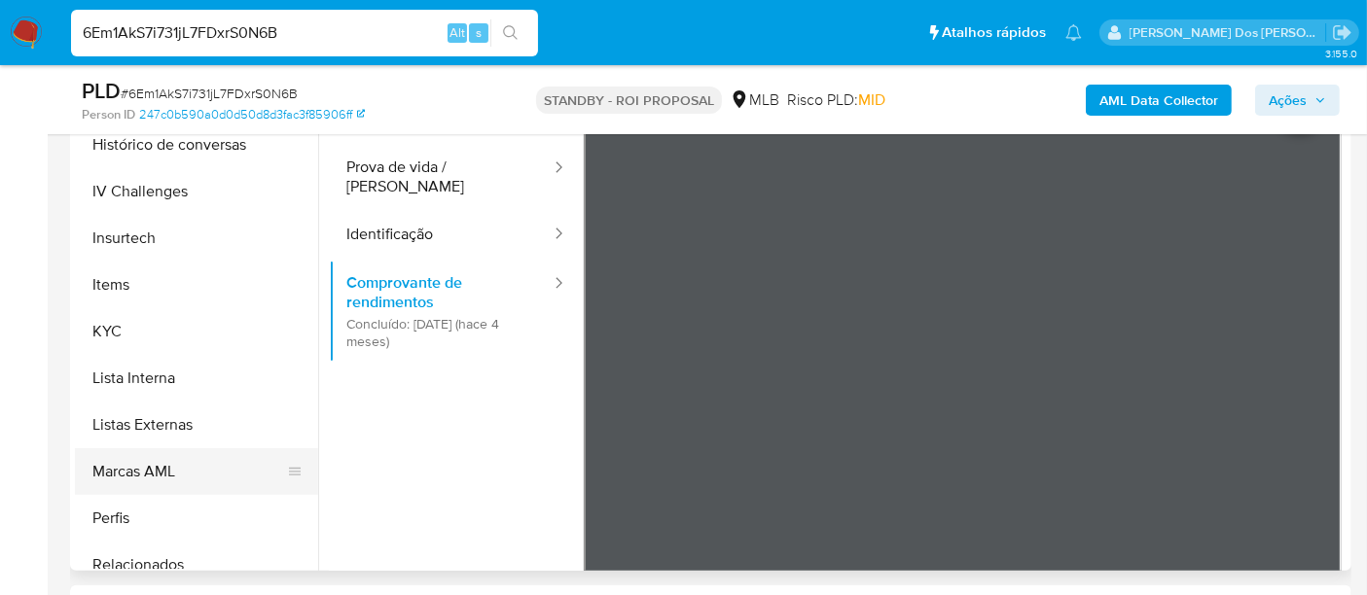
scroll to position [868, 0]
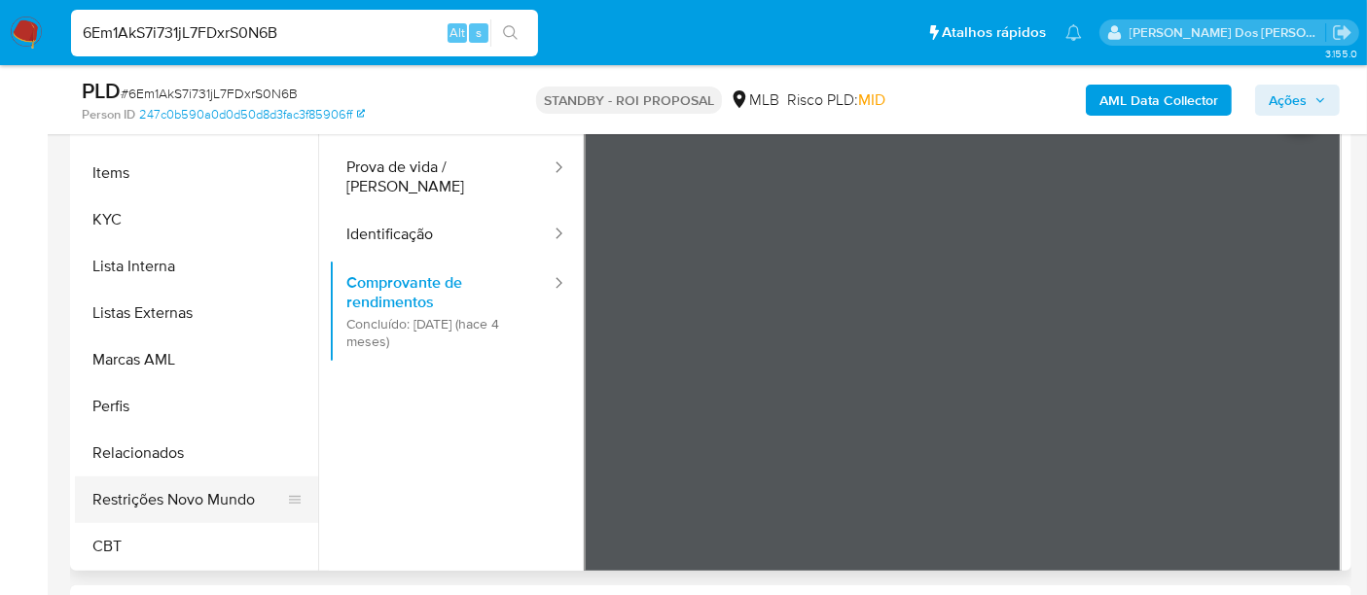
click at [219, 498] on button "Restrições Novo Mundo" at bounding box center [189, 500] width 228 height 47
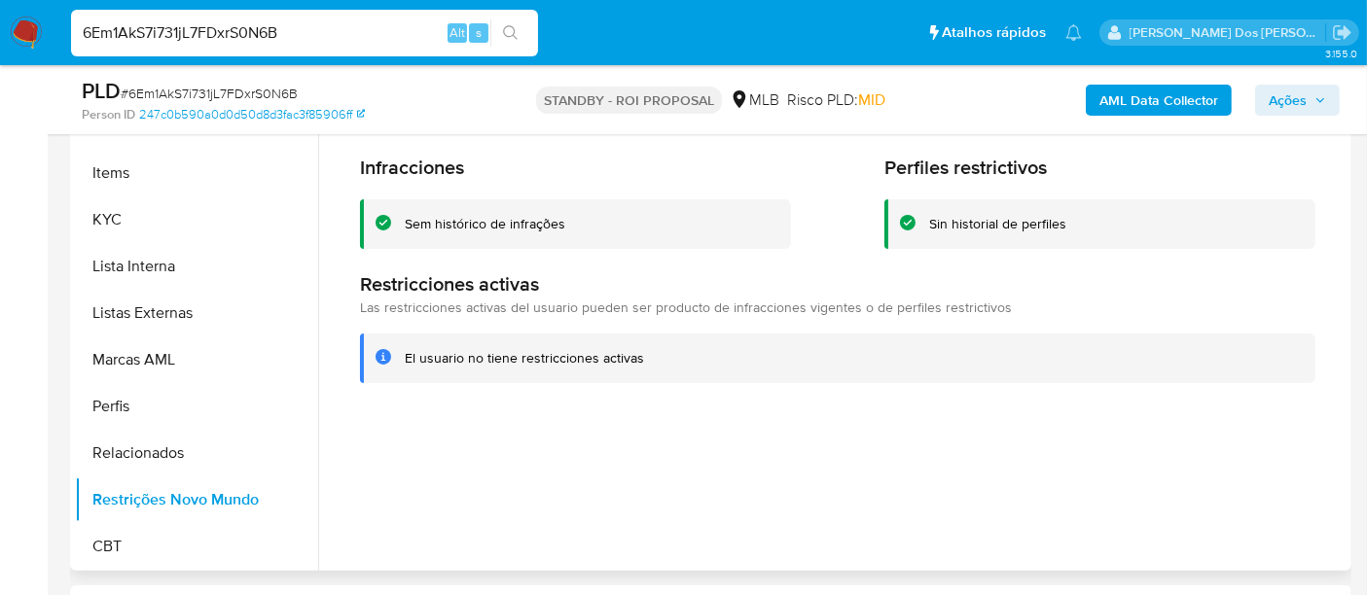
scroll to position [544, 0]
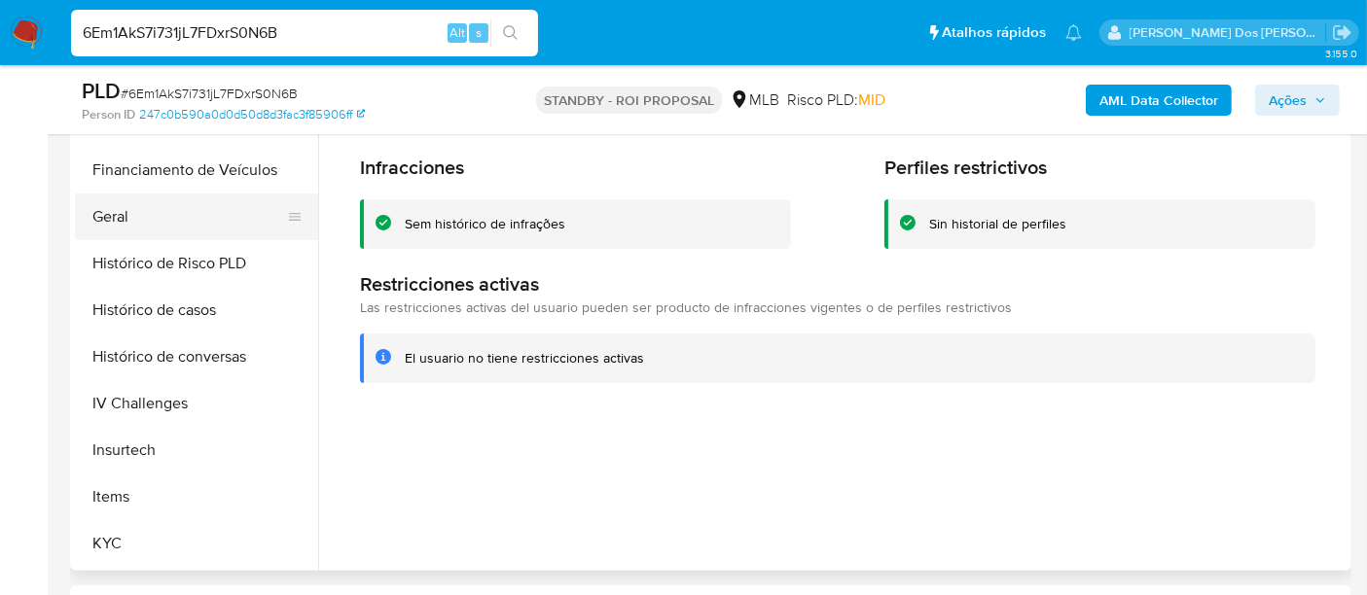
click at [112, 222] on button "Geral" at bounding box center [189, 217] width 228 height 47
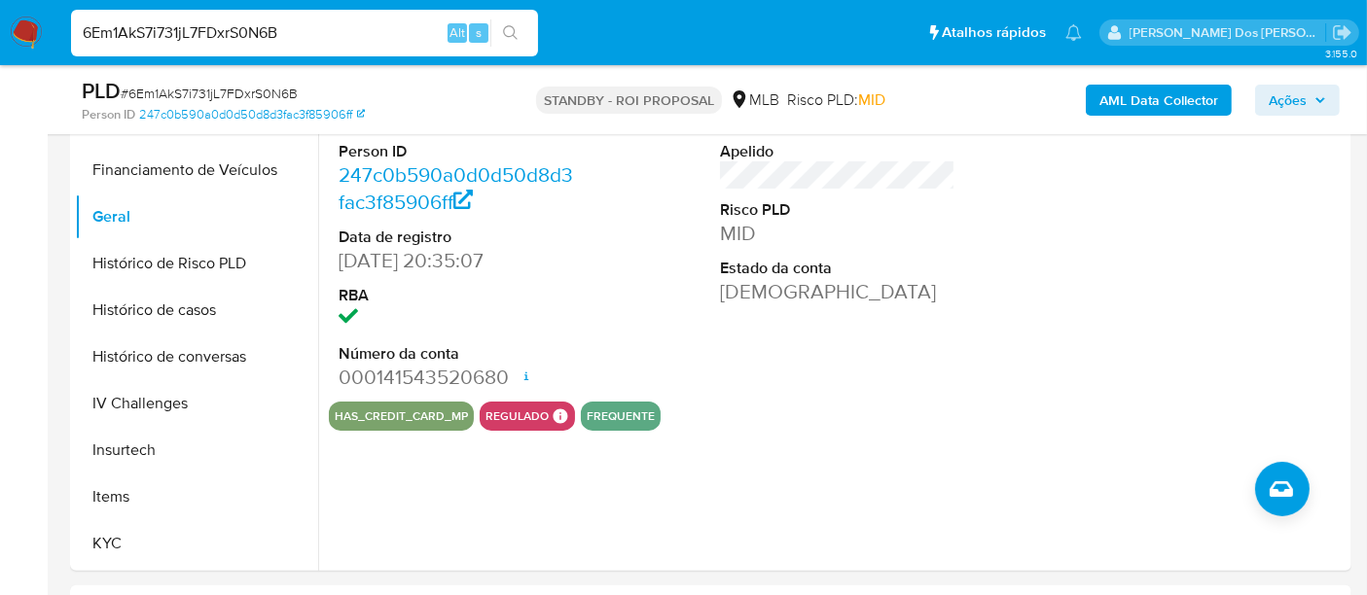
click at [336, 35] on input "6Em1AkS7i731jL7FDxrS0N6B" at bounding box center [304, 32] width 467 height 25
click at [335, 34] on input "6Em1AkS7i731jL7FDxrS0N6B" at bounding box center [304, 32] width 467 height 25
paste input "rtaqSmKjbuhmqiuwpmvi6Er3"
type input "rtaqSmKjbuhmqiuwpmvi6Er3"
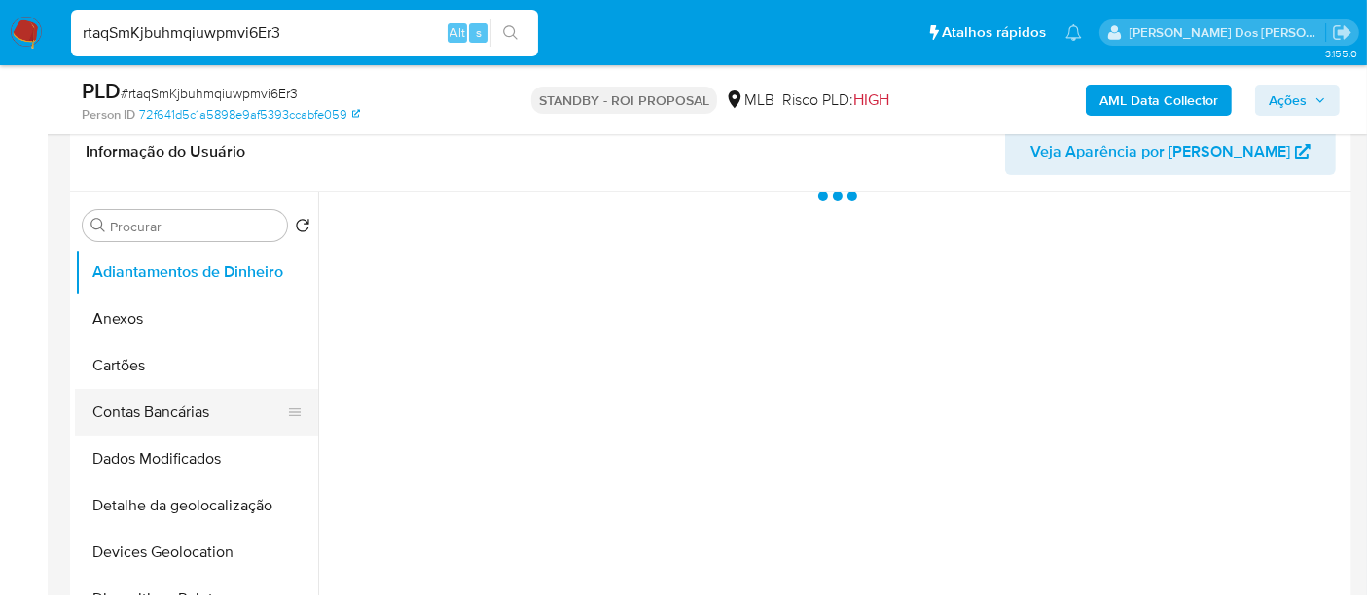
scroll to position [324, 0]
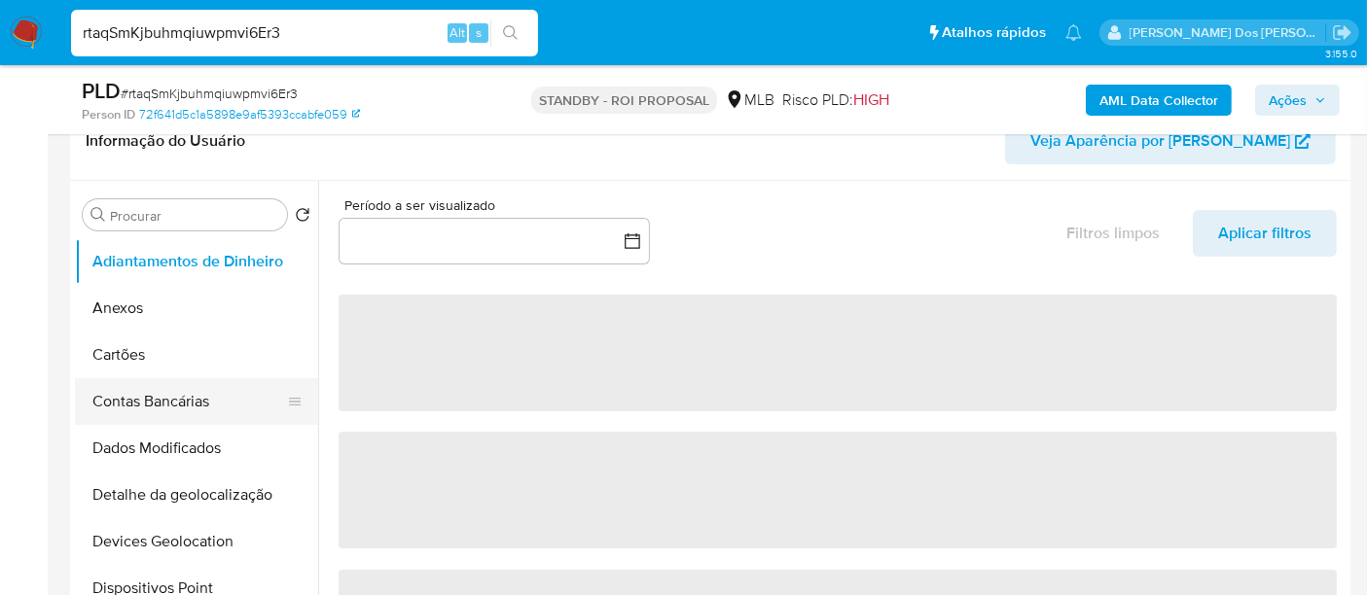
select select "10"
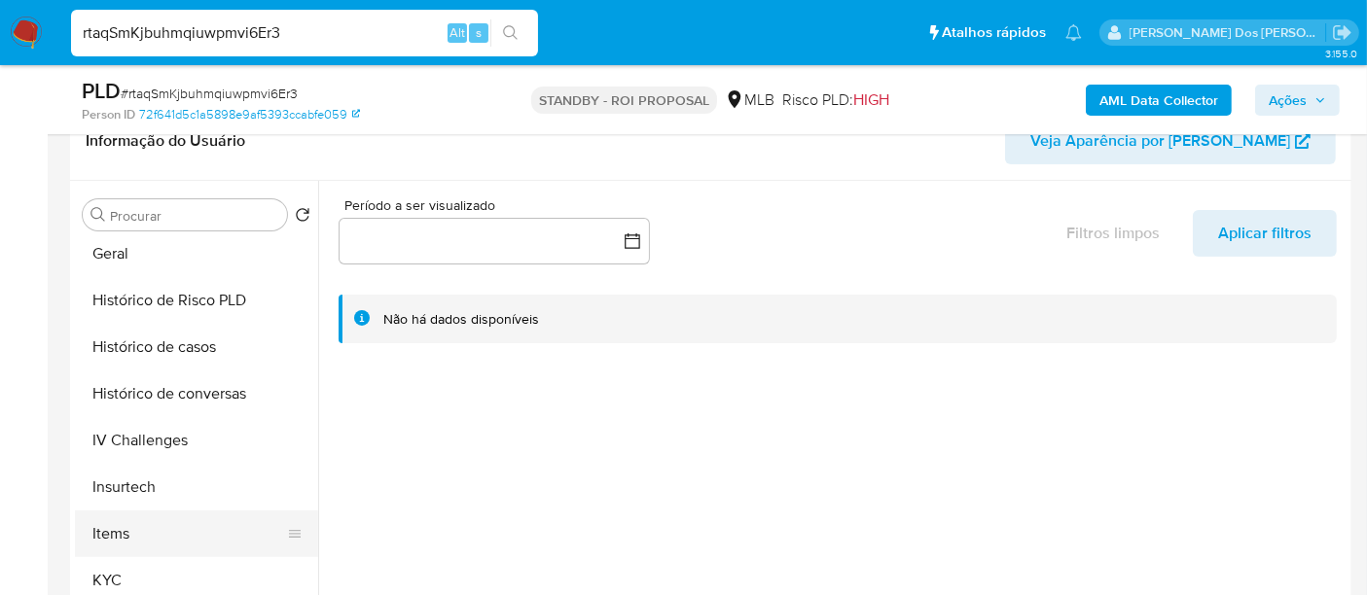
scroll to position [648, 0]
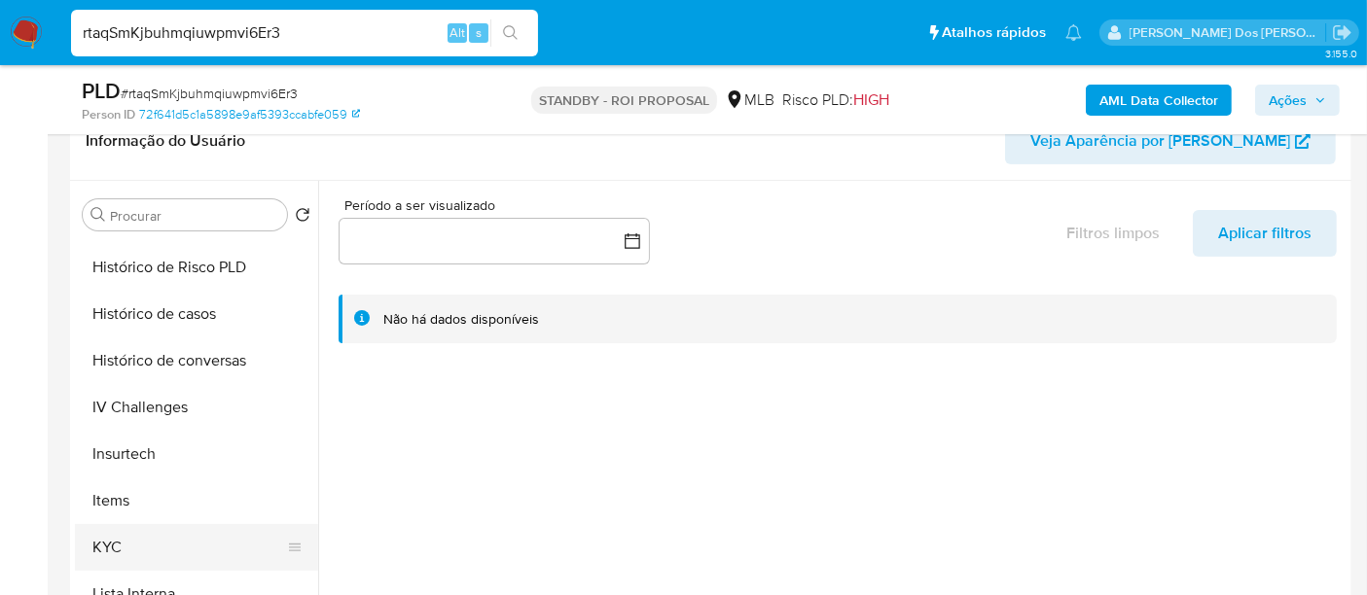
click at [105, 544] on button "KYC" at bounding box center [189, 547] width 228 height 47
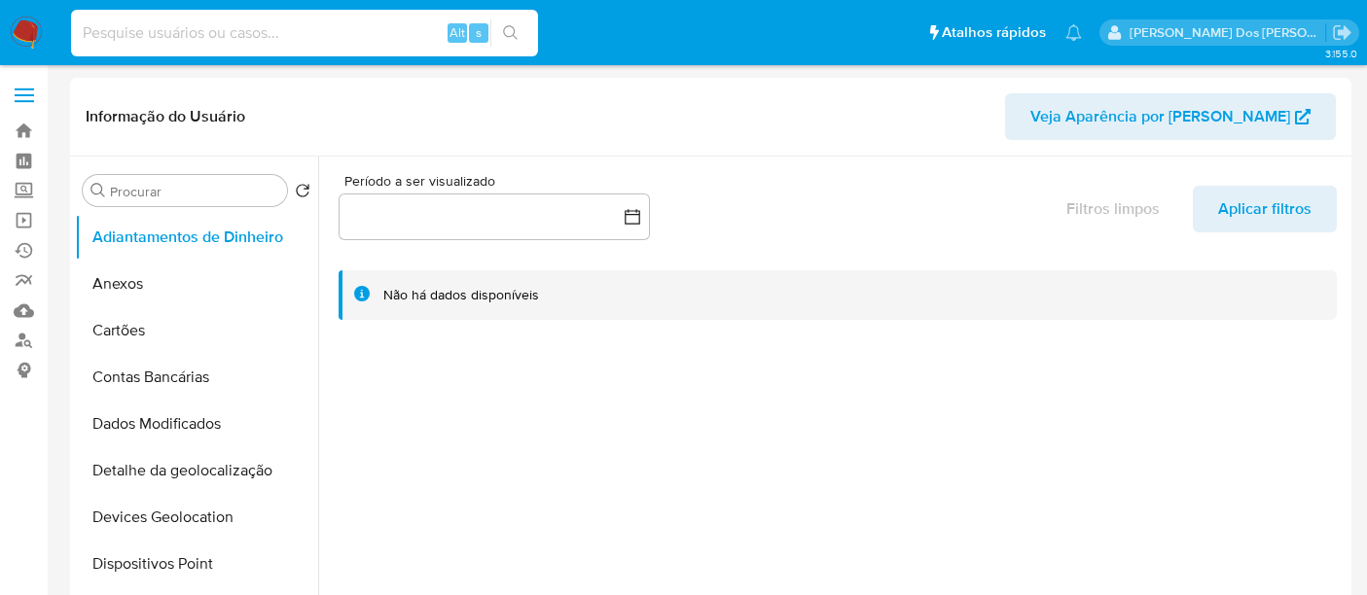
select select "10"
type input "133628595"
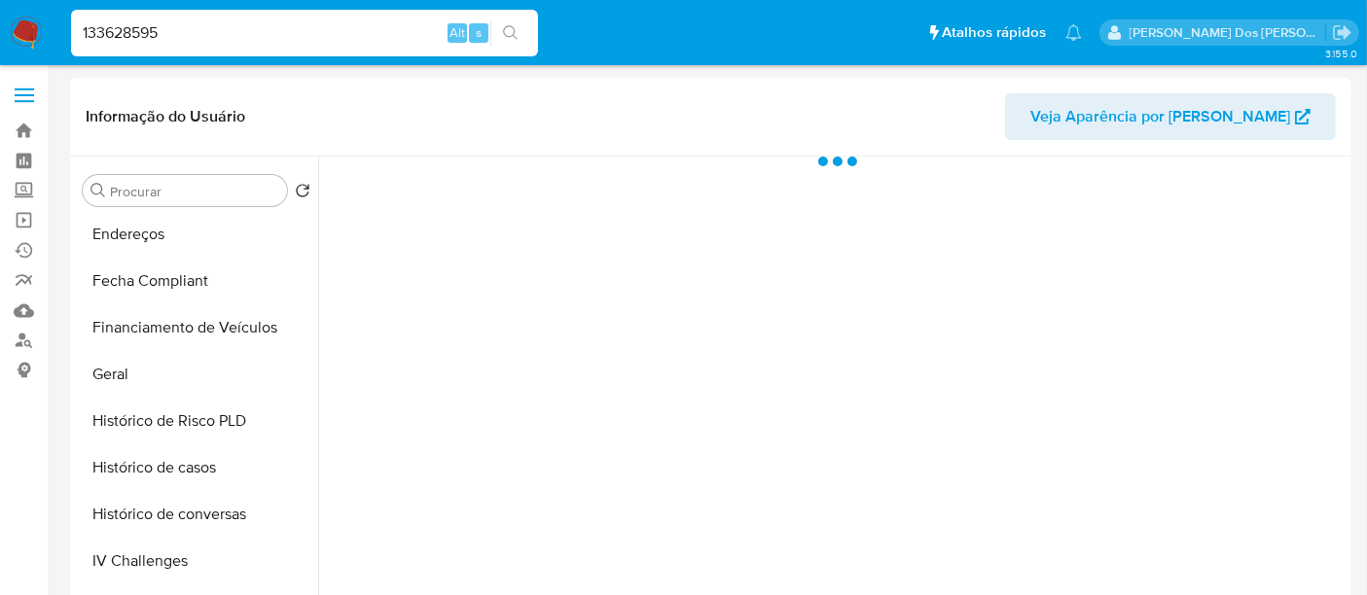
scroll to position [648, 0]
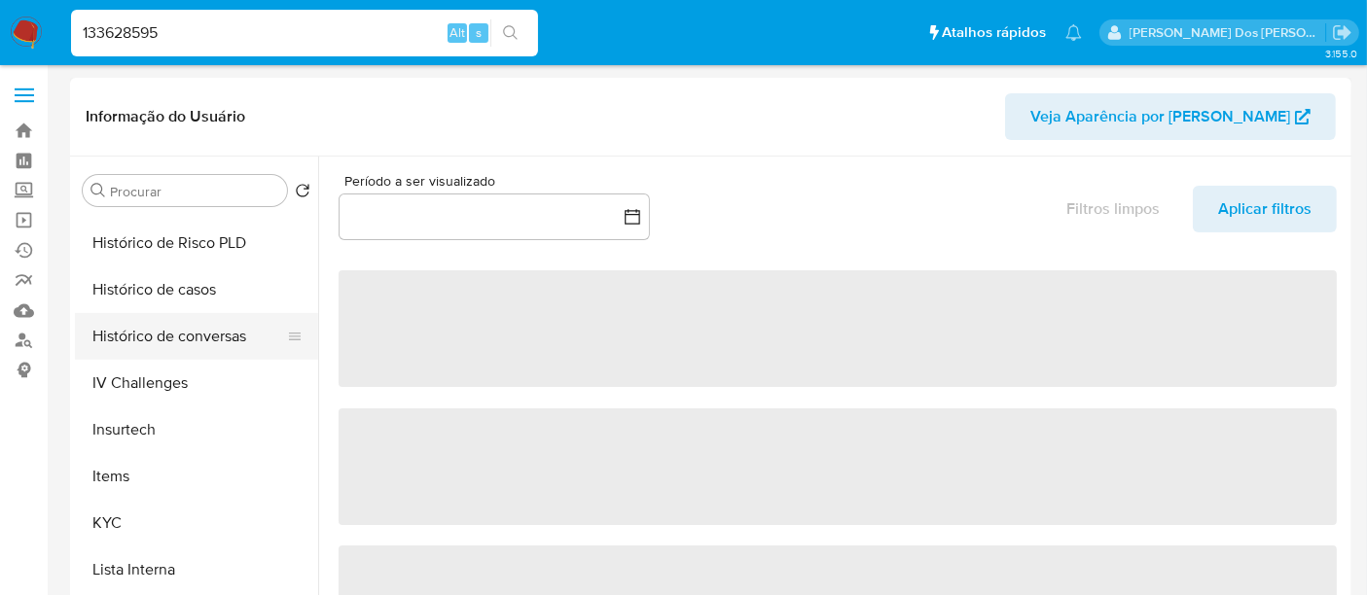
select select "10"
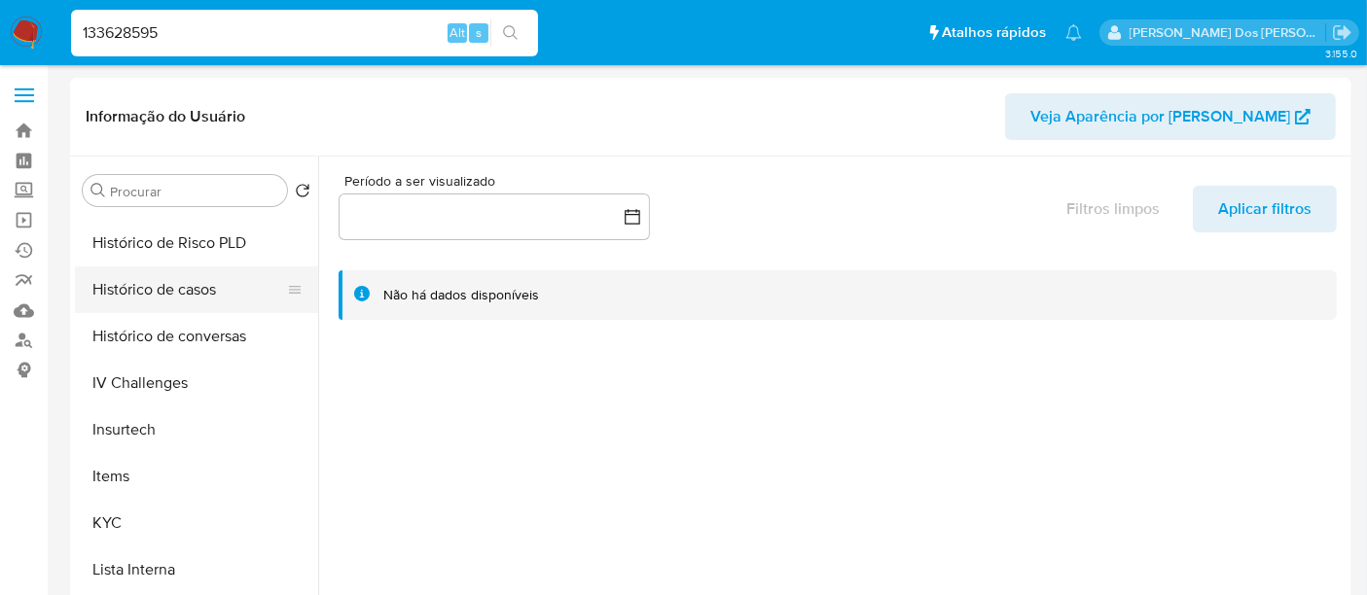
click at [160, 293] on button "Histórico de casos" at bounding box center [189, 290] width 228 height 47
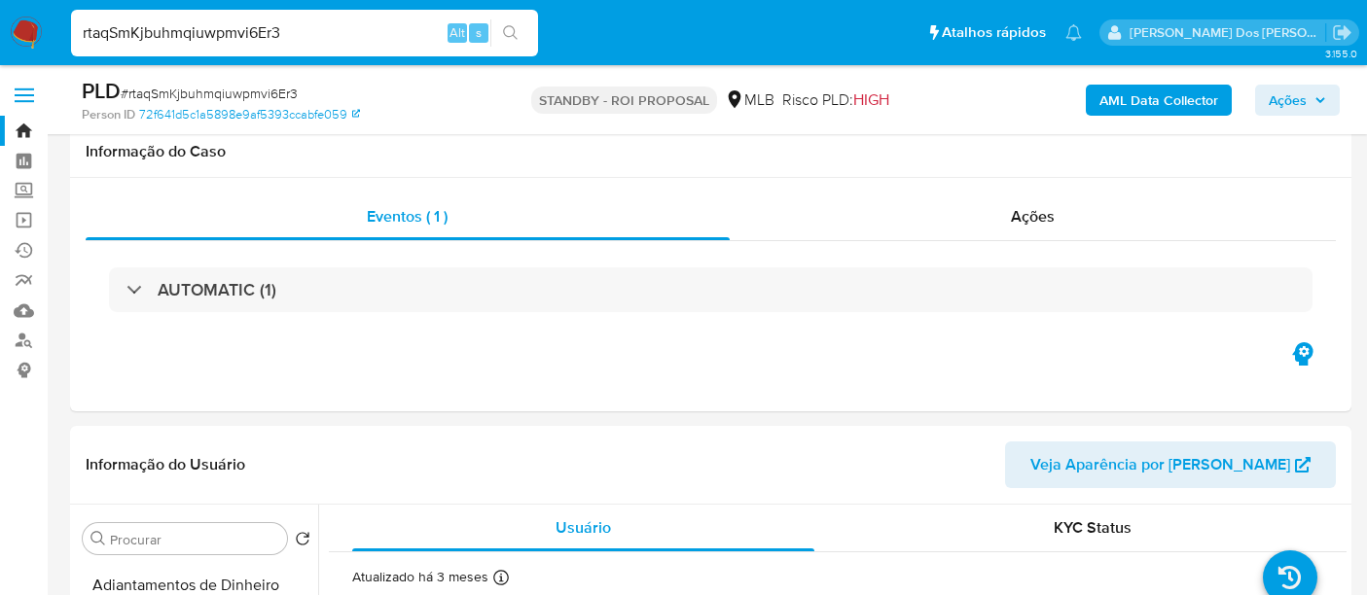
select select "10"
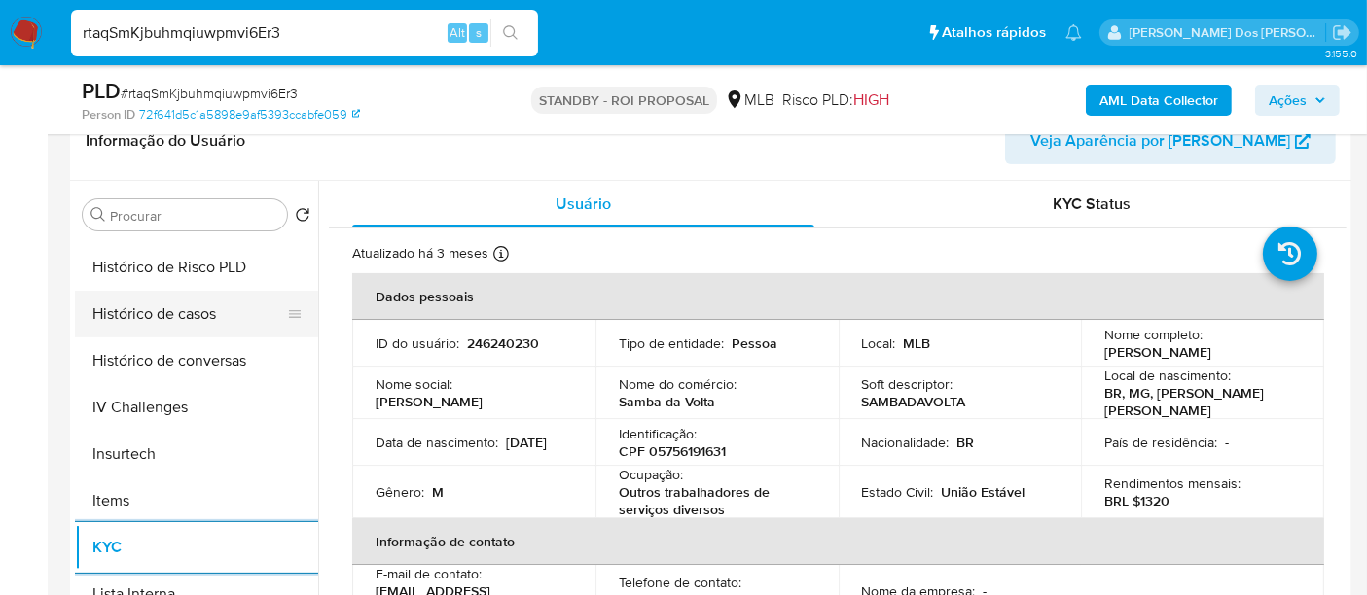
scroll to position [540, 0]
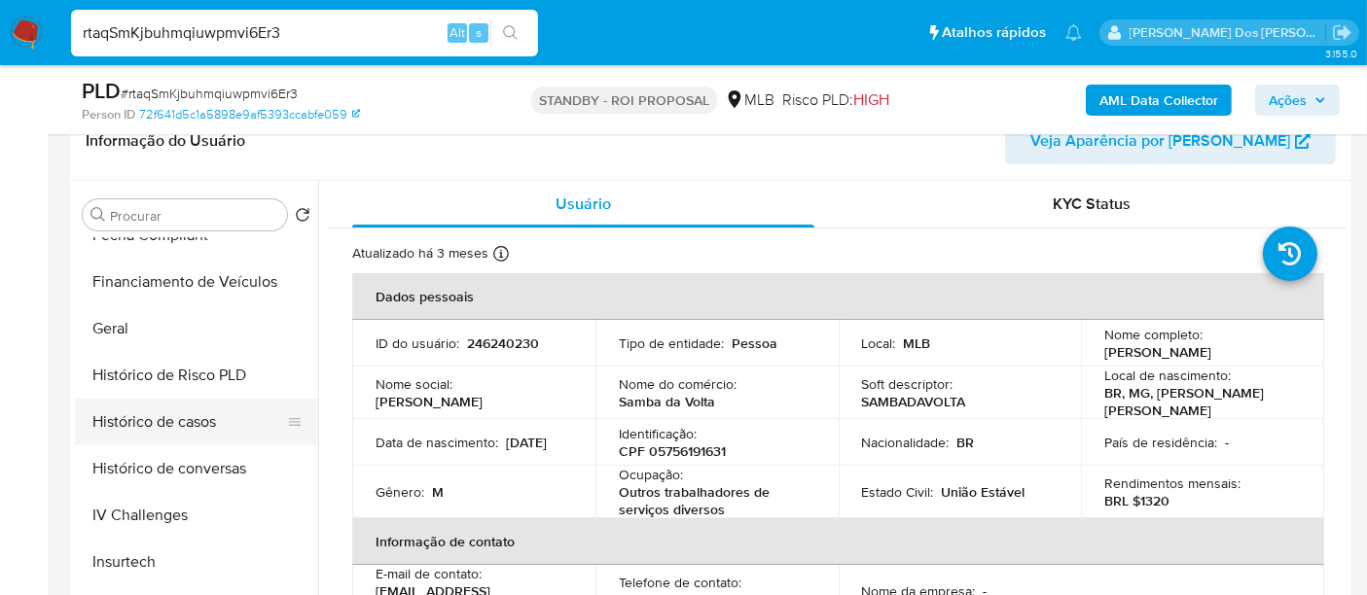
click at [205, 424] on button "Histórico de casos" at bounding box center [189, 422] width 228 height 47
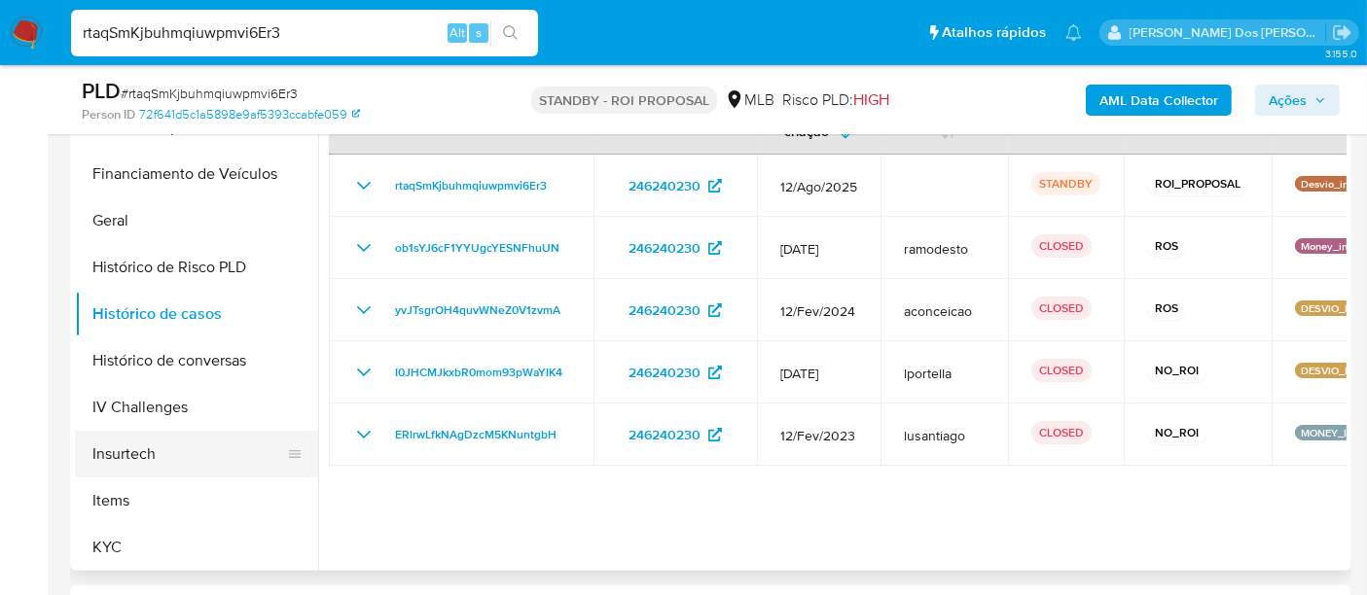
scroll to position [324, 0]
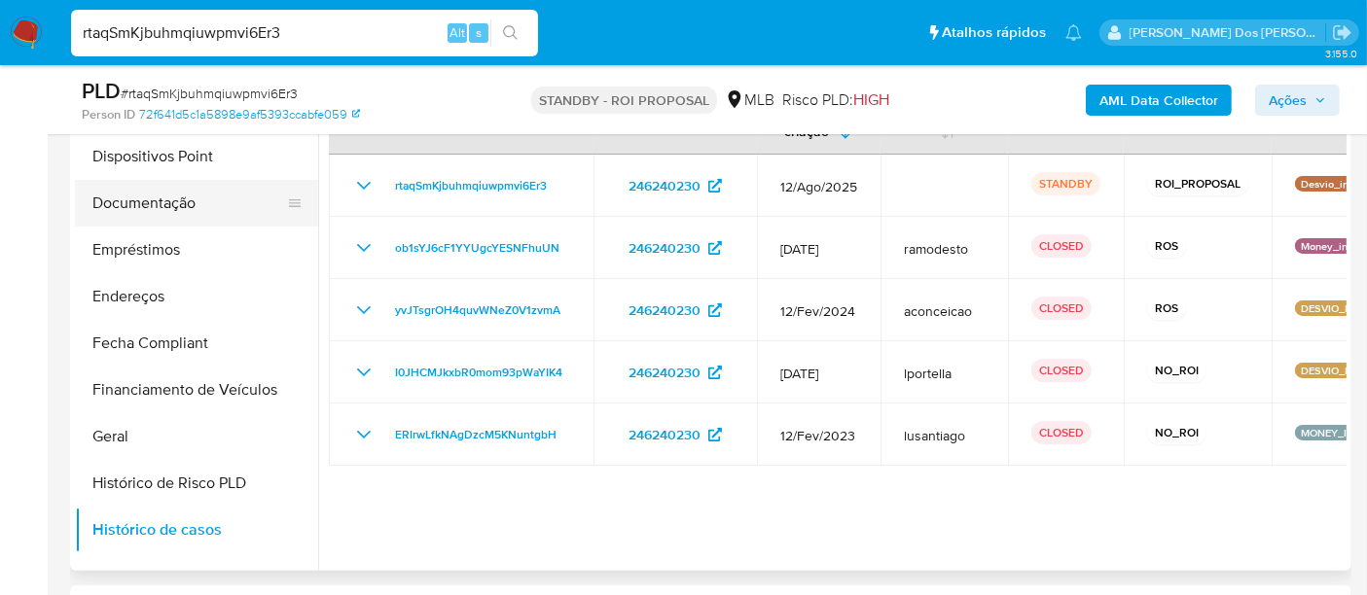
click at [138, 206] on button "Documentação" at bounding box center [189, 203] width 228 height 47
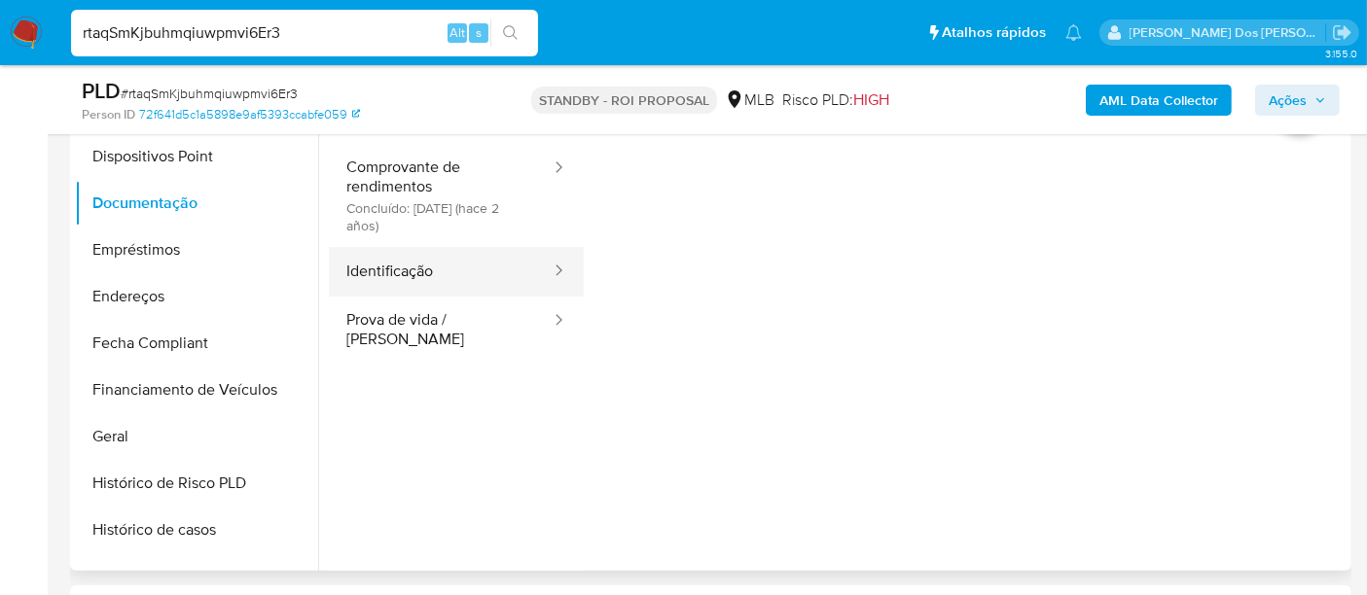
click at [412, 275] on button "Identificação" at bounding box center [441, 272] width 224 height 50
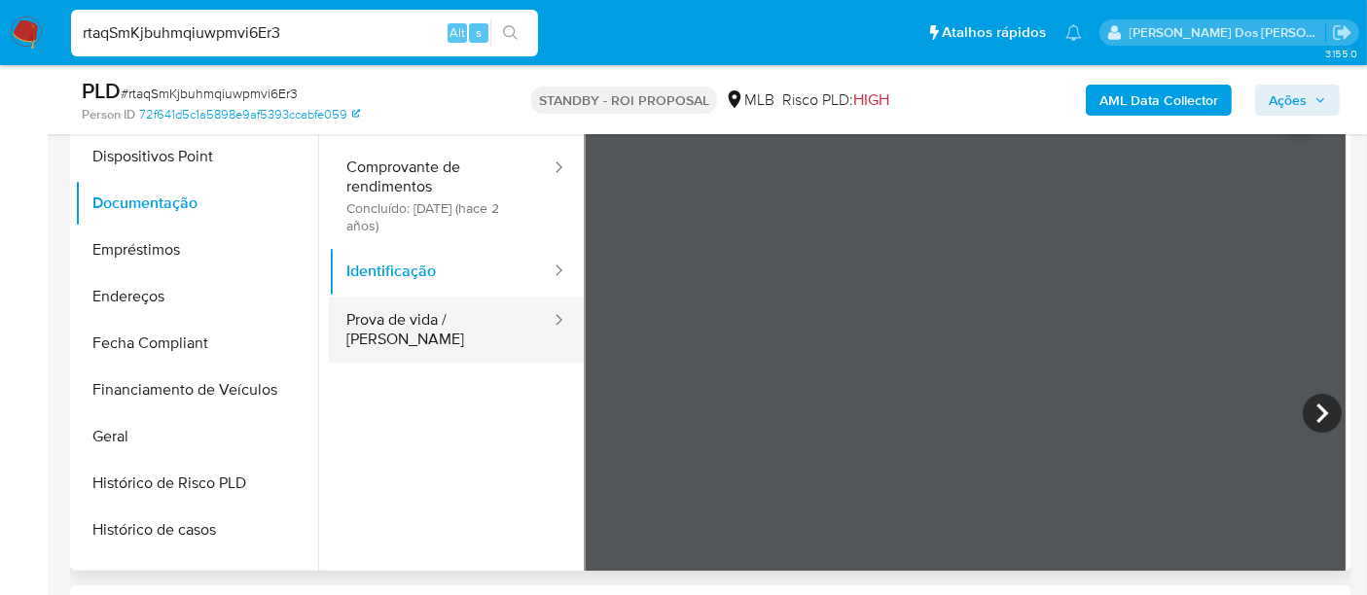
click at [413, 317] on button "Prova de vida / [PERSON_NAME]" at bounding box center [441, 330] width 224 height 66
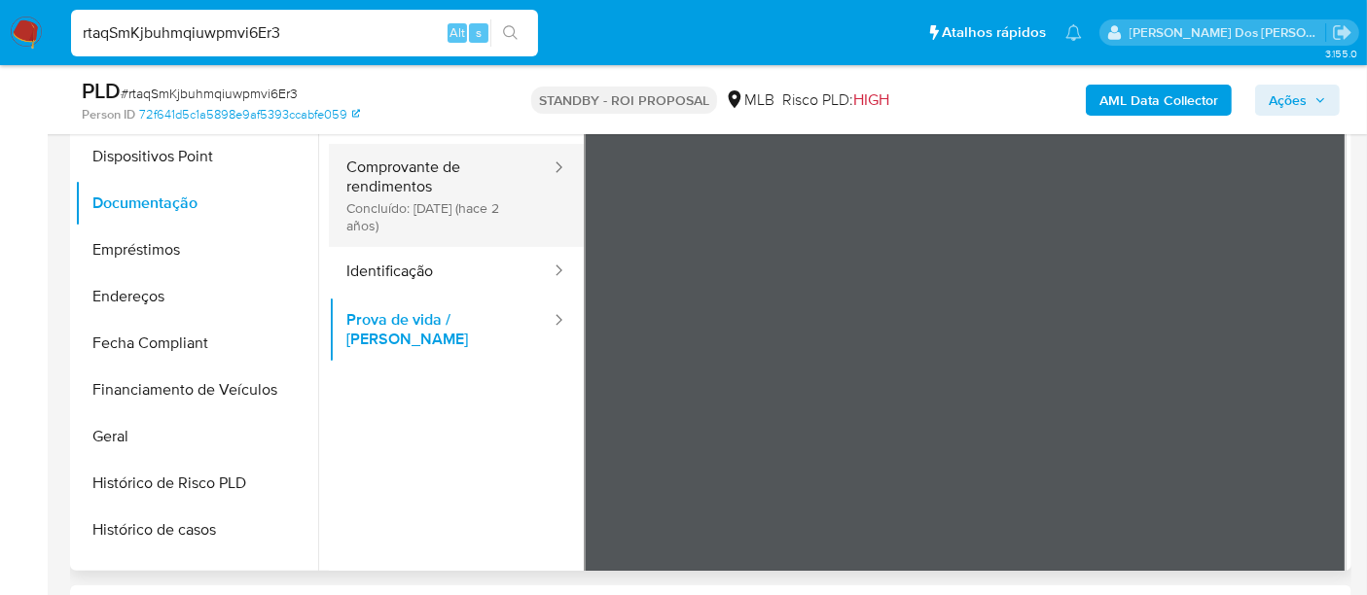
click at [434, 202] on button "Comprovante de rendimentos Concluído: 08/12/2023 (hace 2 años)" at bounding box center [441, 195] width 224 height 103
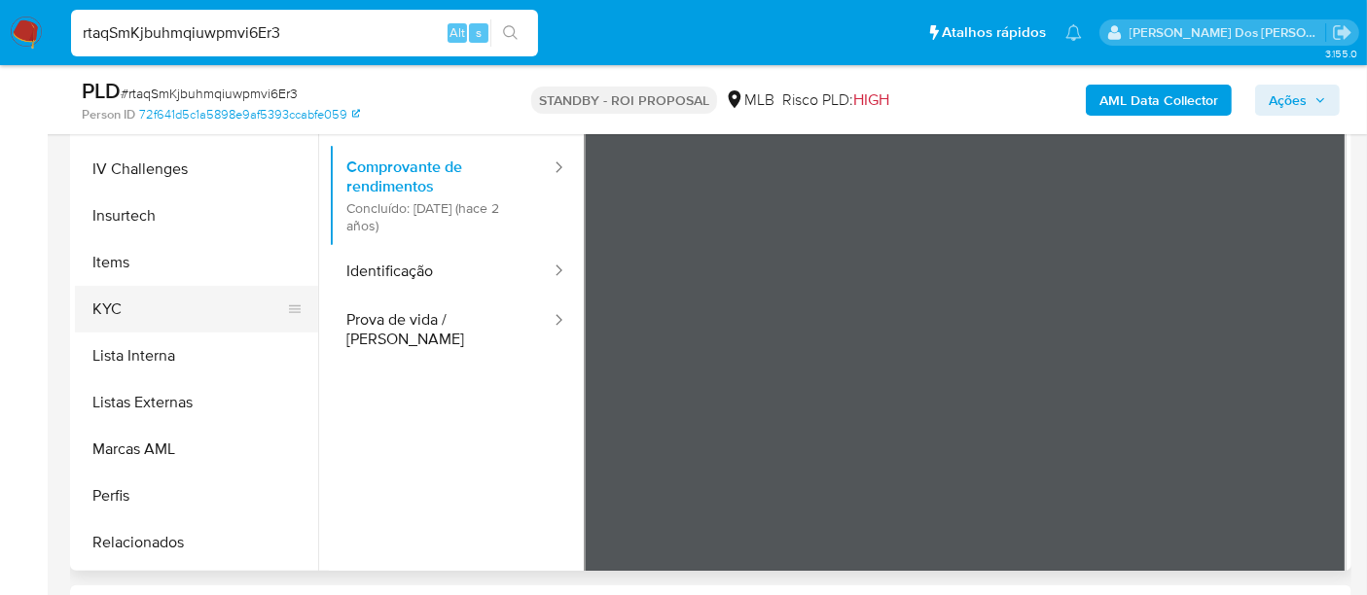
scroll to position [868, 0]
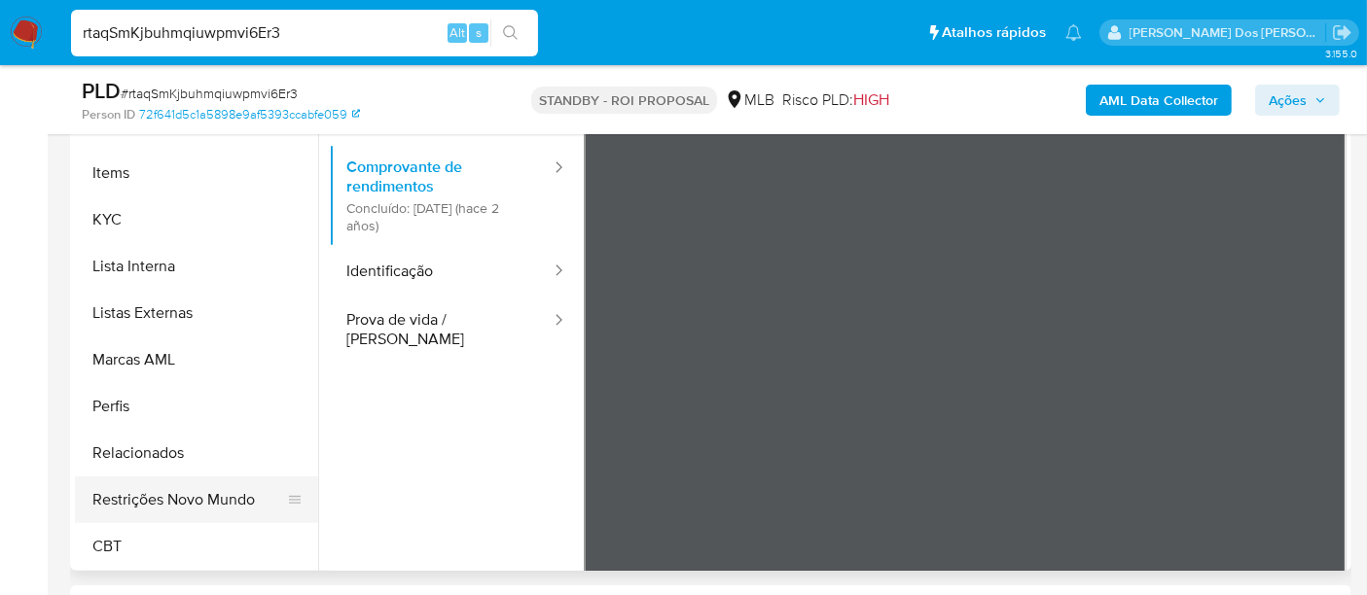
drag, startPoint x: 203, startPoint y: 497, endPoint x: 214, endPoint y: 493, distance: 11.4
click at [203, 498] on button "Restrições Novo Mundo" at bounding box center [189, 500] width 228 height 47
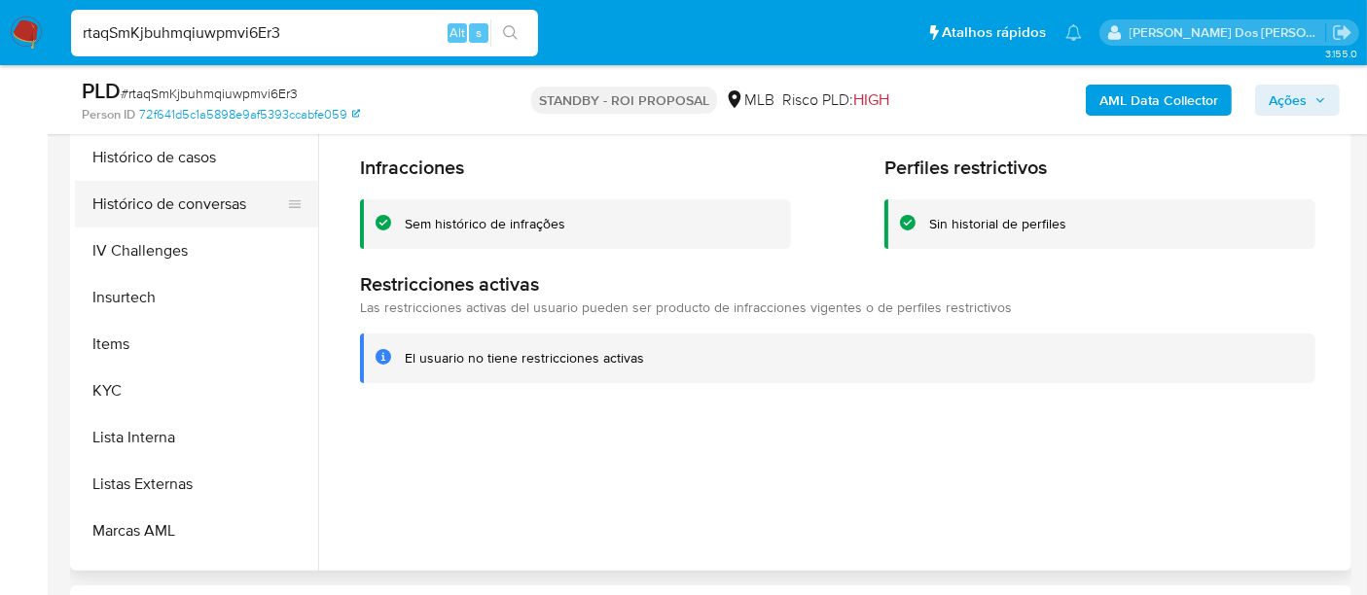
scroll to position [544, 0]
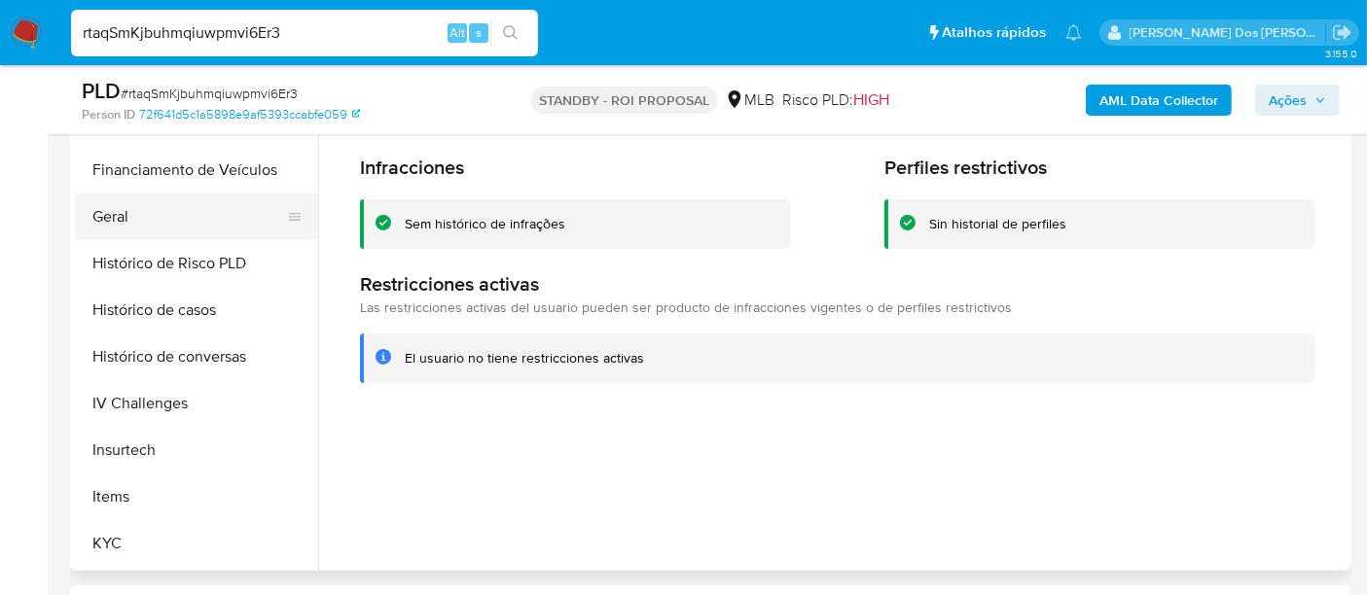
click at [118, 230] on button "Geral" at bounding box center [189, 217] width 228 height 47
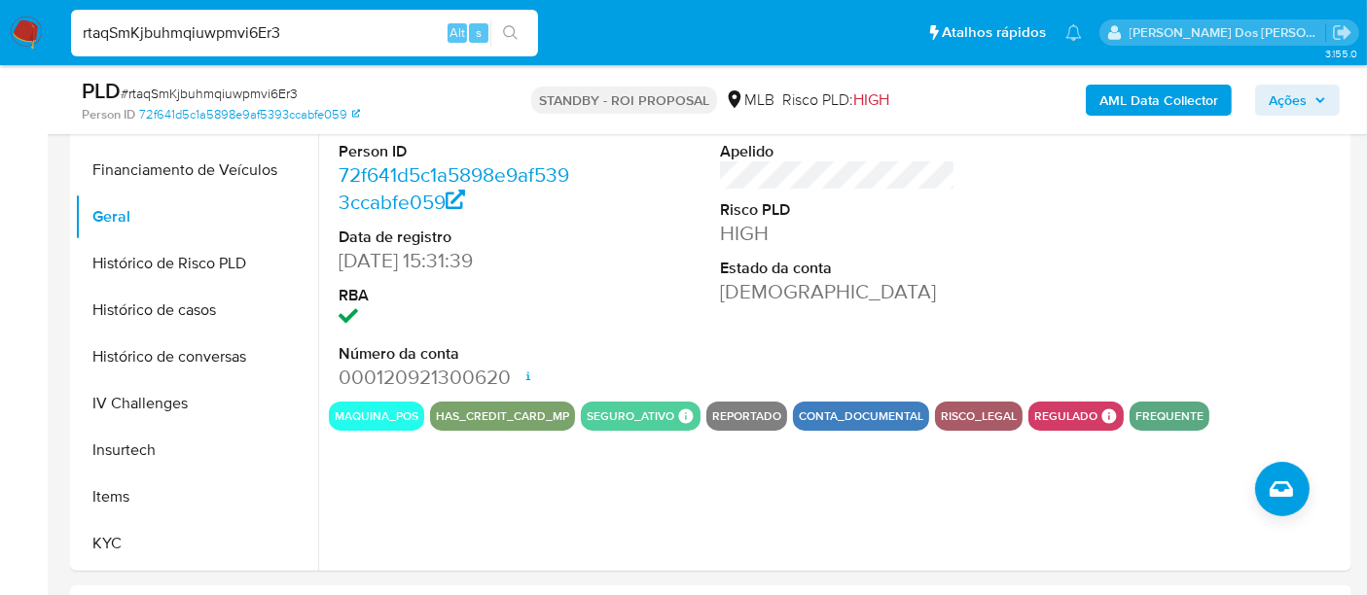
click at [293, 36] on input "rtaqSmKjbuhmqiuwpmvi6Er3" at bounding box center [304, 32] width 467 height 25
paste input "8dofU5VQsGkcQVQv4ZS4CRiS"
type input "8dofU5VQsGkcQVQv4ZS4CRiS"
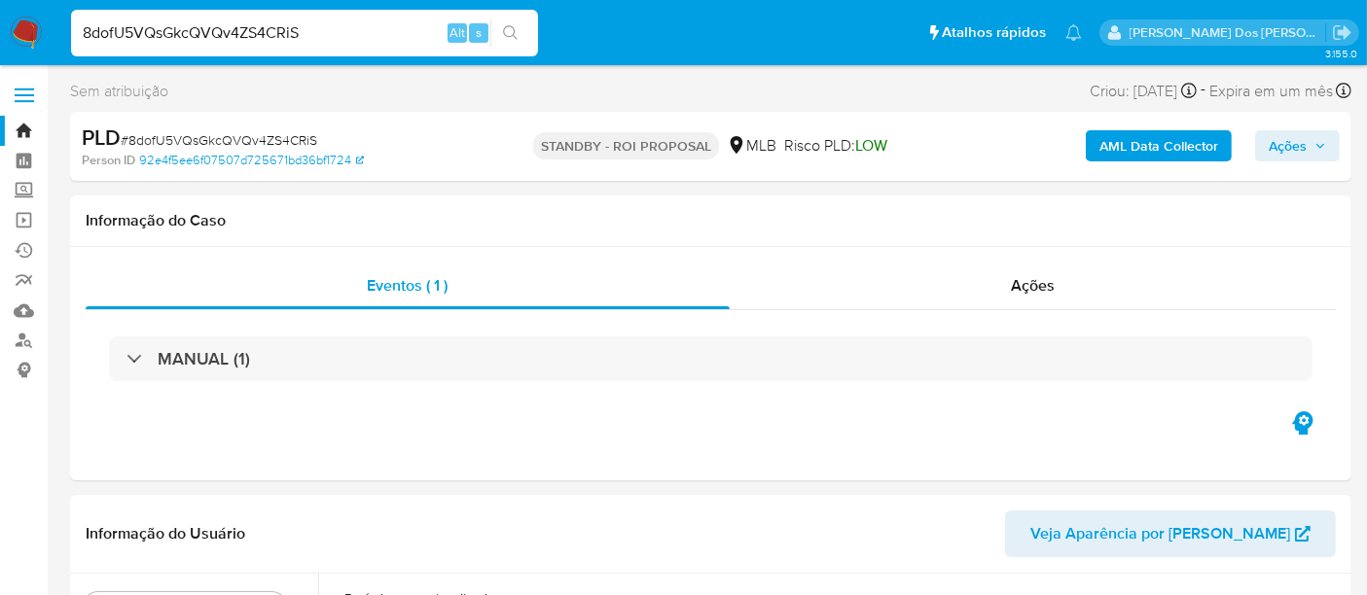
select select "10"
